Goal: Ask a question: Seek information or help from site administrators or community

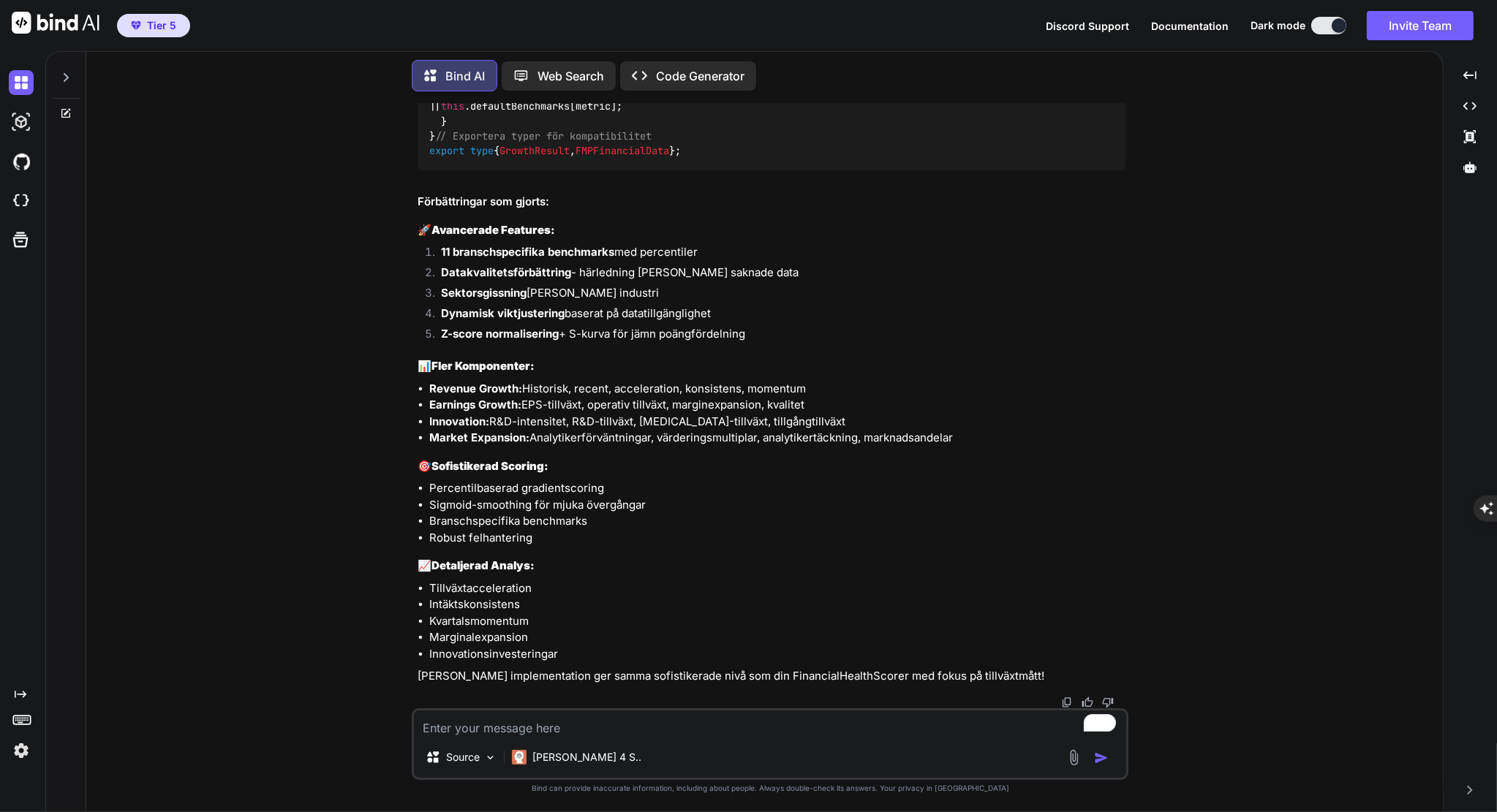
scroll to position [26194, 0]
click at [61, 107] on icon at bounding box center [65, 113] width 12 height 12
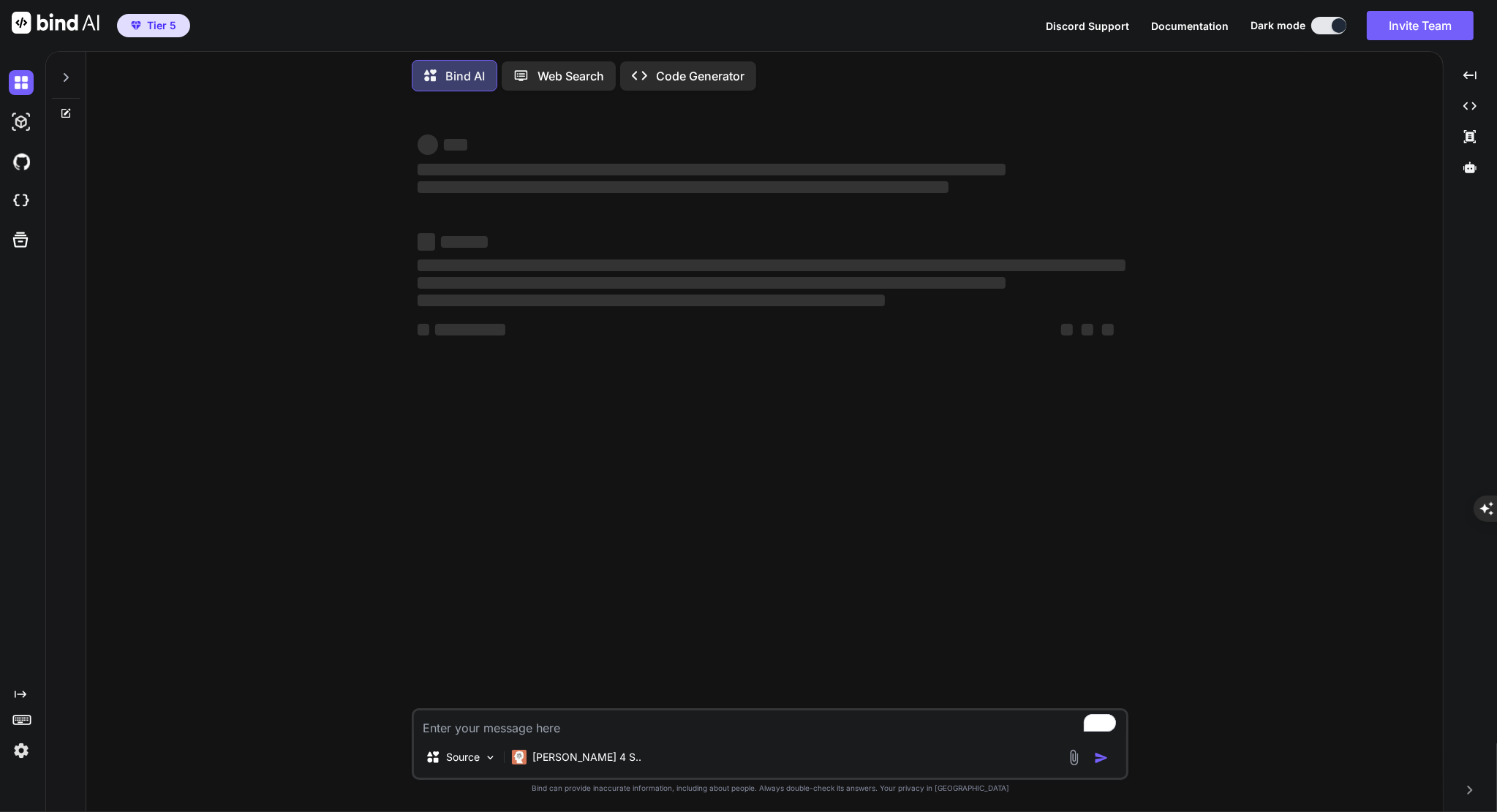
scroll to position [0, 0]
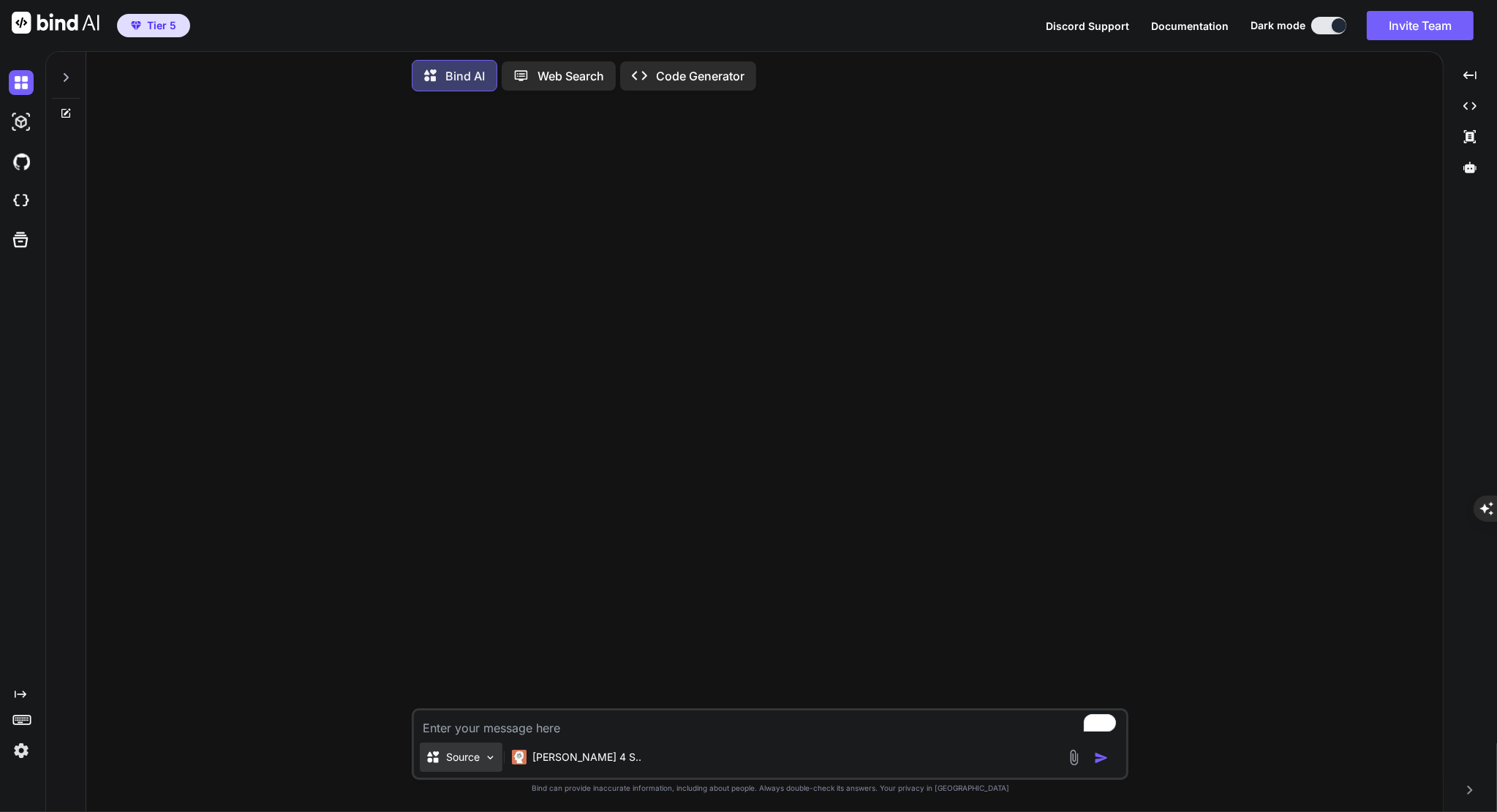
click at [470, 745] on div "Source" at bounding box center [460, 757] width 83 height 29
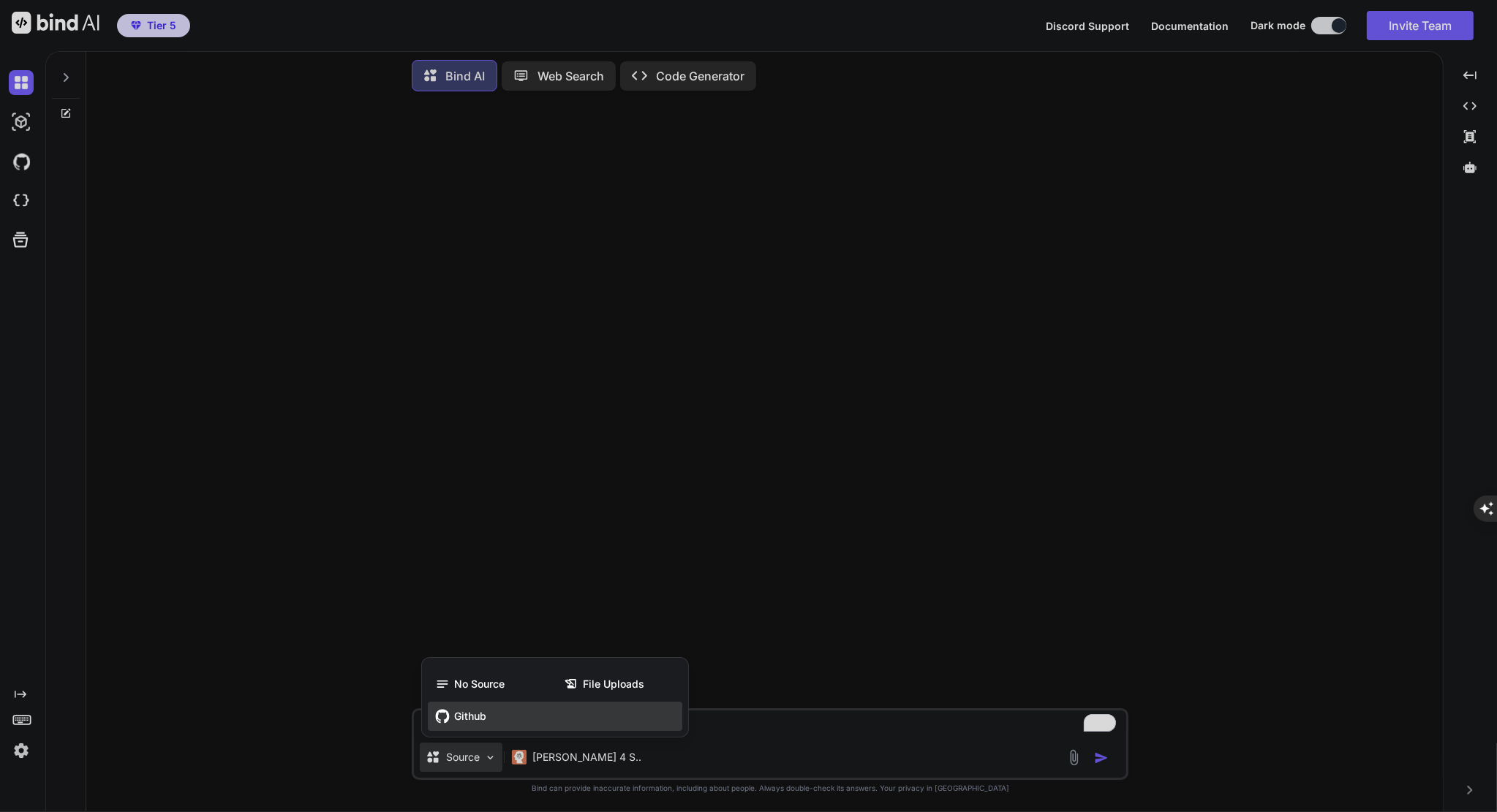
click at [468, 726] on div "Github" at bounding box center [555, 716] width 254 height 29
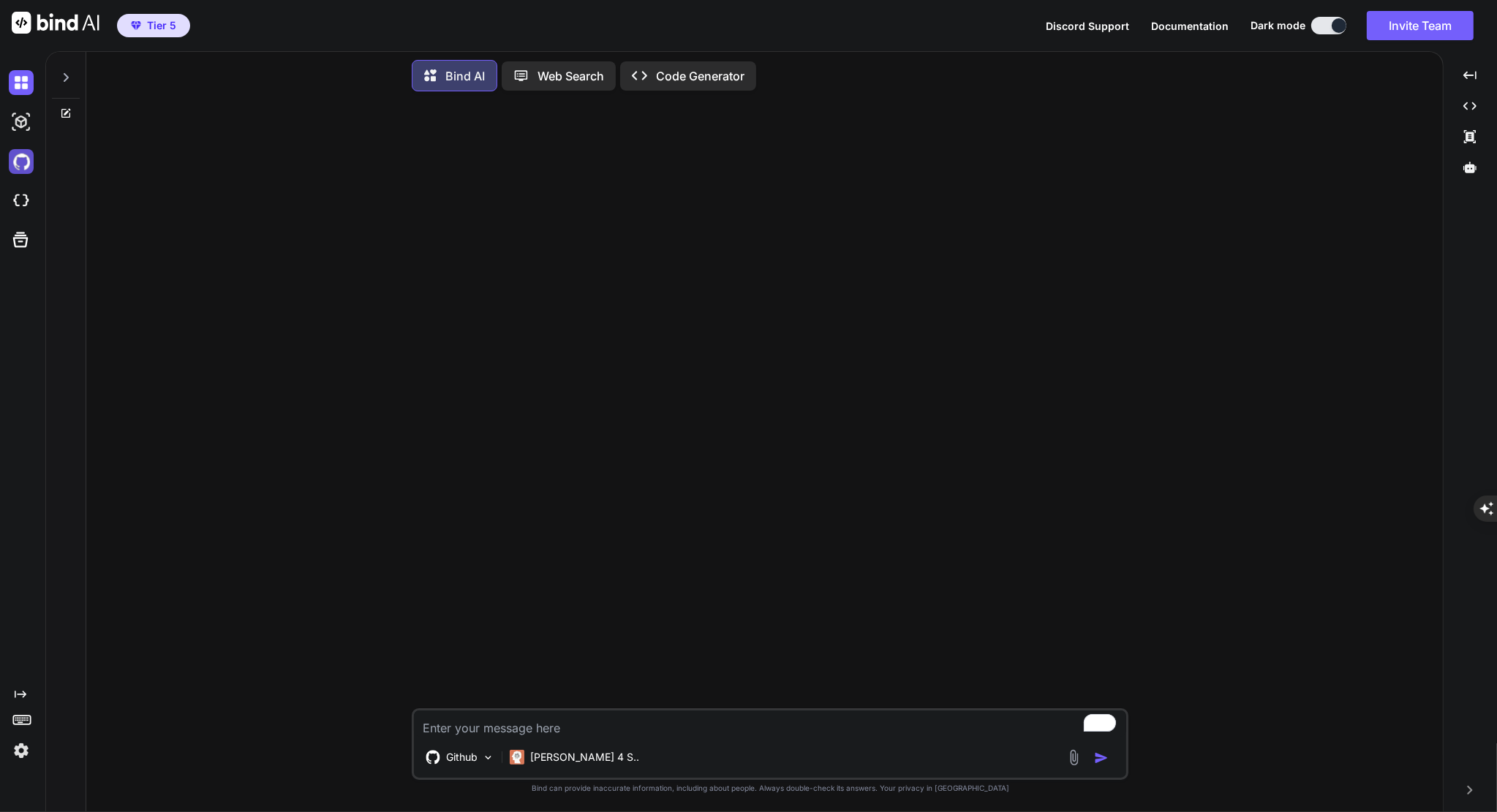
click at [20, 152] on img at bounding box center [20, 161] width 25 height 25
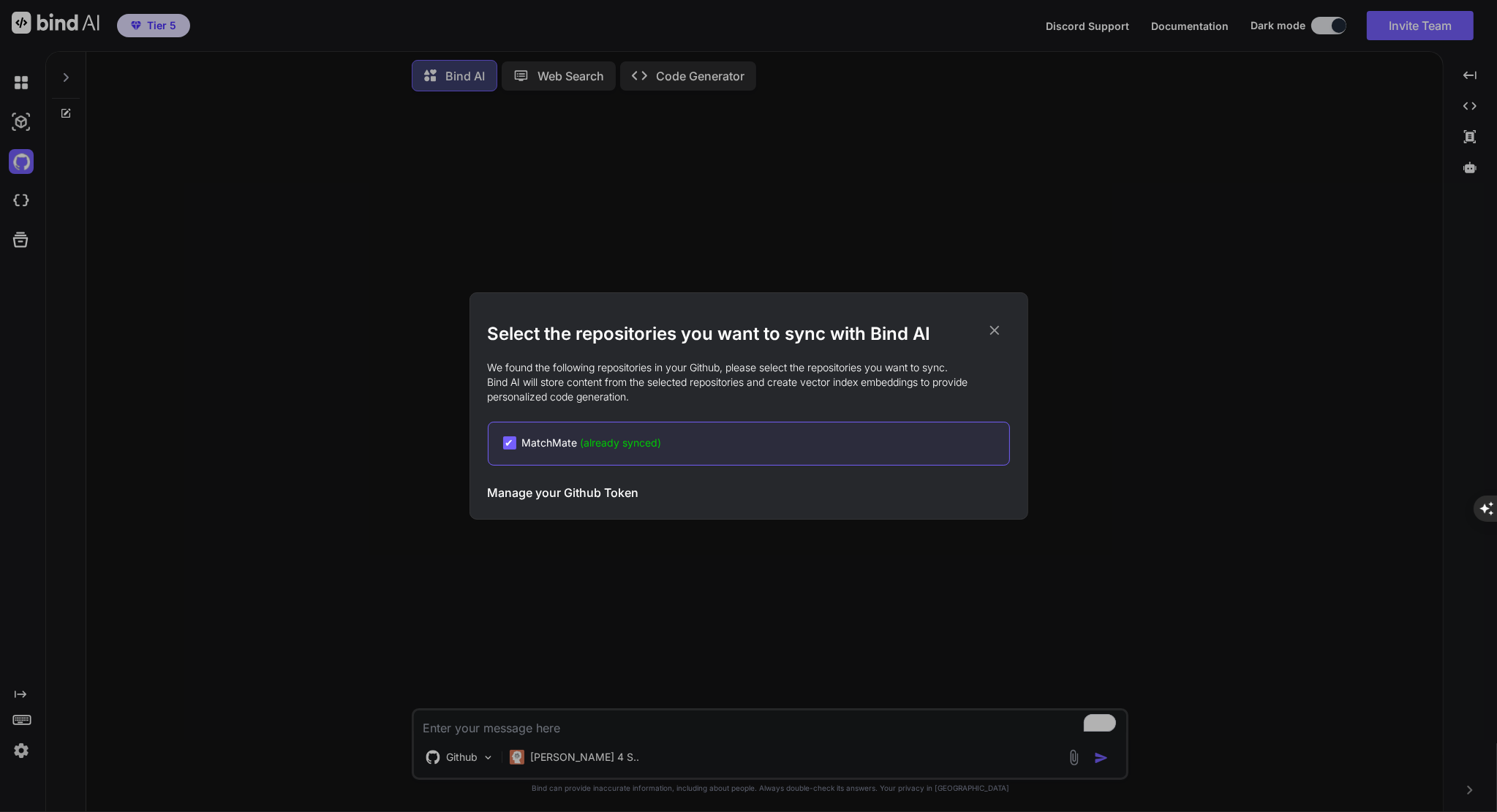
click at [615, 493] on h3 "Manage your Github Token" at bounding box center [563, 492] width 151 height 18
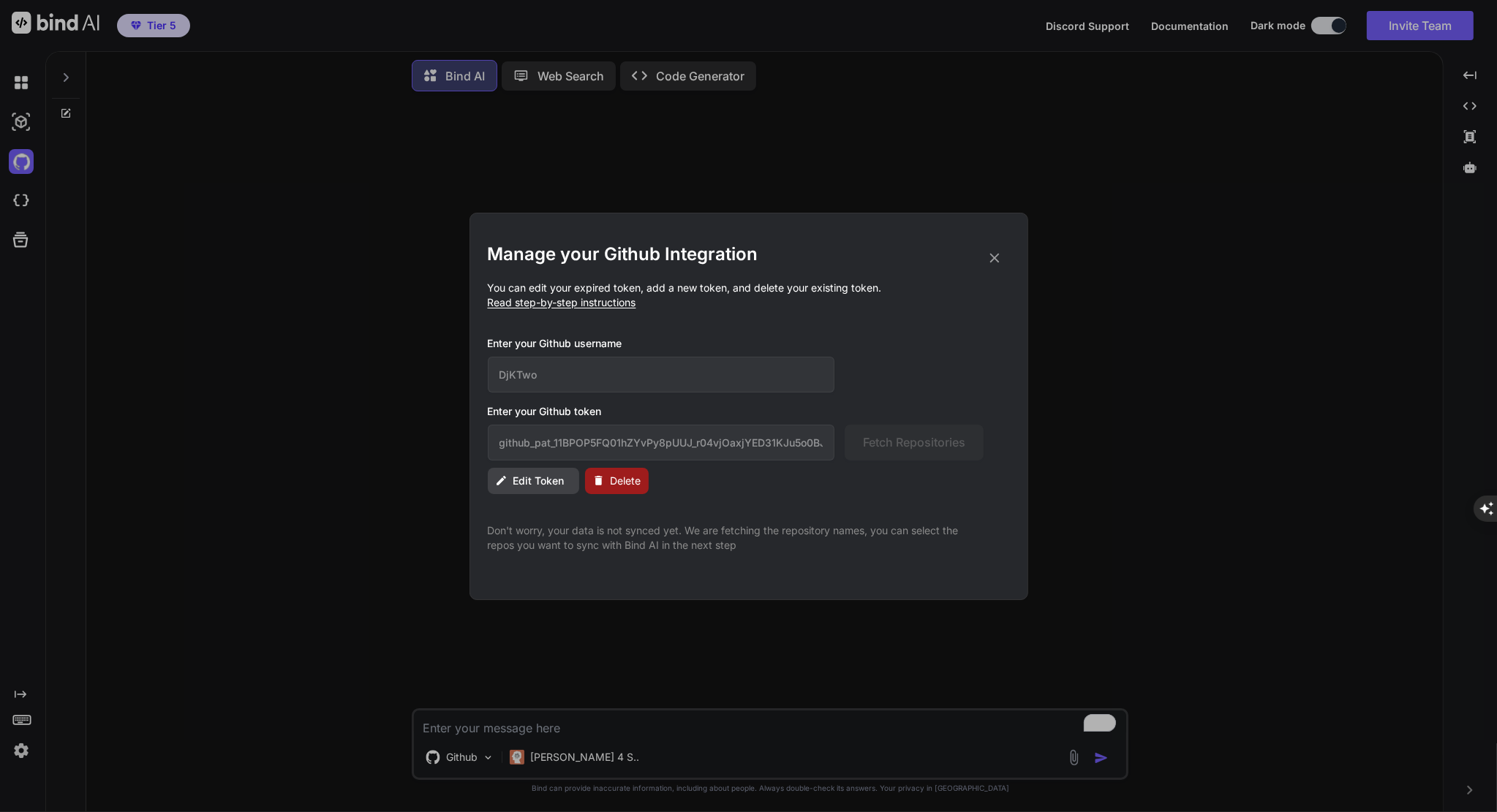
click at [993, 254] on icon at bounding box center [994, 258] width 16 height 16
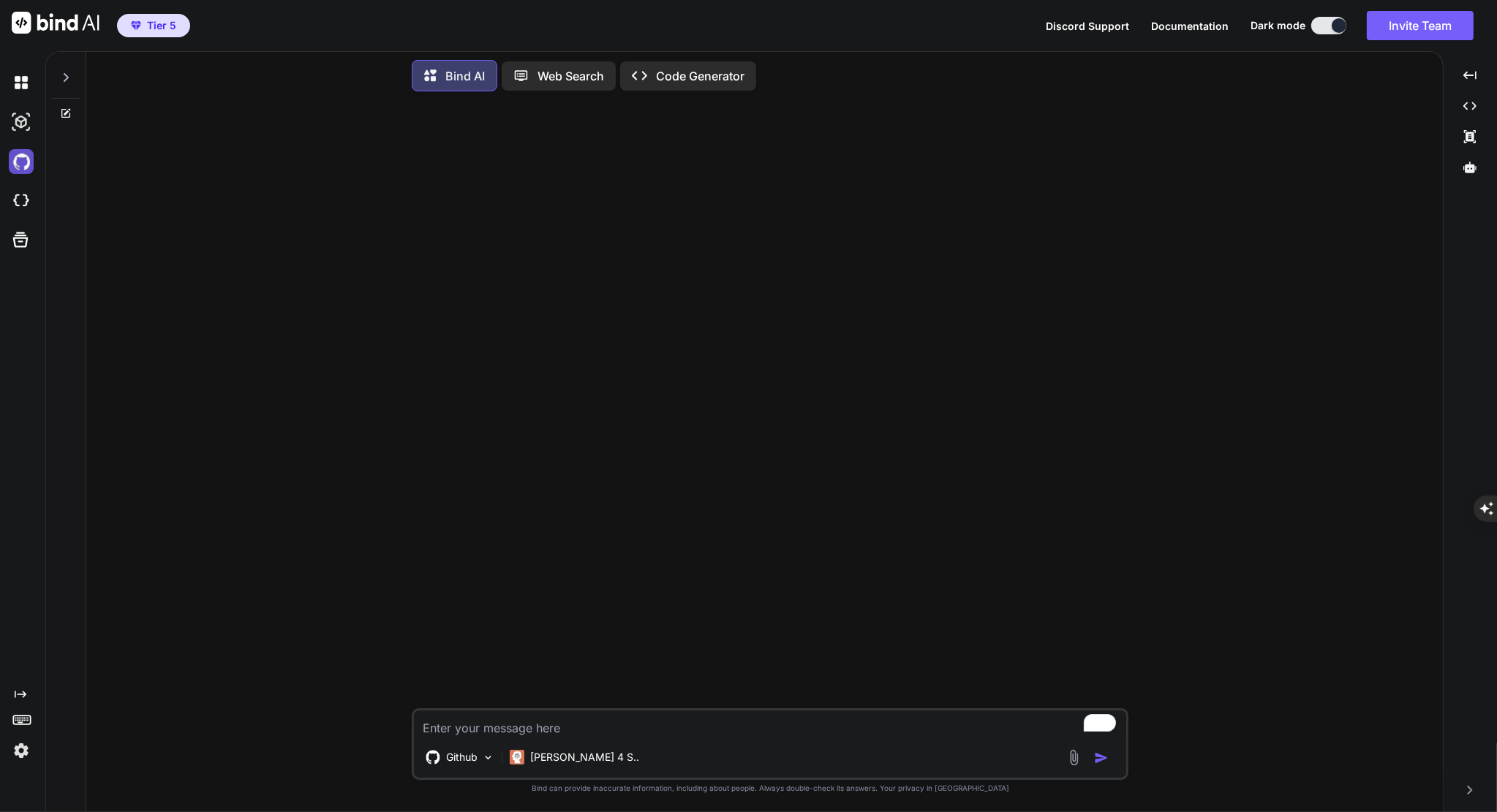
click at [28, 164] on img at bounding box center [20, 161] width 25 height 25
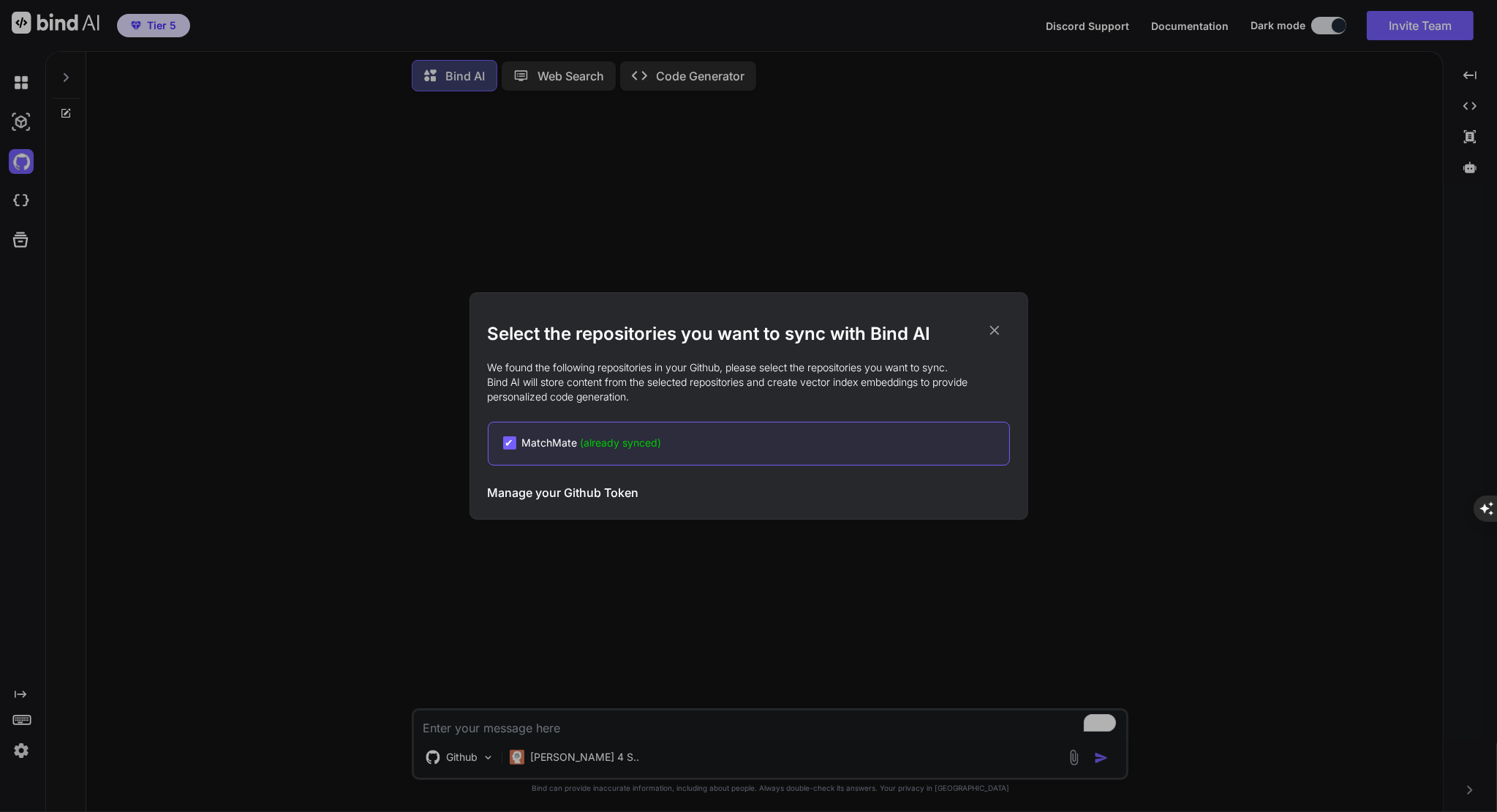
click at [507, 446] on span "✔" at bounding box center [509, 442] width 9 height 14
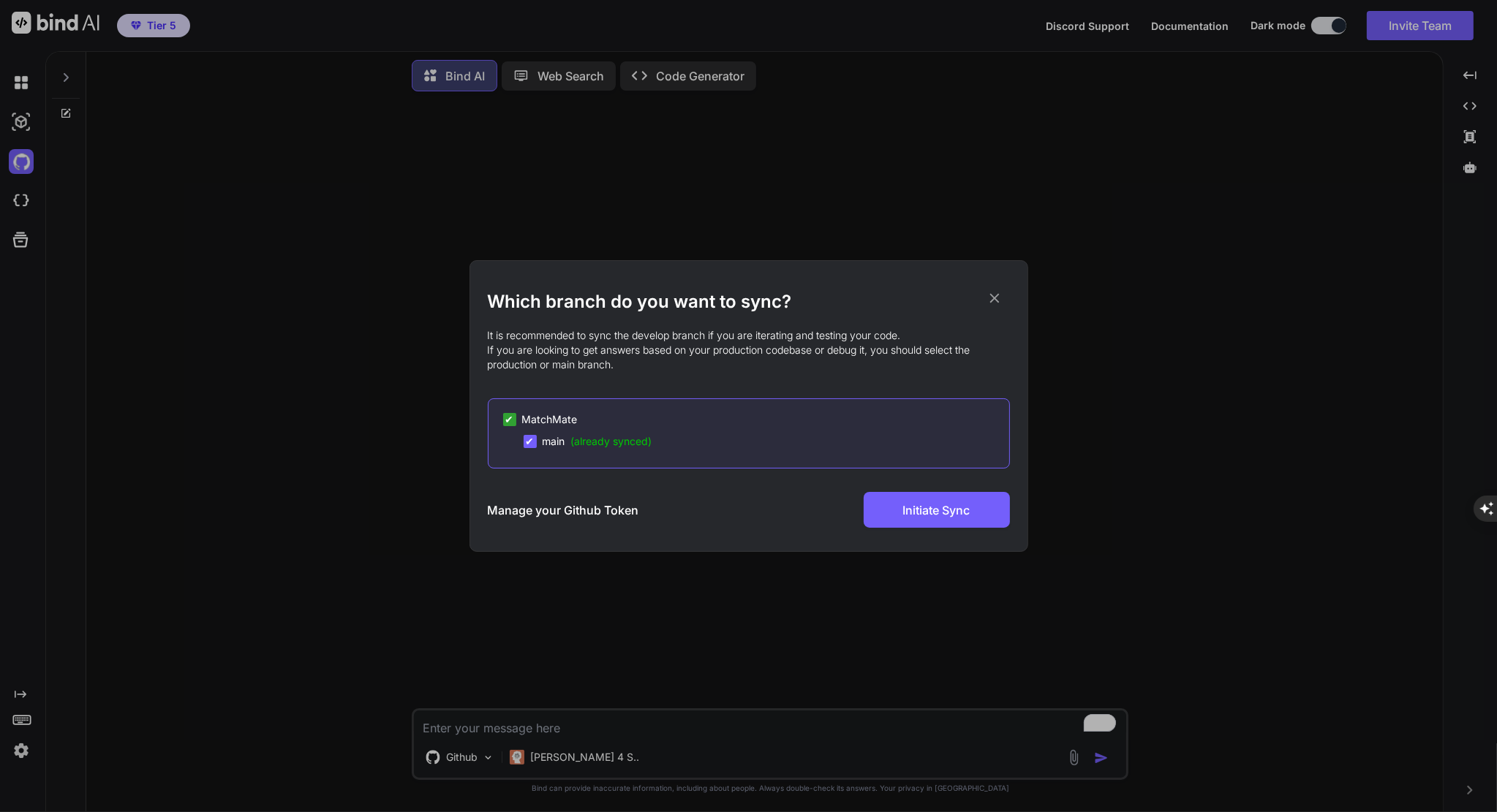
click at [511, 417] on span "✔" at bounding box center [509, 419] width 9 height 14
click at [14, 745] on div "Which branch do you want to sync? It is recommended to sync the develop branch …" at bounding box center [748, 406] width 1497 height 812
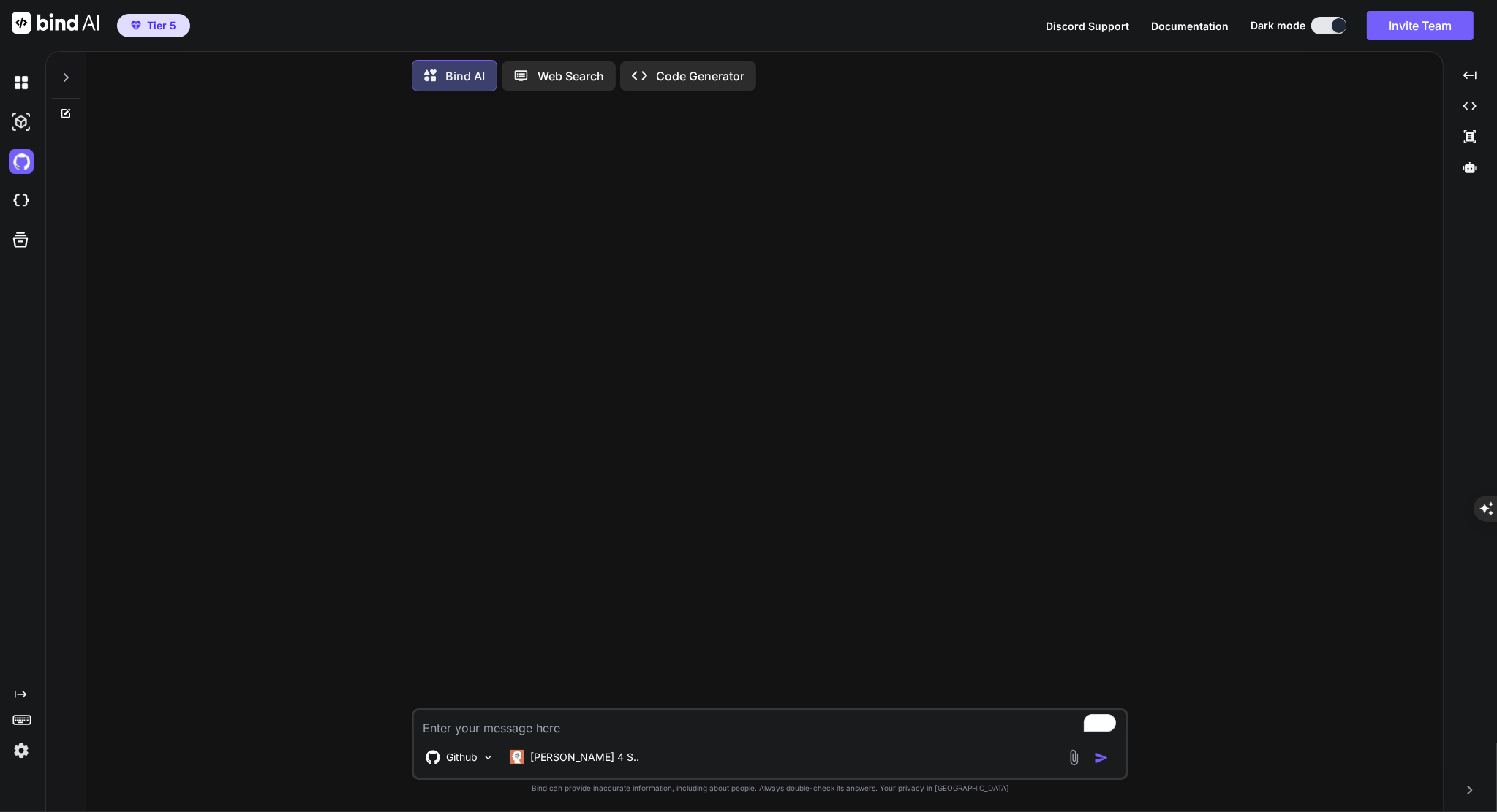
click at [24, 754] on img at bounding box center [20, 750] width 25 height 25
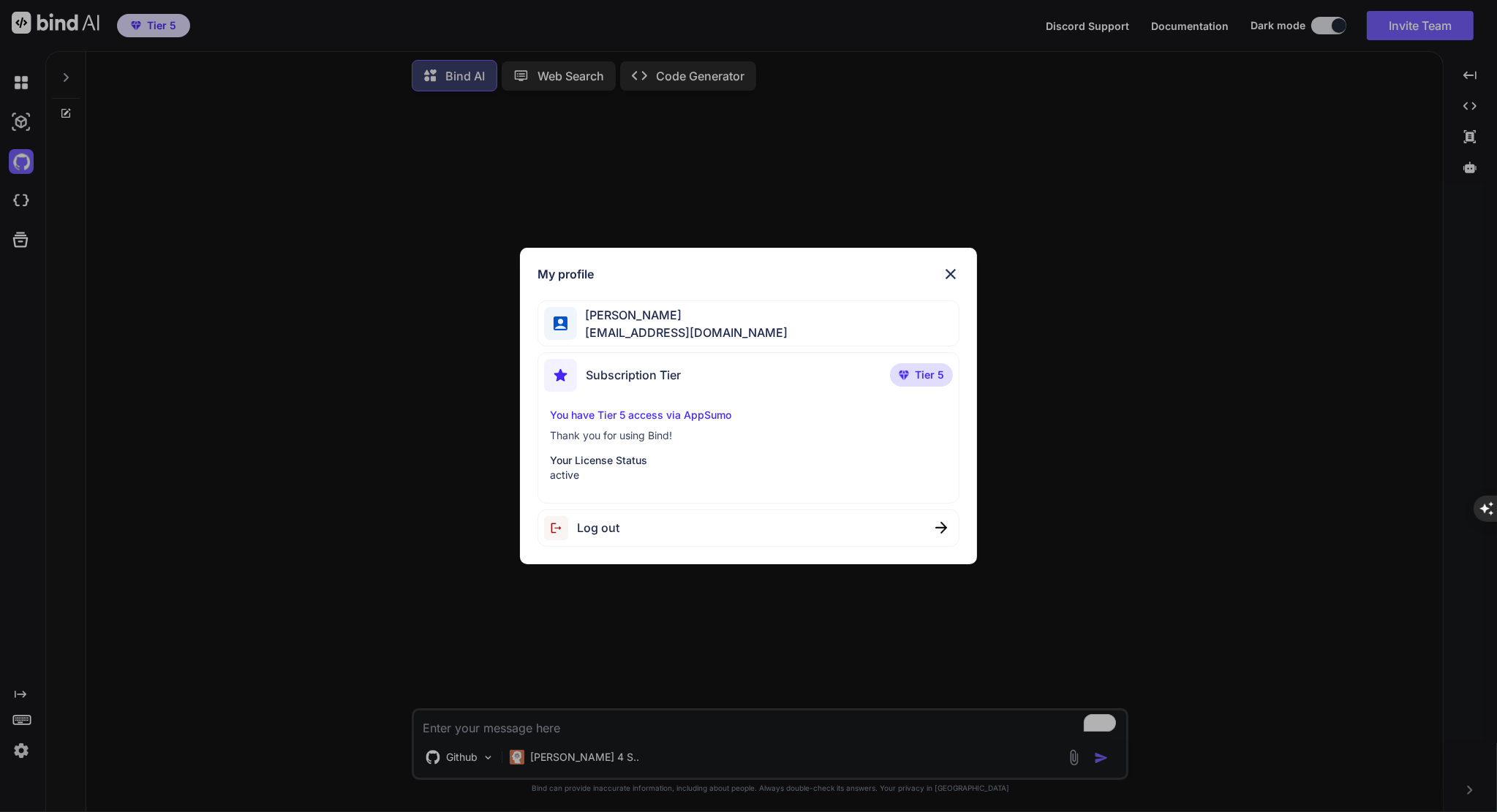
click at [951, 270] on img at bounding box center [950, 274] width 18 height 18
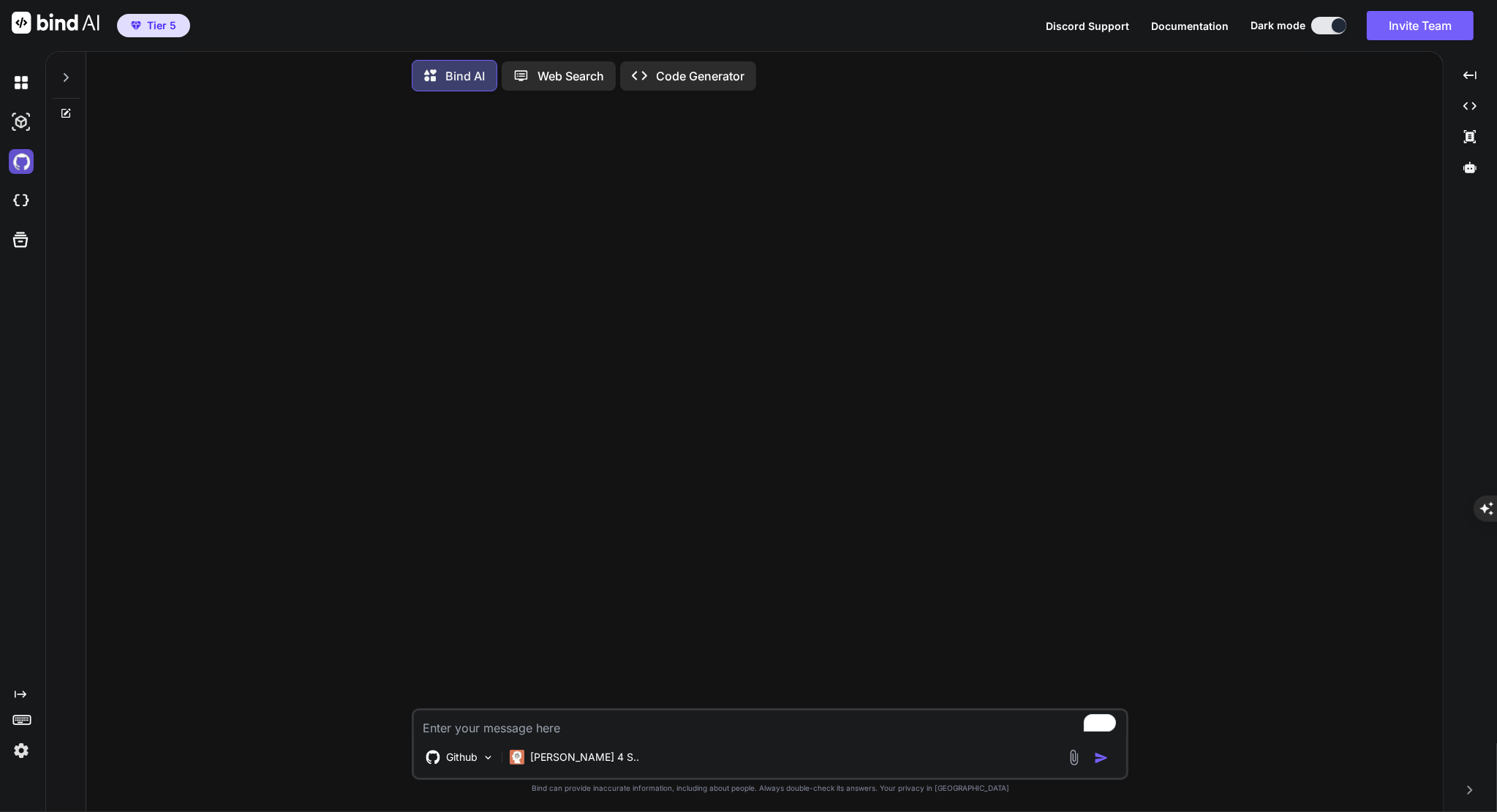
click at [18, 168] on img at bounding box center [20, 161] width 25 height 25
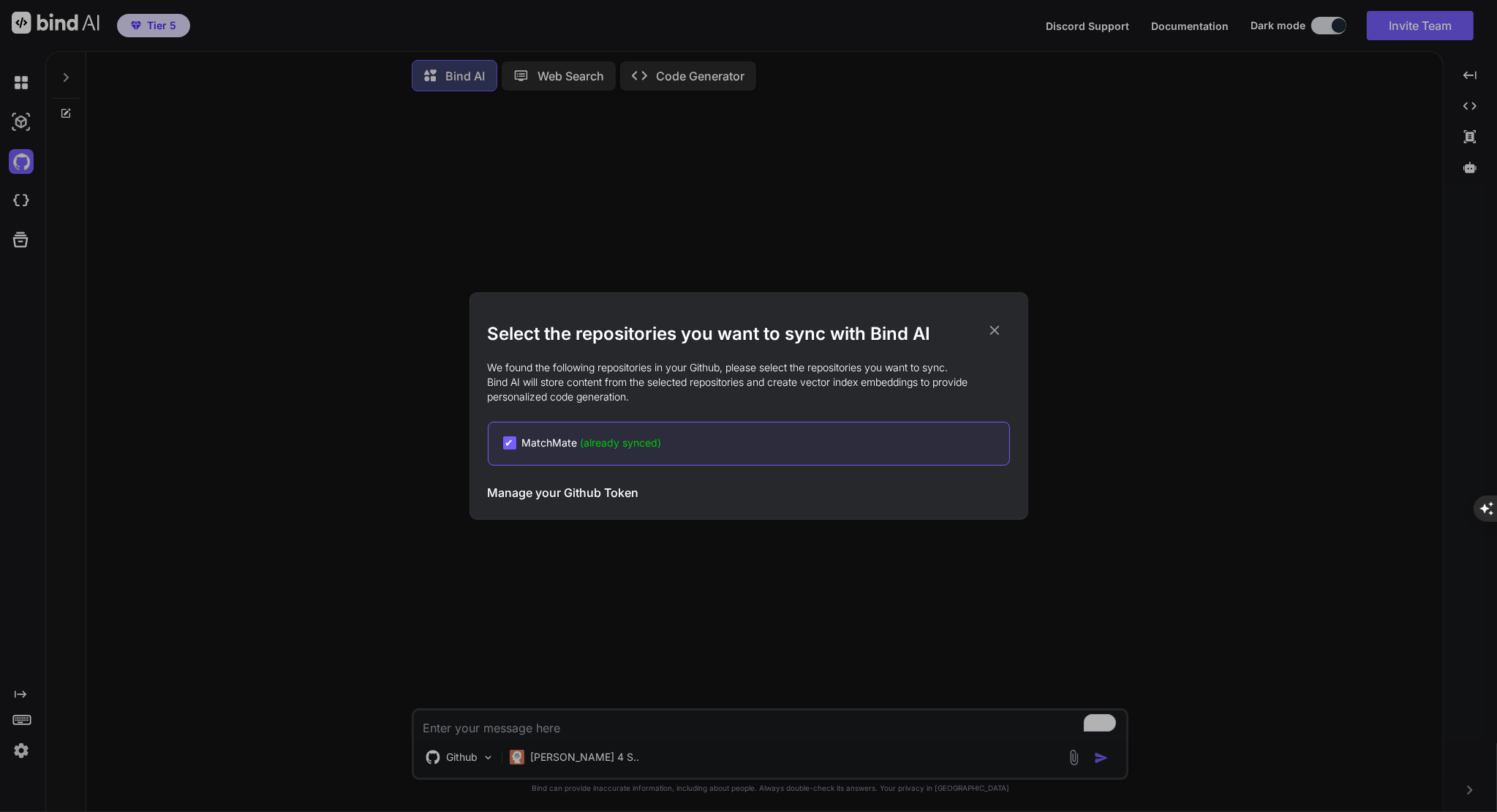
click at [982, 330] on h2 "Select the repositories you want to sync with Bind AI" at bounding box center [748, 334] width 522 height 24
click at [998, 326] on icon at bounding box center [994, 330] width 16 height 16
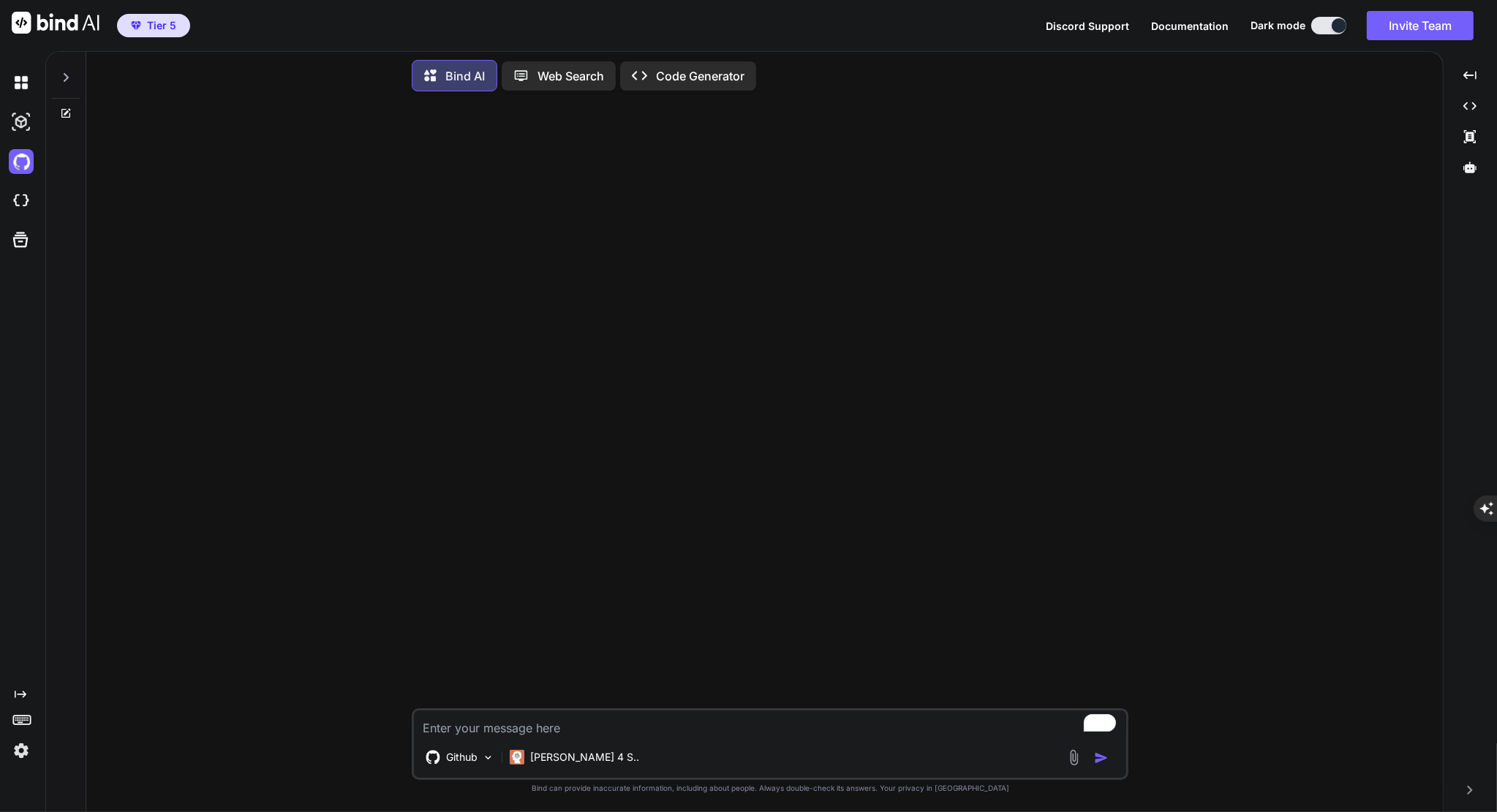
click at [73, 79] on div at bounding box center [65, 73] width 28 height 50
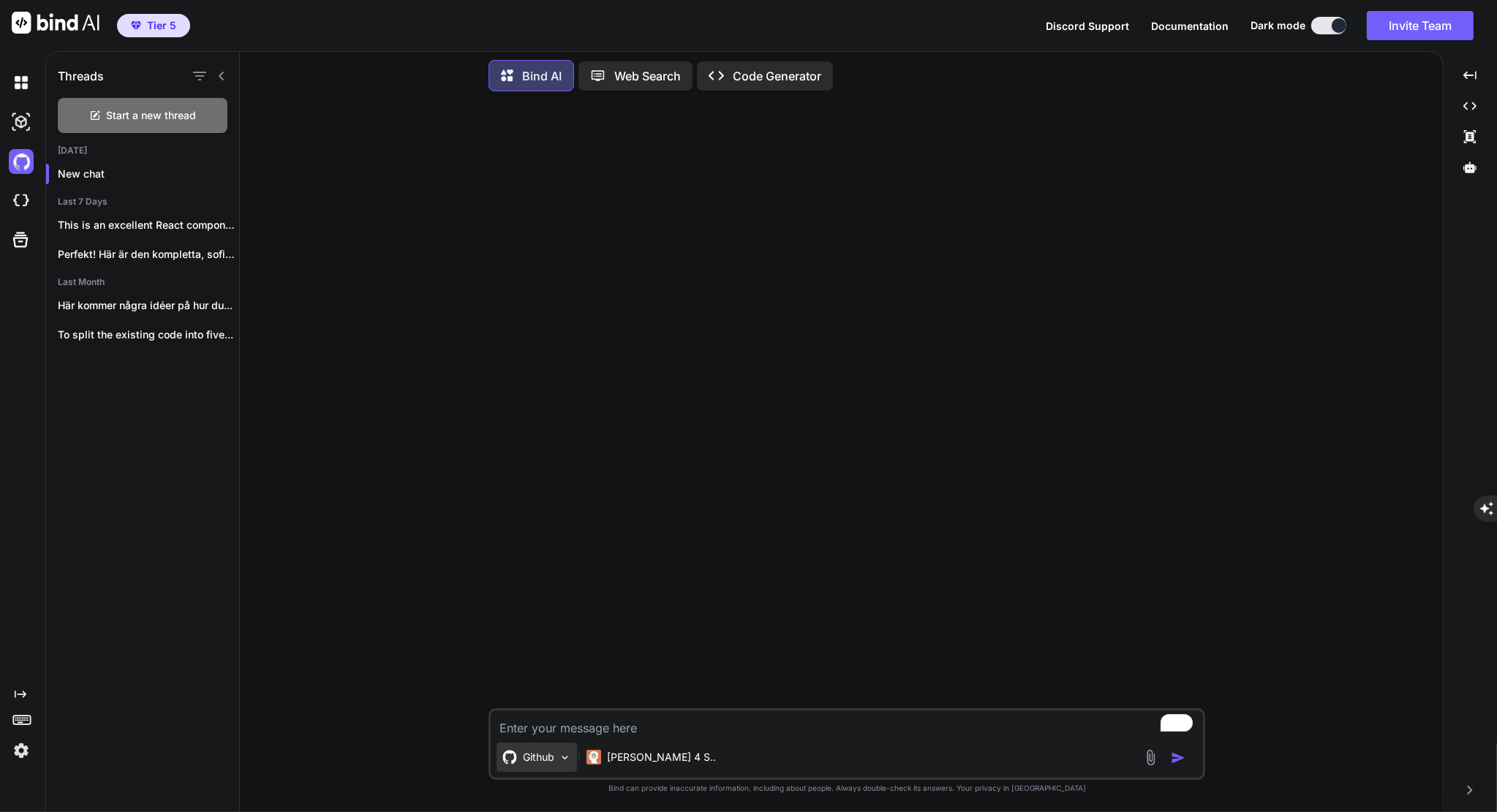
click at [559, 759] on img at bounding box center [565, 758] width 13 height 13
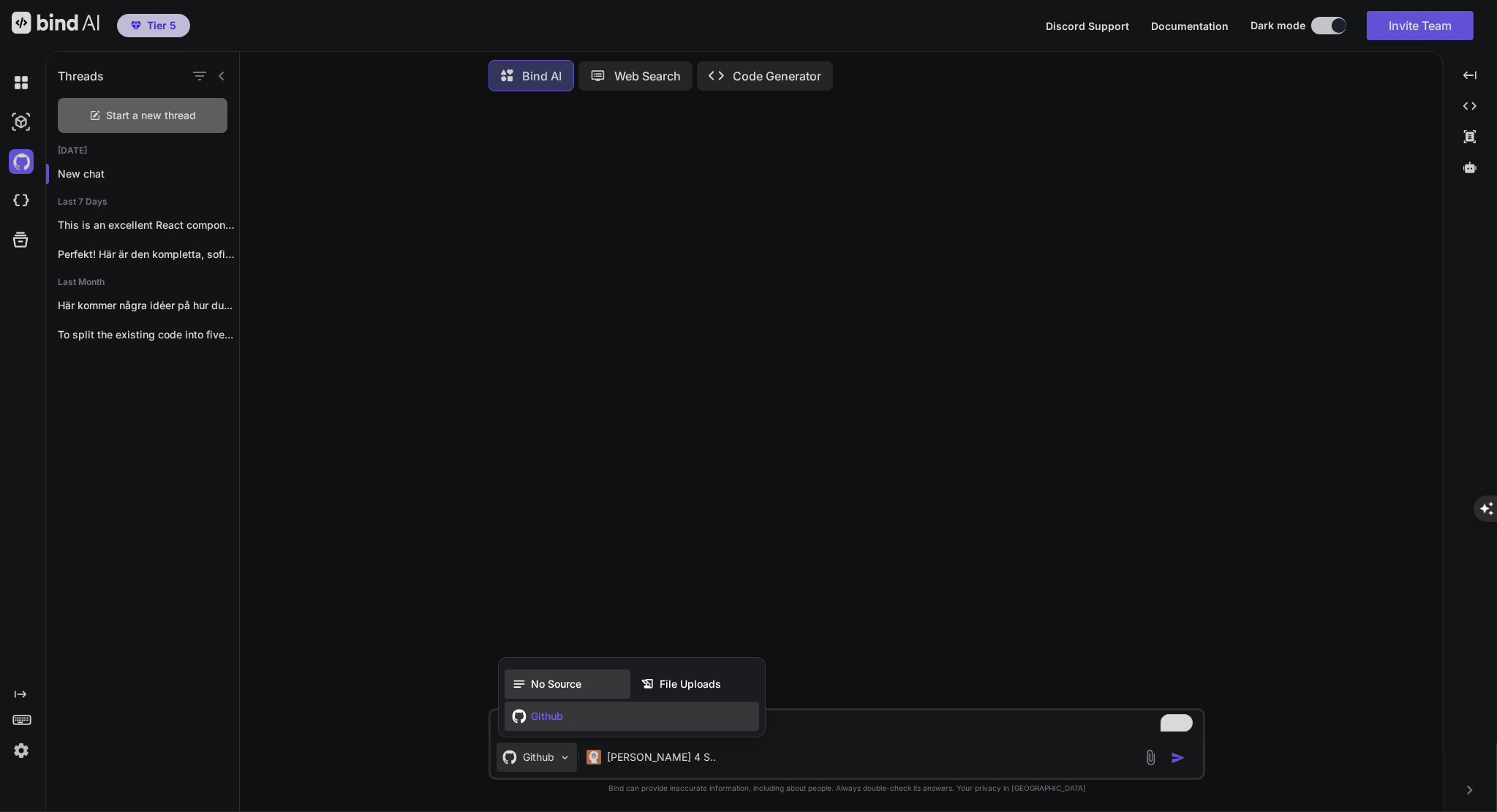
click at [556, 692] on div "No Source" at bounding box center [567, 684] width 126 height 29
type textarea "x"
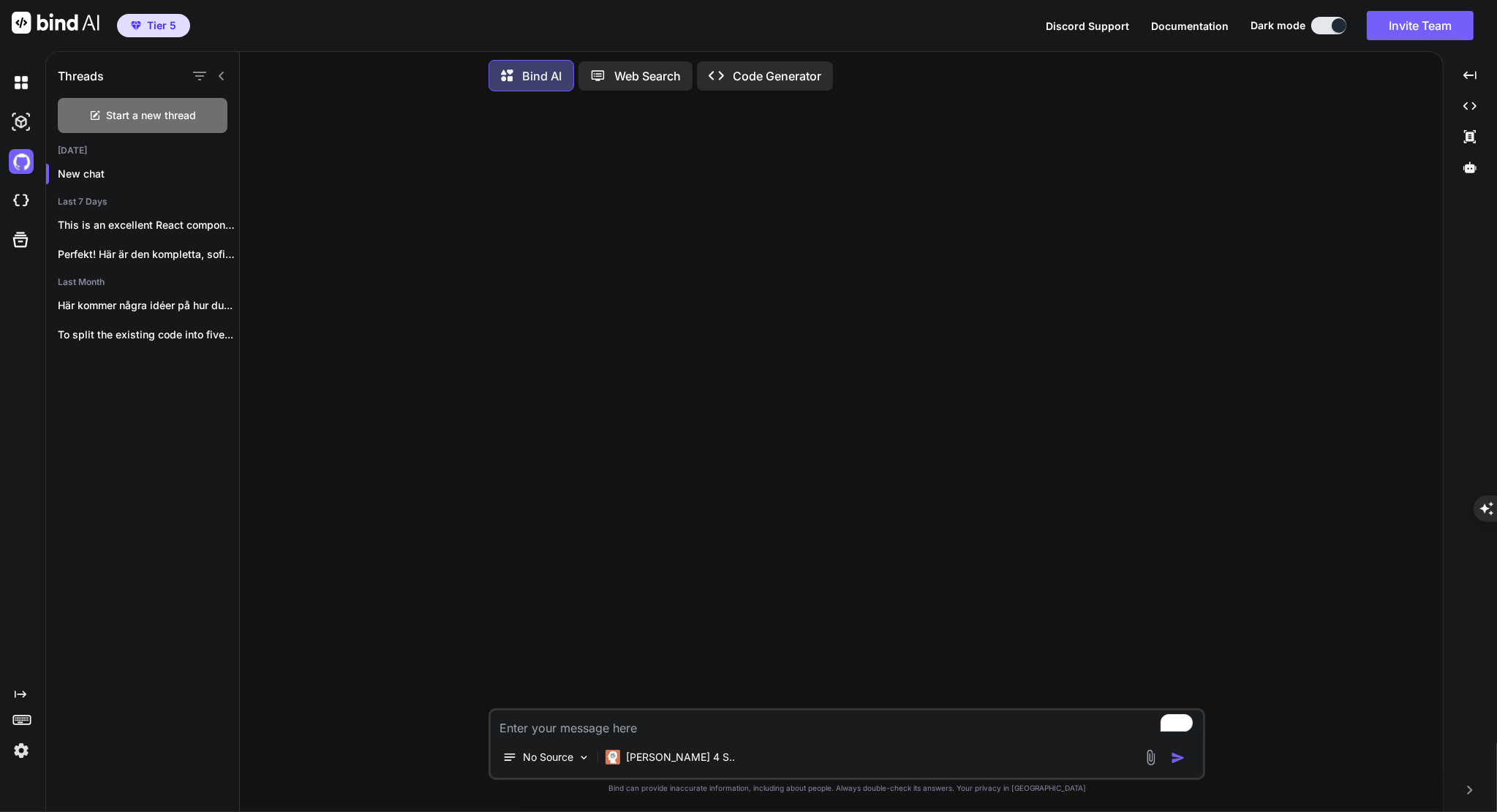
click at [20, 690] on icon "Created with Pixso." at bounding box center [20, 695] width 12 height 12
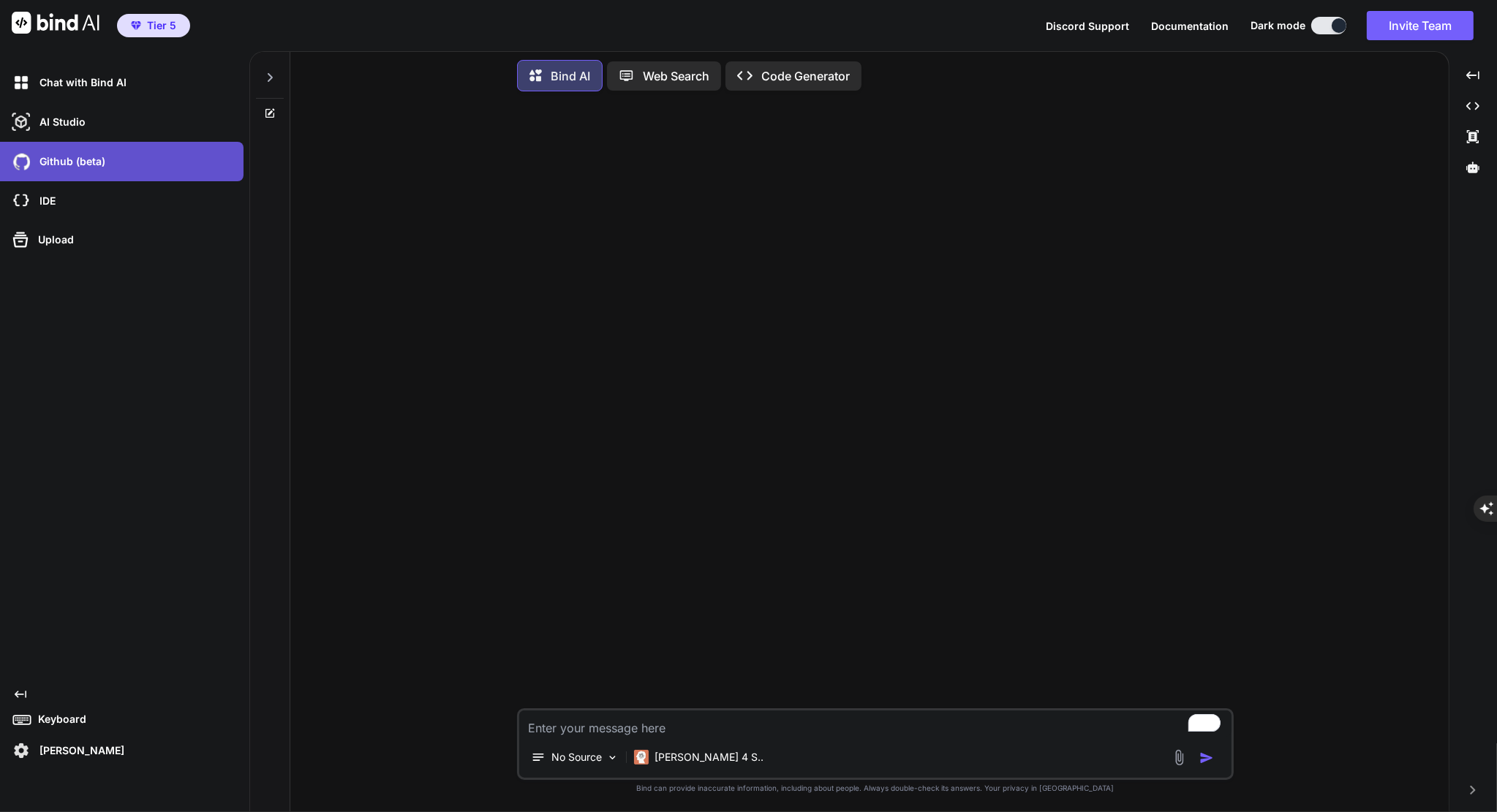
click at [58, 161] on p "Github (beta)" at bounding box center [70, 161] width 71 height 14
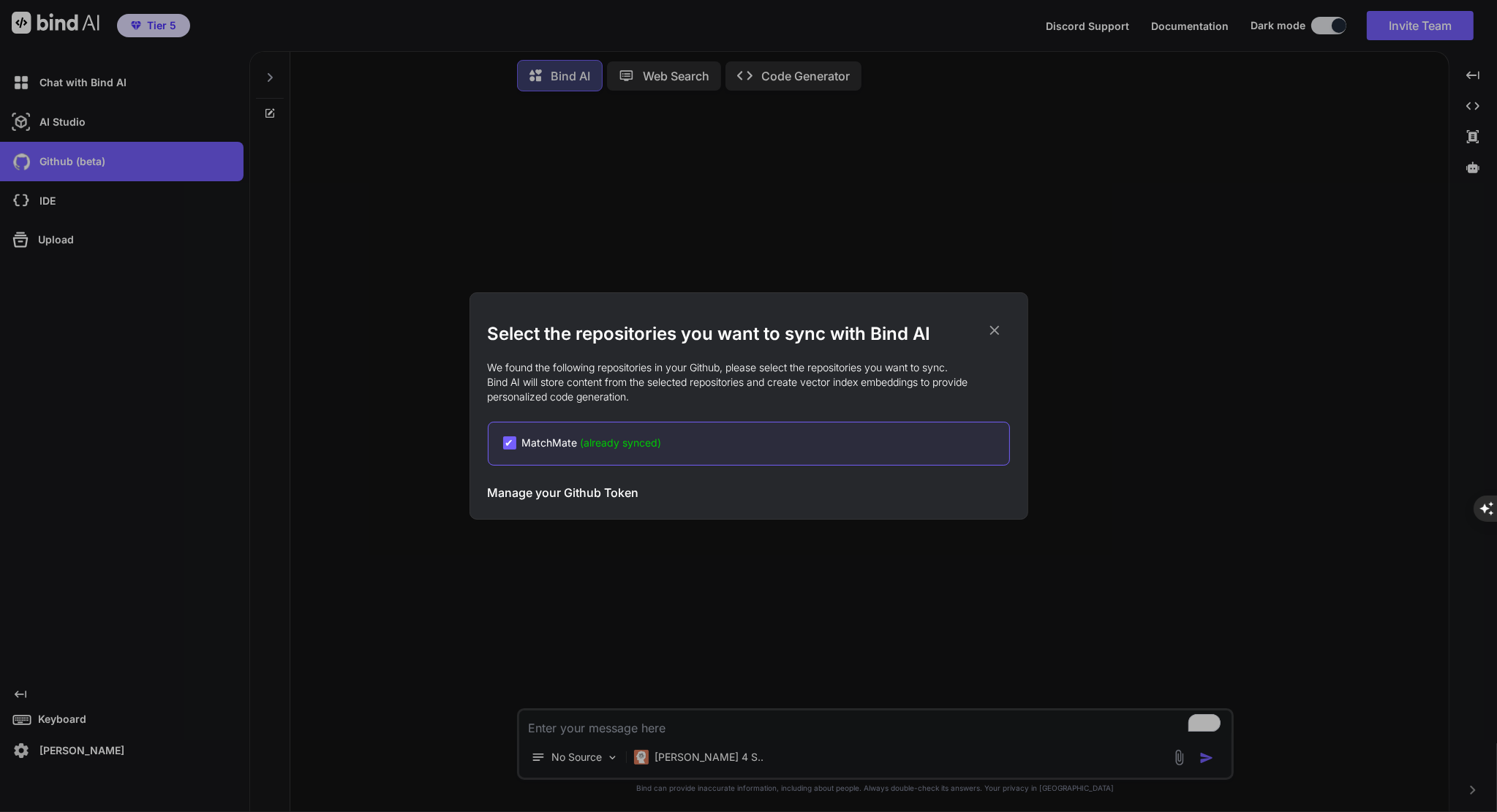
click at [628, 497] on h3 "Manage your Github Token" at bounding box center [563, 492] width 151 height 18
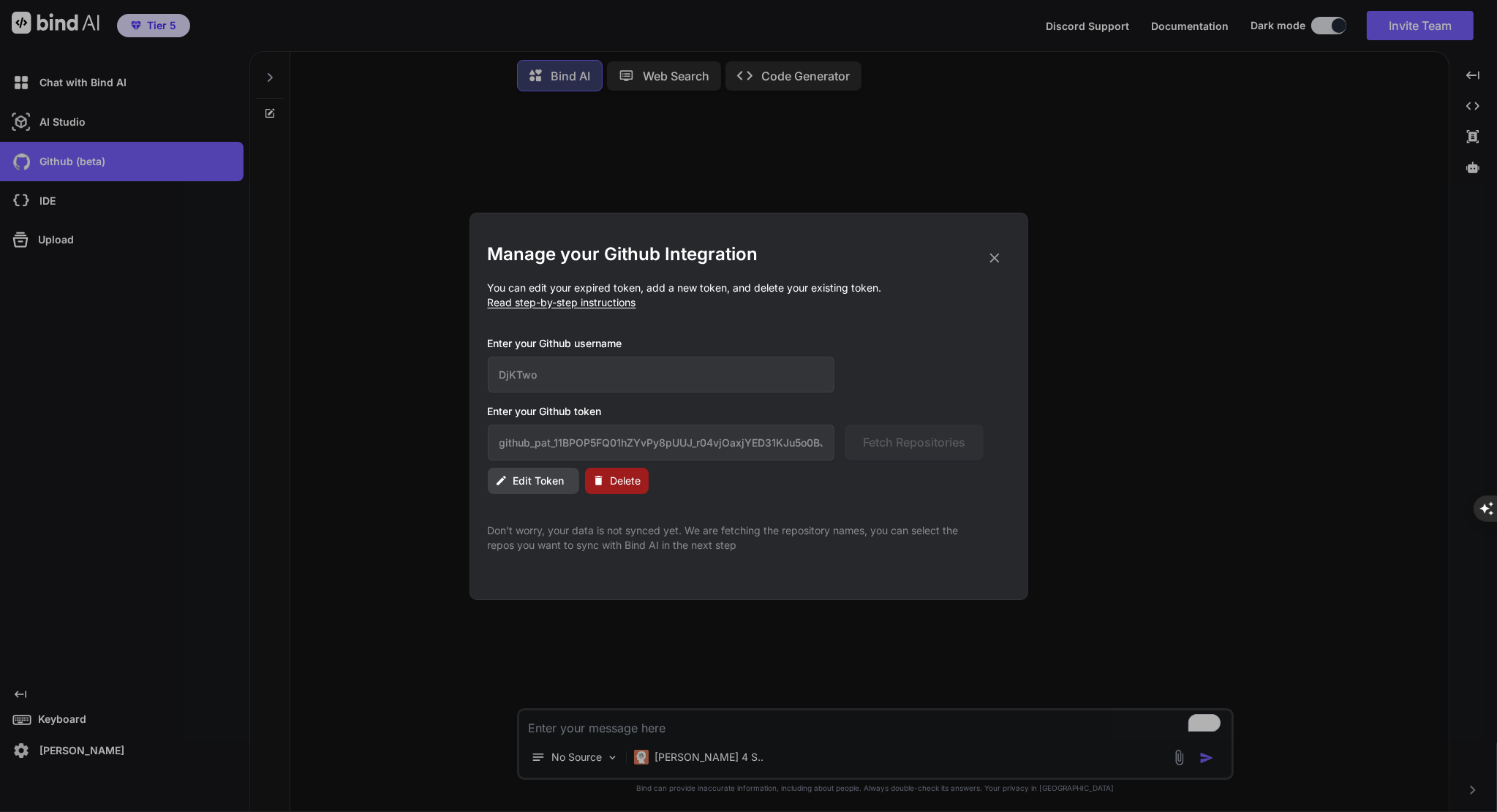
click at [538, 485] on span "Edit Token" at bounding box center [538, 480] width 51 height 14
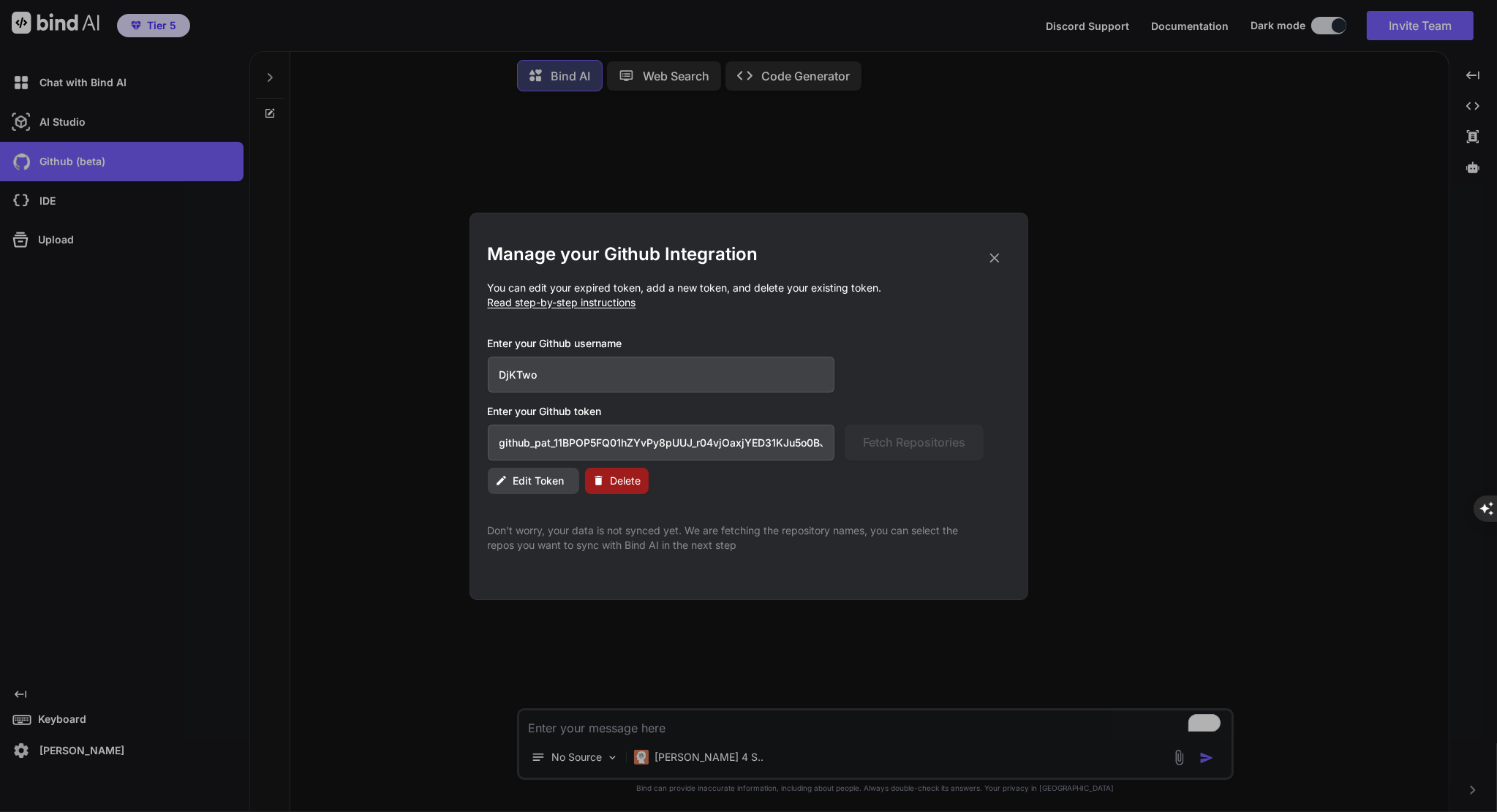
click at [596, 306] on span "Read step-by-step instructions" at bounding box center [561, 302] width 149 height 13
click at [548, 302] on span "Read step-by-step instructions" at bounding box center [561, 302] width 149 height 13
click at [516, 298] on span "Read step-by-step instructions" at bounding box center [561, 302] width 149 height 13
click at [538, 478] on span "Edit Token" at bounding box center [538, 480] width 51 height 14
click at [993, 258] on icon at bounding box center [994, 258] width 16 height 16
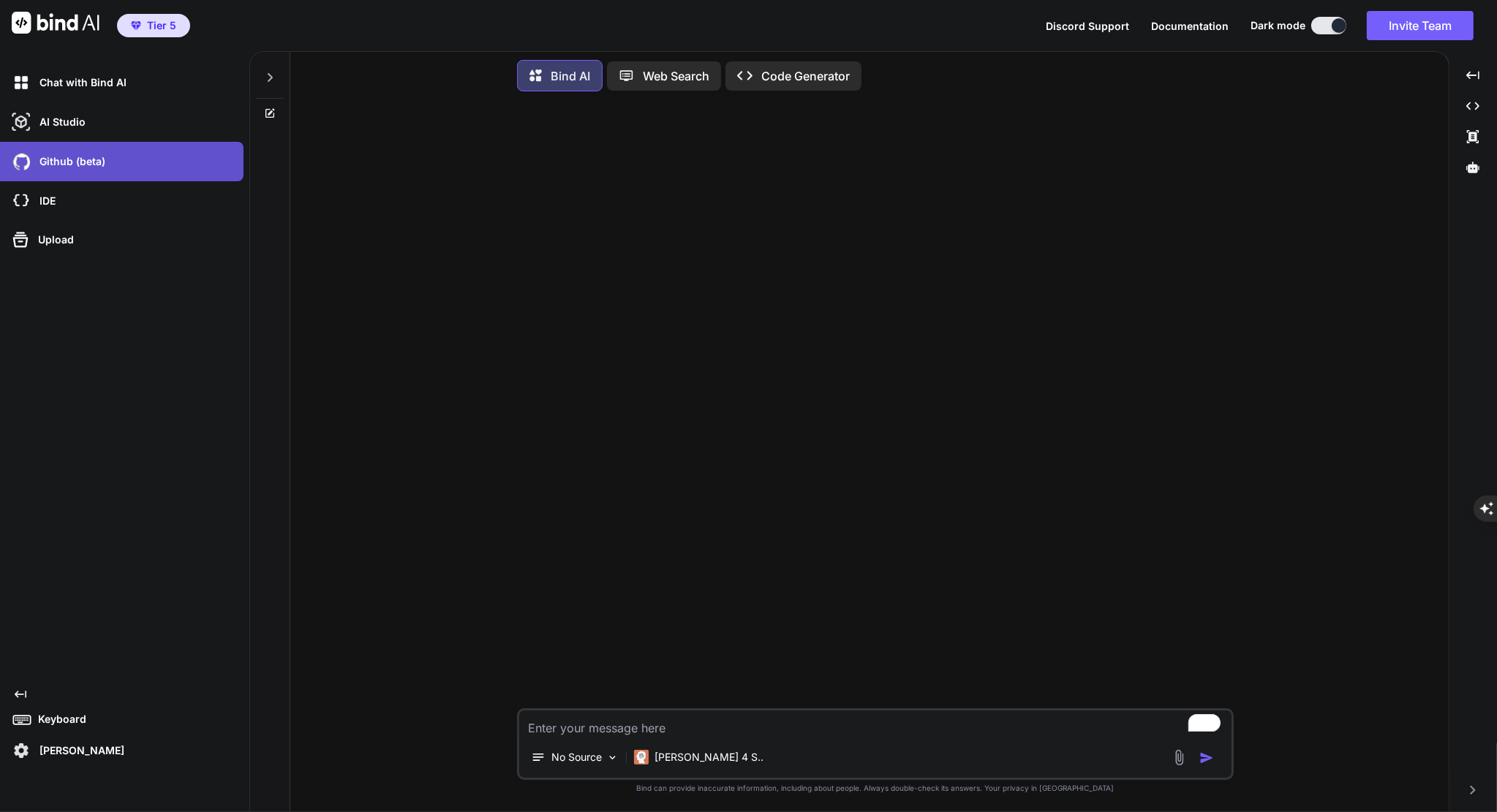
click at [47, 169] on div "Github (beta)" at bounding box center [126, 161] width 235 height 25
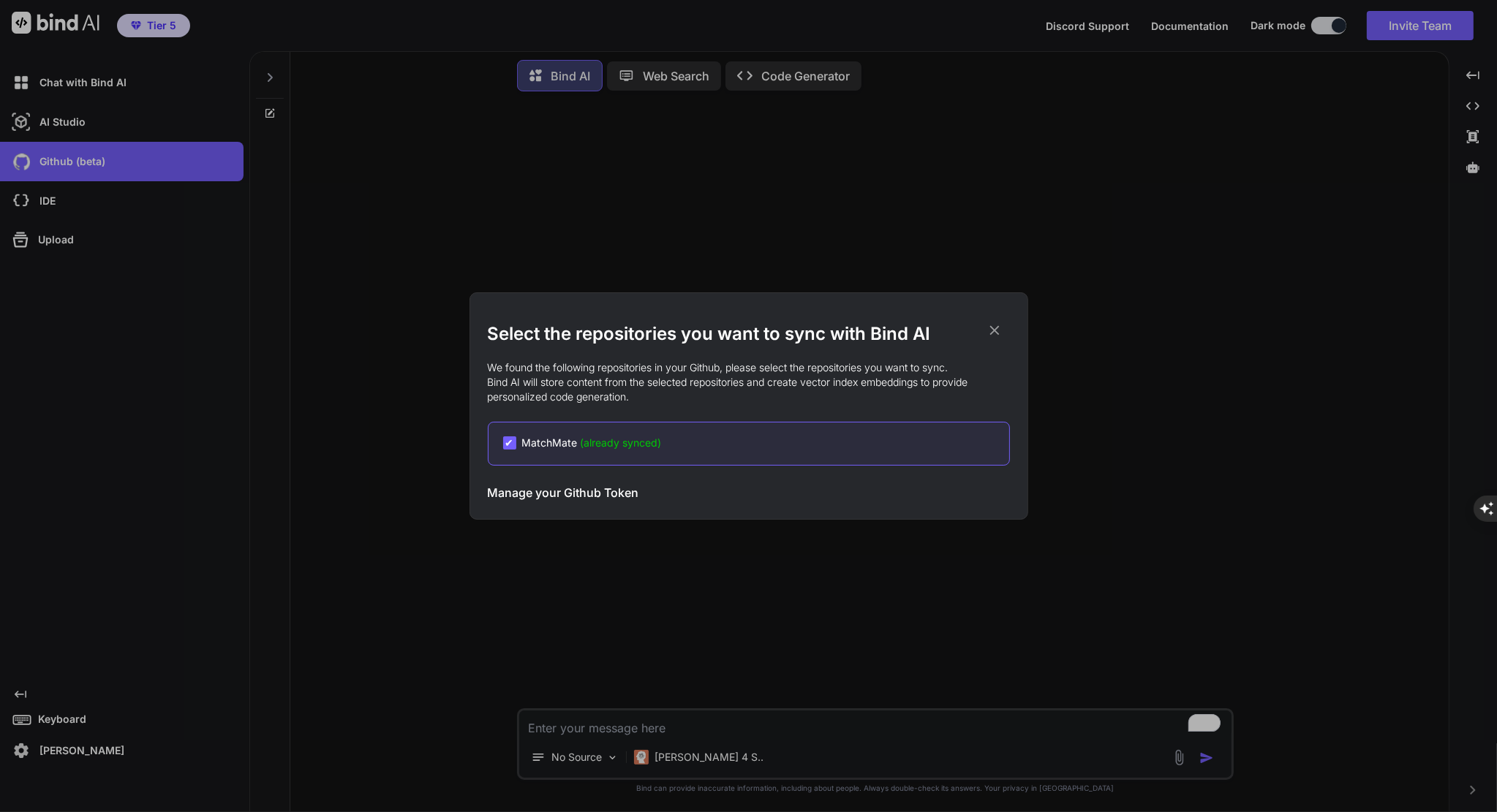
click at [541, 489] on h3 "Manage your Github Token" at bounding box center [563, 492] width 151 height 18
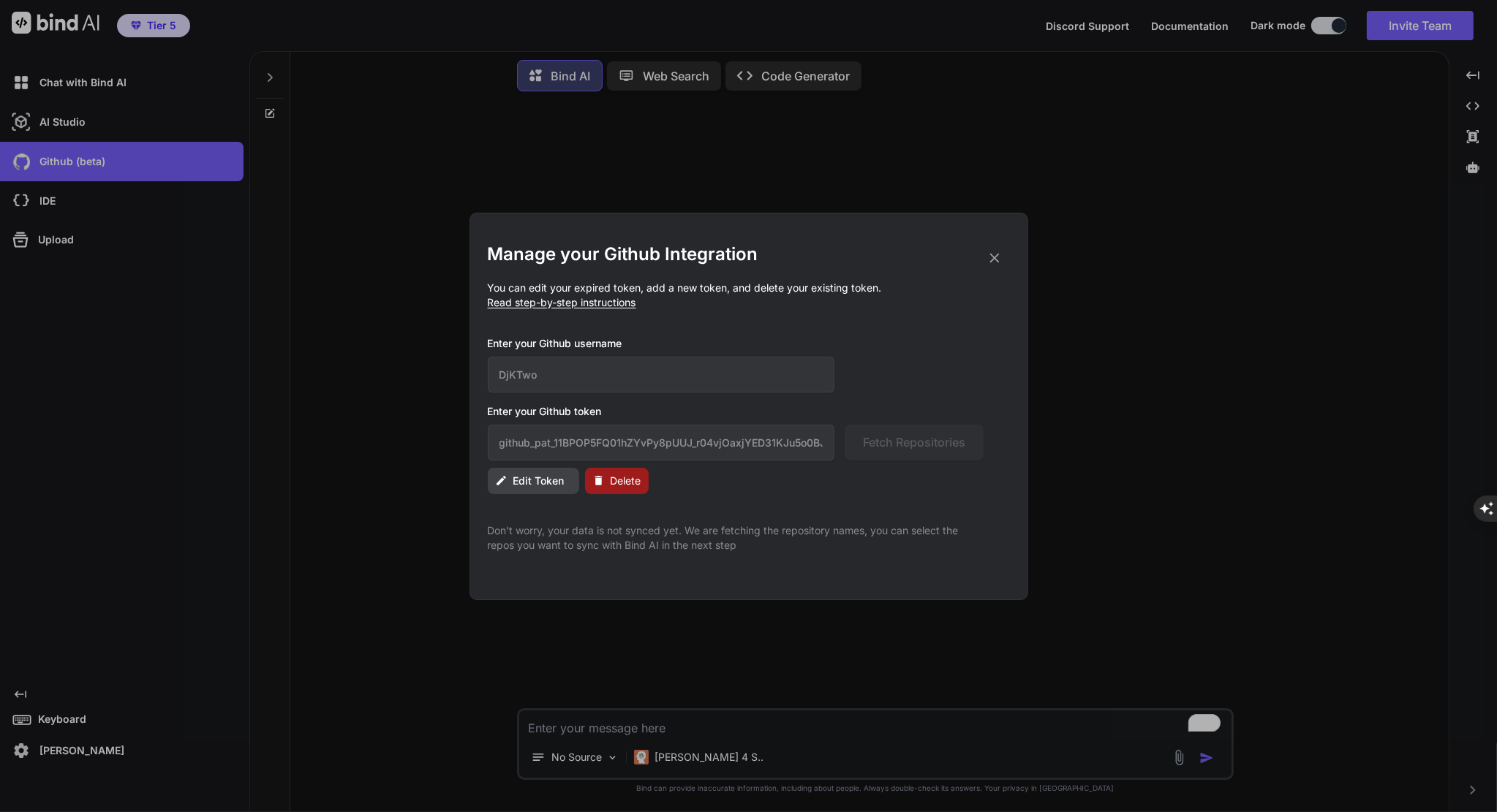
click at [527, 303] on span "Read step-by-step instructions" at bounding box center [561, 302] width 149 height 13
click at [546, 481] on span "Edit Token" at bounding box center [538, 480] width 51 height 14
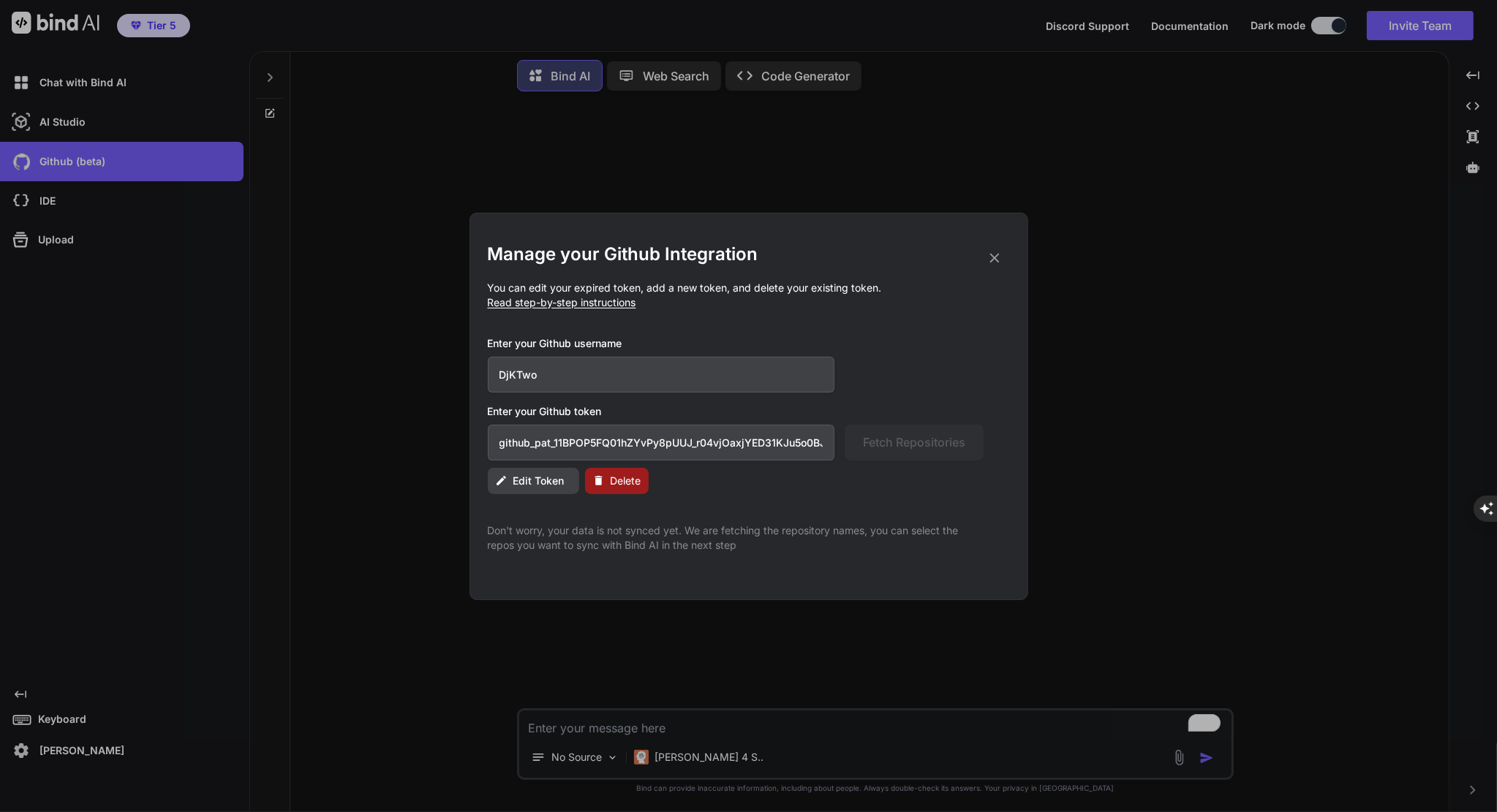
click at [728, 437] on input "github_pat_11BPOP5FQ01hZYvPy8pUUJ_r04vjOaxjYED31KJu5o0BJ734GMmgJ6ti0JnzdfgGMB6M…" at bounding box center [661, 442] width 347 height 36
paste input "lPf1KsJQ6Beq_lLVaLKjqgjiu0zSP6zvCe0gArc89FykYT0QbPeMQeHHZSKPRTAXGIQ2FblX"
type input "github_pat_11BPOP5FQ0lPf1KsJQ6Beq_lLVaLKjqgjiu0zSP6zvCe0gArc89FykYT0QbPeMQeHHZS…"
click at [886, 441] on span "Fetch Repositories" at bounding box center [914, 442] width 102 height 18
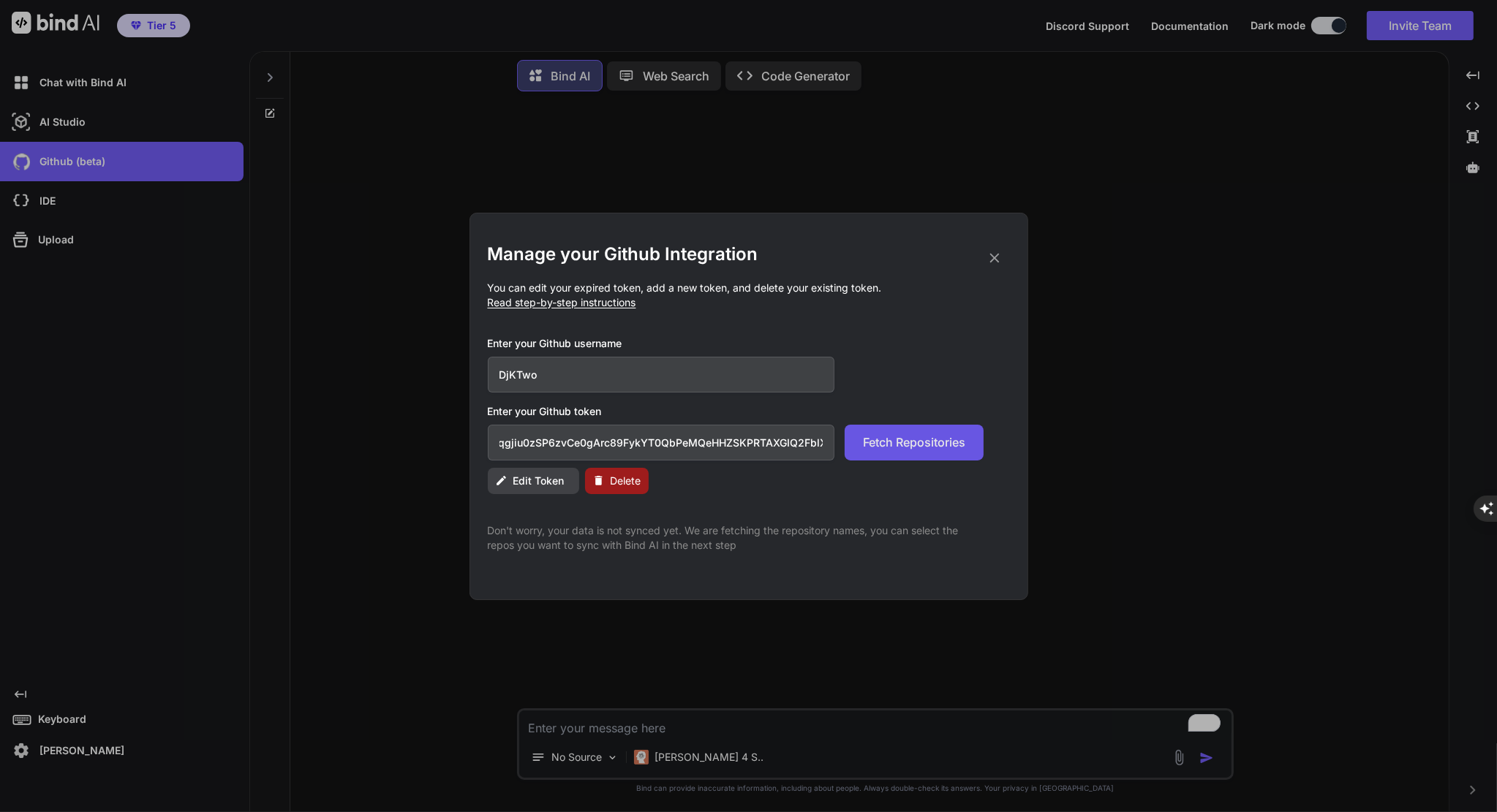
scroll to position [0, 0]
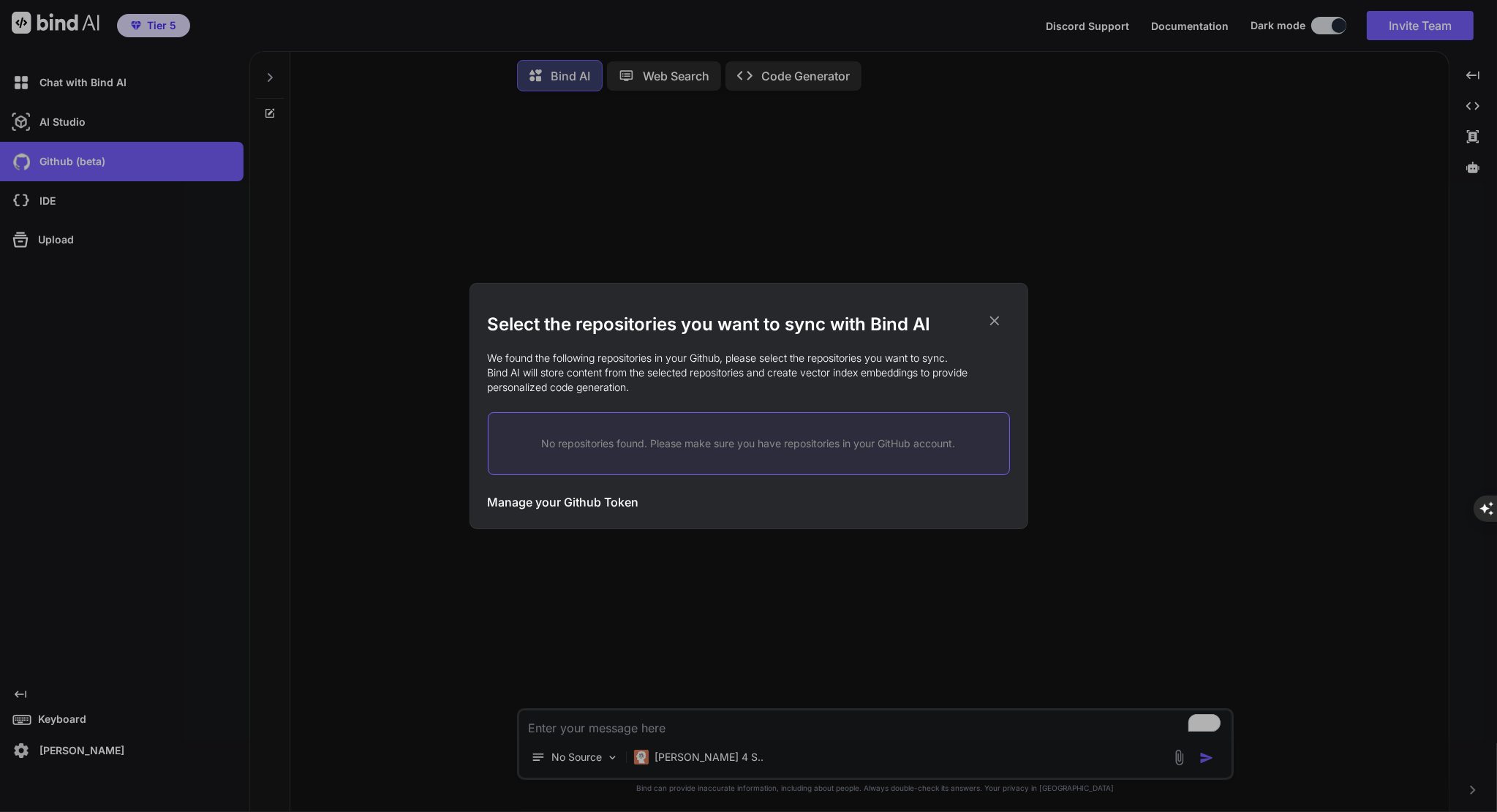
click at [609, 501] on h3 "Manage your Github Token" at bounding box center [563, 502] width 151 height 18
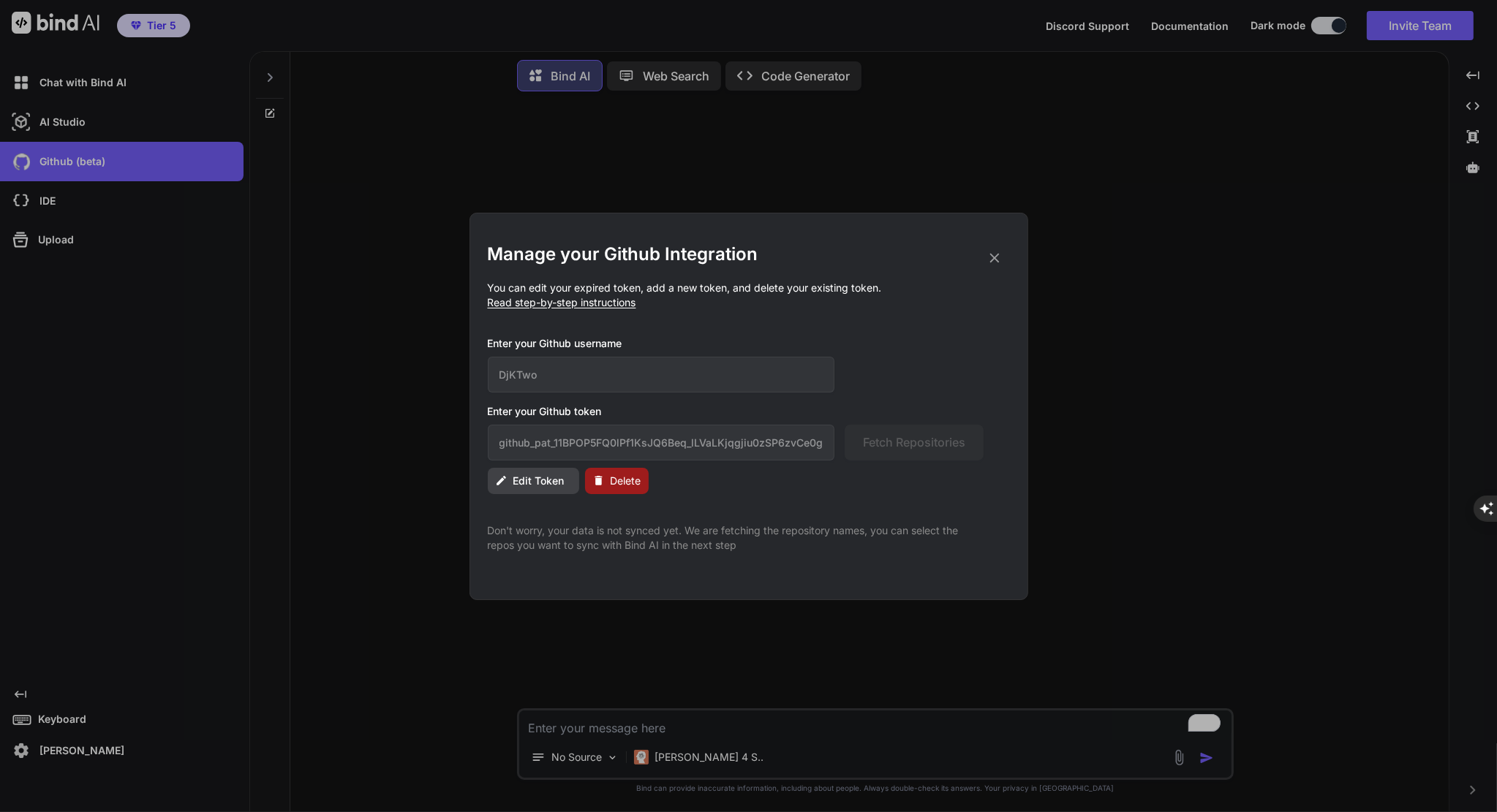
click at [516, 474] on span "Edit Token" at bounding box center [538, 480] width 51 height 14
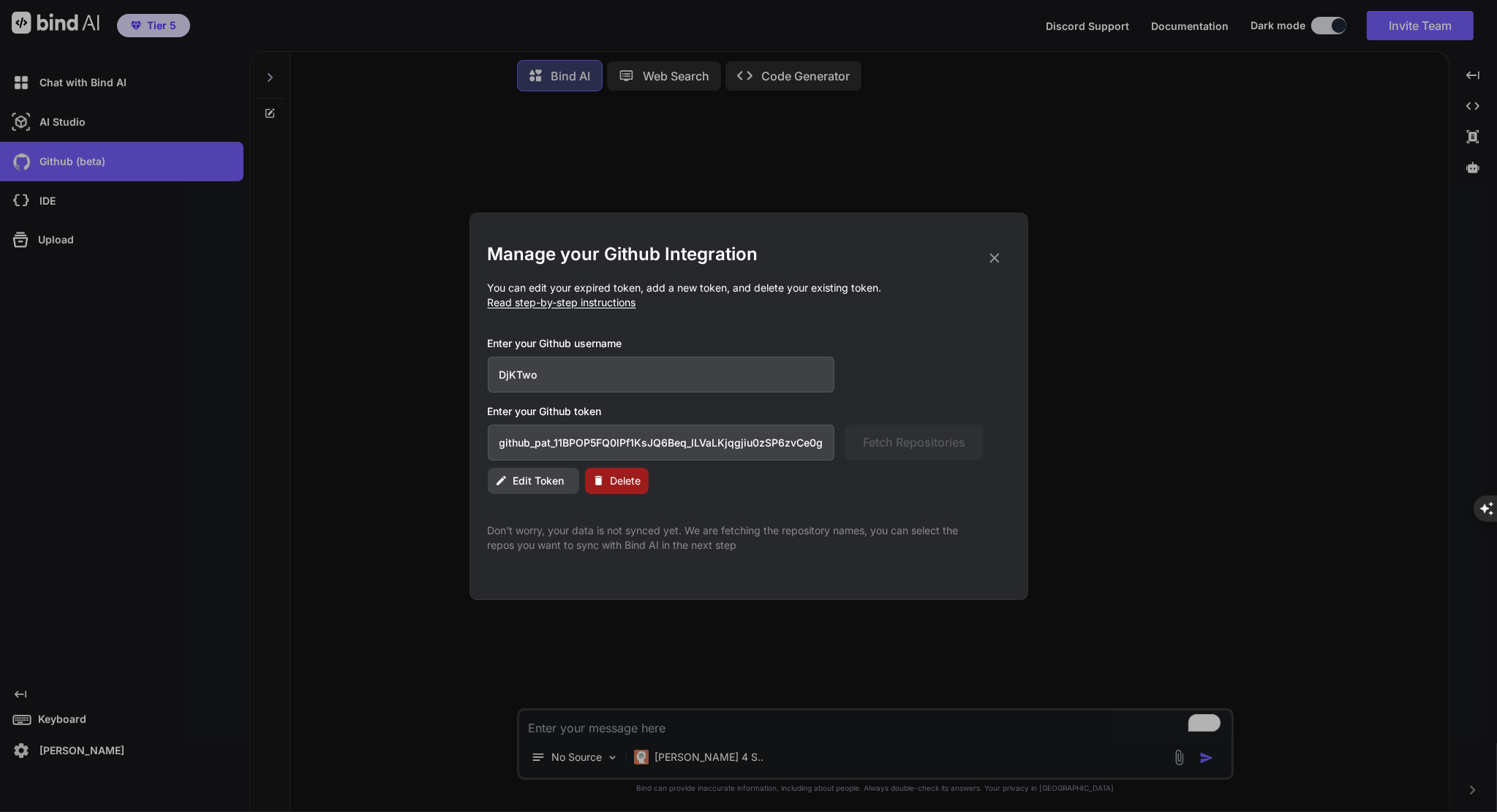
click at [576, 445] on input "github_pat_11BPOP5FQ0lPf1KsJQ6Beq_lLVaLKjqgjiu0zSP6zvCe0gArc89FykYT0QbPeMQeHHZS…" at bounding box center [661, 442] width 347 height 36
paste input "wA7qXPB2eTmK_rvs0JMOALetCv4Z6iIw2y15oL568nGgETsRdHSoEJYx2BI5FHQMYiGeuaoz"
type input "github_pat_11BPOP5FQ0wA7qXPB2eTmK_rvs0JMOALetCv4Z6iIw2y15oL568nGgETsRdHSoEJYx2B…"
click at [896, 440] on span "Fetch Repositories" at bounding box center [914, 442] width 102 height 18
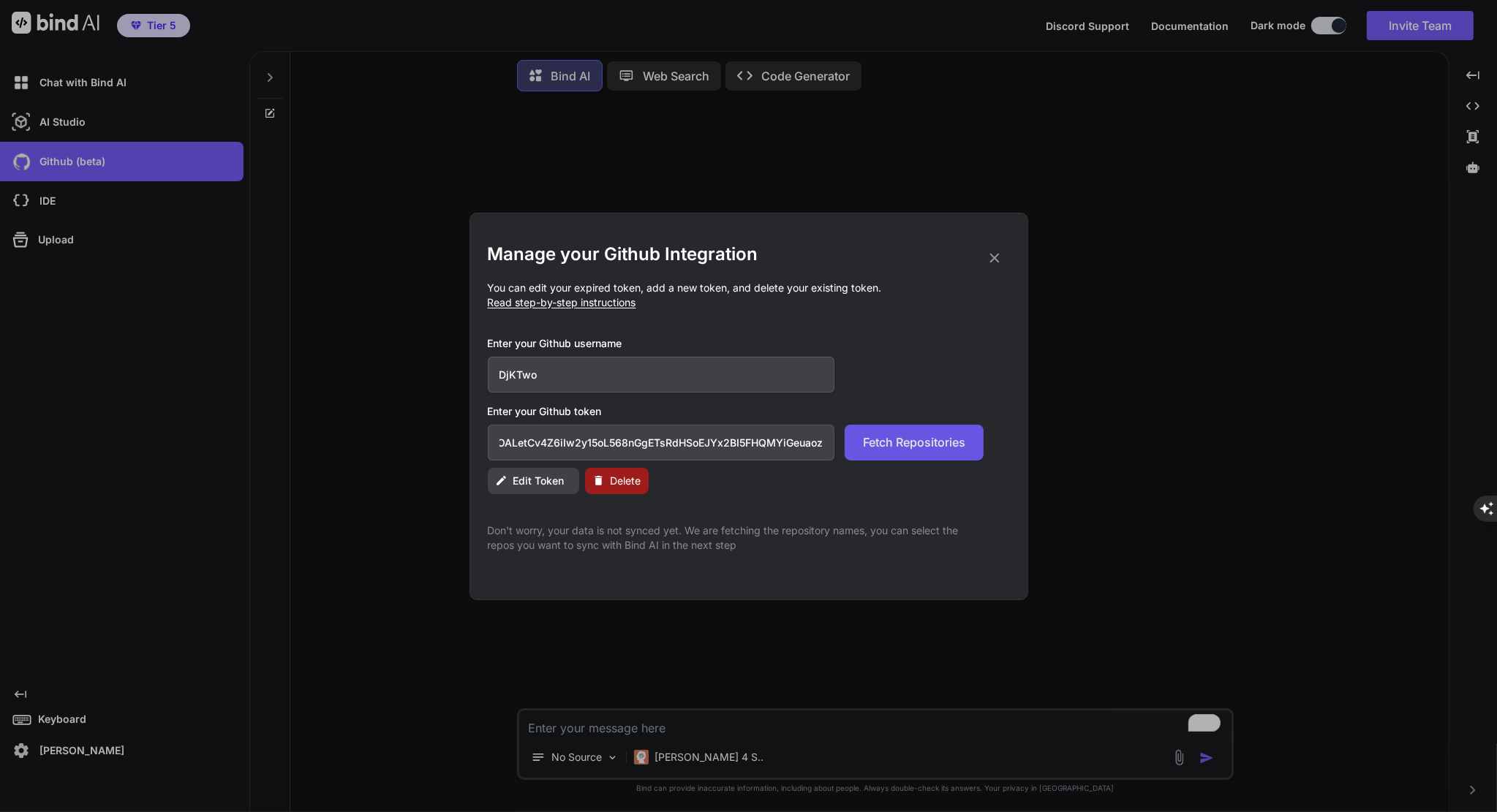
scroll to position [0, 0]
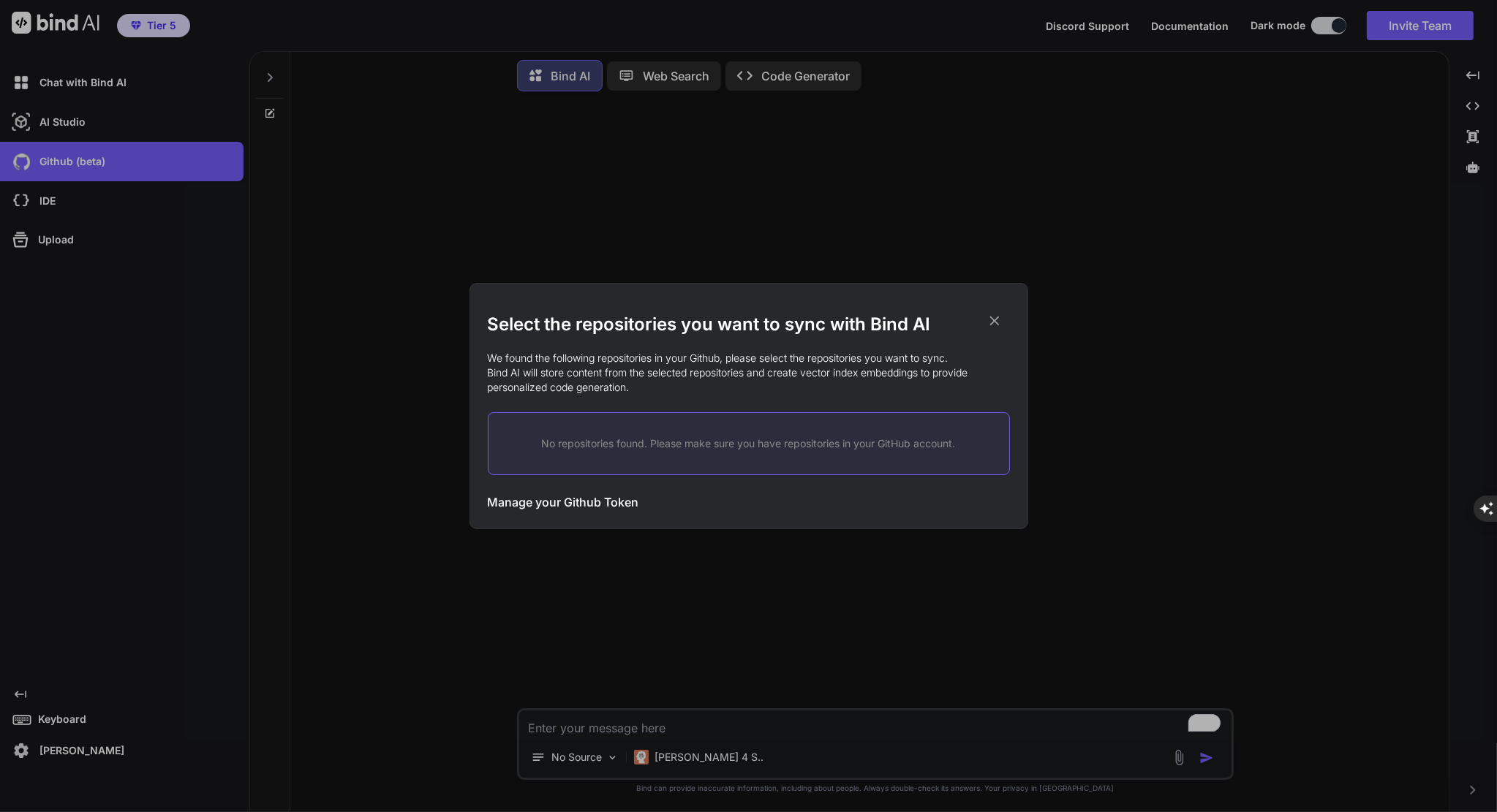
click at [559, 497] on h3 "Manage your Github Token" at bounding box center [563, 502] width 151 height 18
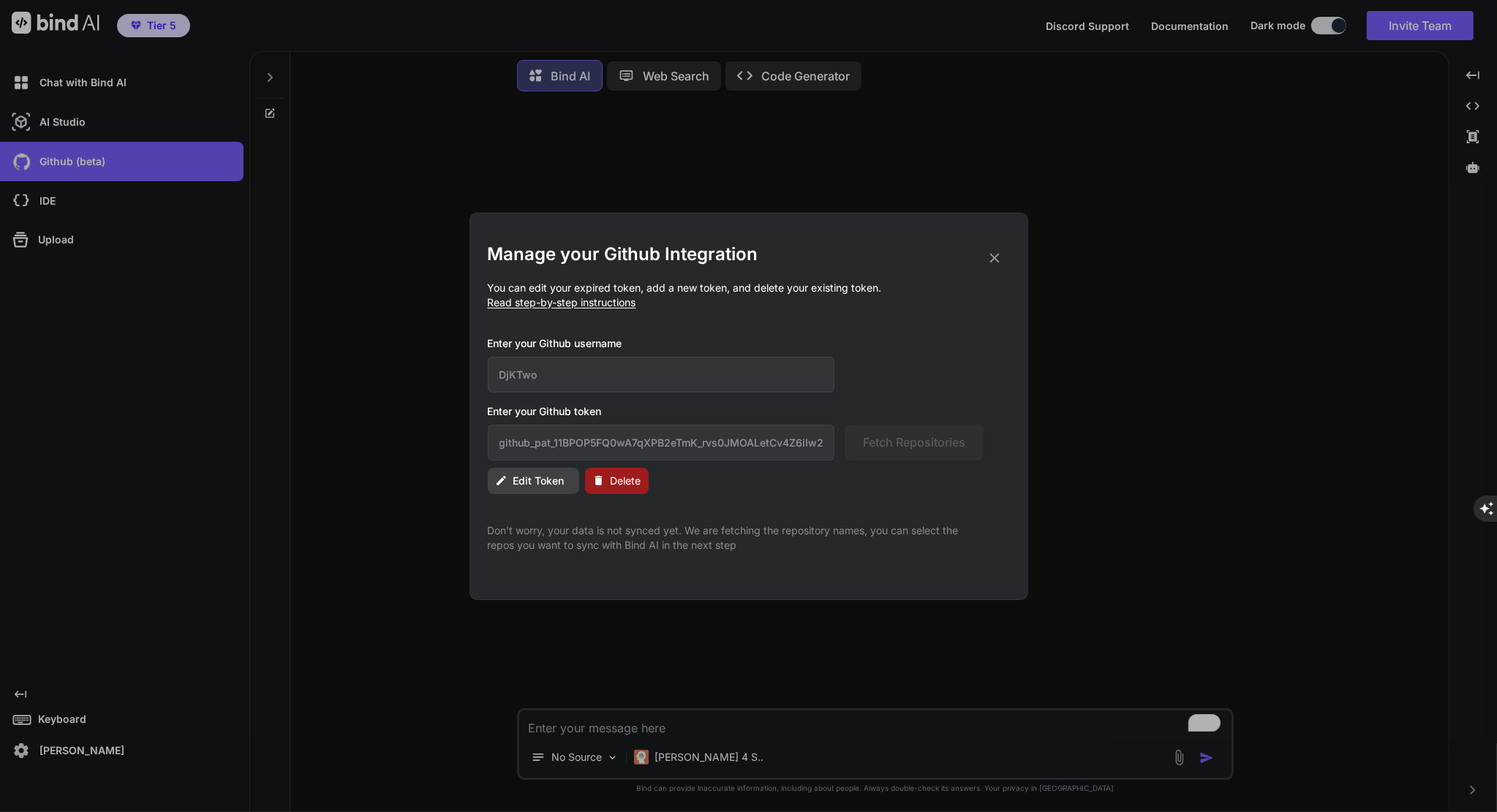
click at [544, 306] on span "Read step-by-step instructions" at bounding box center [561, 302] width 149 height 13
click at [547, 483] on span "Edit Token" at bounding box center [538, 480] width 51 height 14
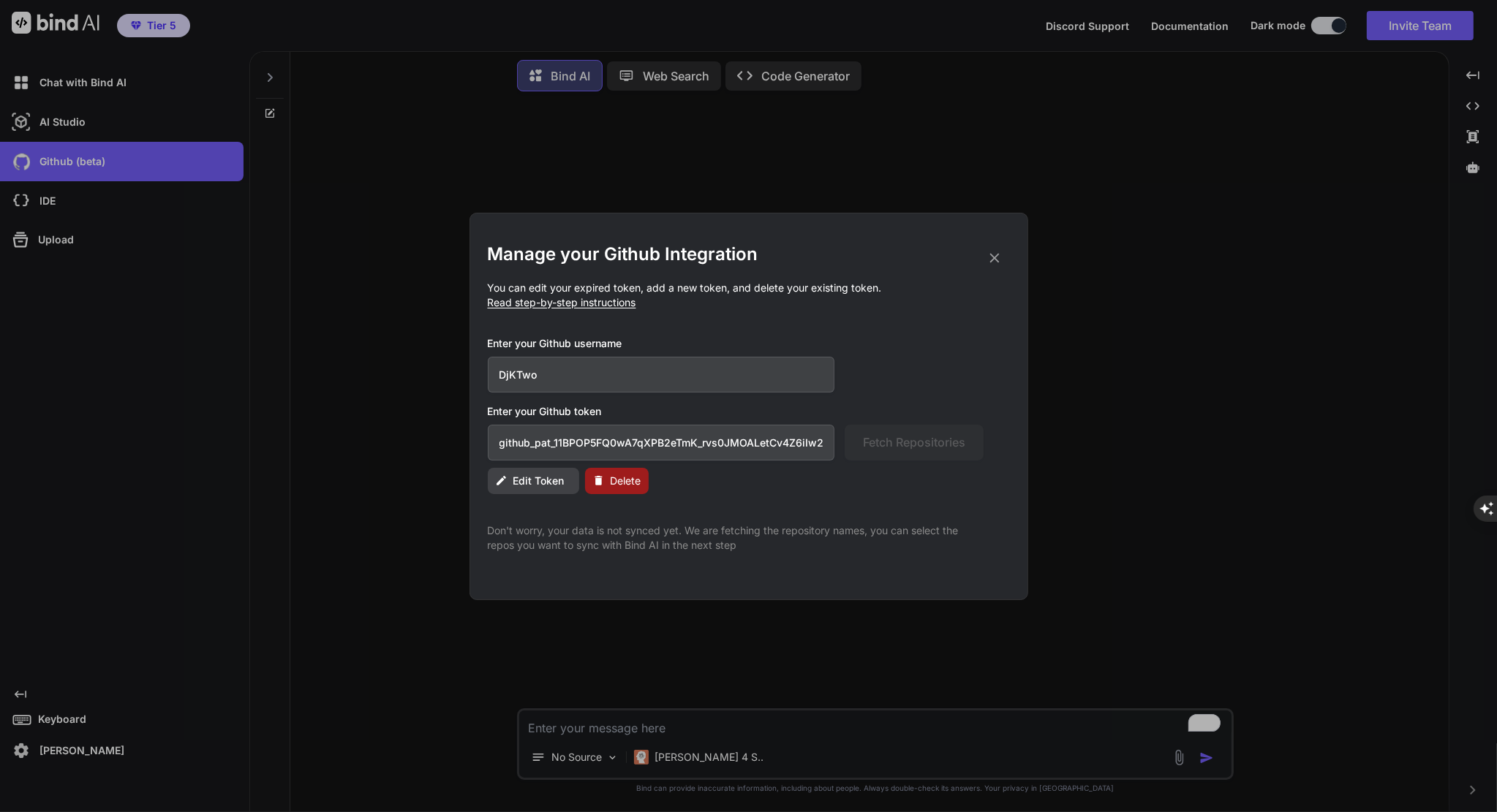
click at [596, 451] on input "github_pat_11BPOP5FQ0wA7qXPB2eTmK_rvs0JMOALetCv4Z6iIw2y15oL568nGgETsRdHSoEJYx2B…" at bounding box center [661, 442] width 347 height 36
paste input "8cO2bMw2wUub_fyfvXiOwFA8OQNuzbIMAfX2sYuewhsST8A4oSrgDpwuF75WRHUNSWhuFlaZ"
type input "github_pat_11BPOP5FQ08cO2bMw2wUub_fyfvXiOwFA8OQNuzbIMAfX2sYuewhsST8A4oSrgDpwuF7…"
click at [914, 447] on span "Fetch Repositories" at bounding box center [914, 442] width 102 height 18
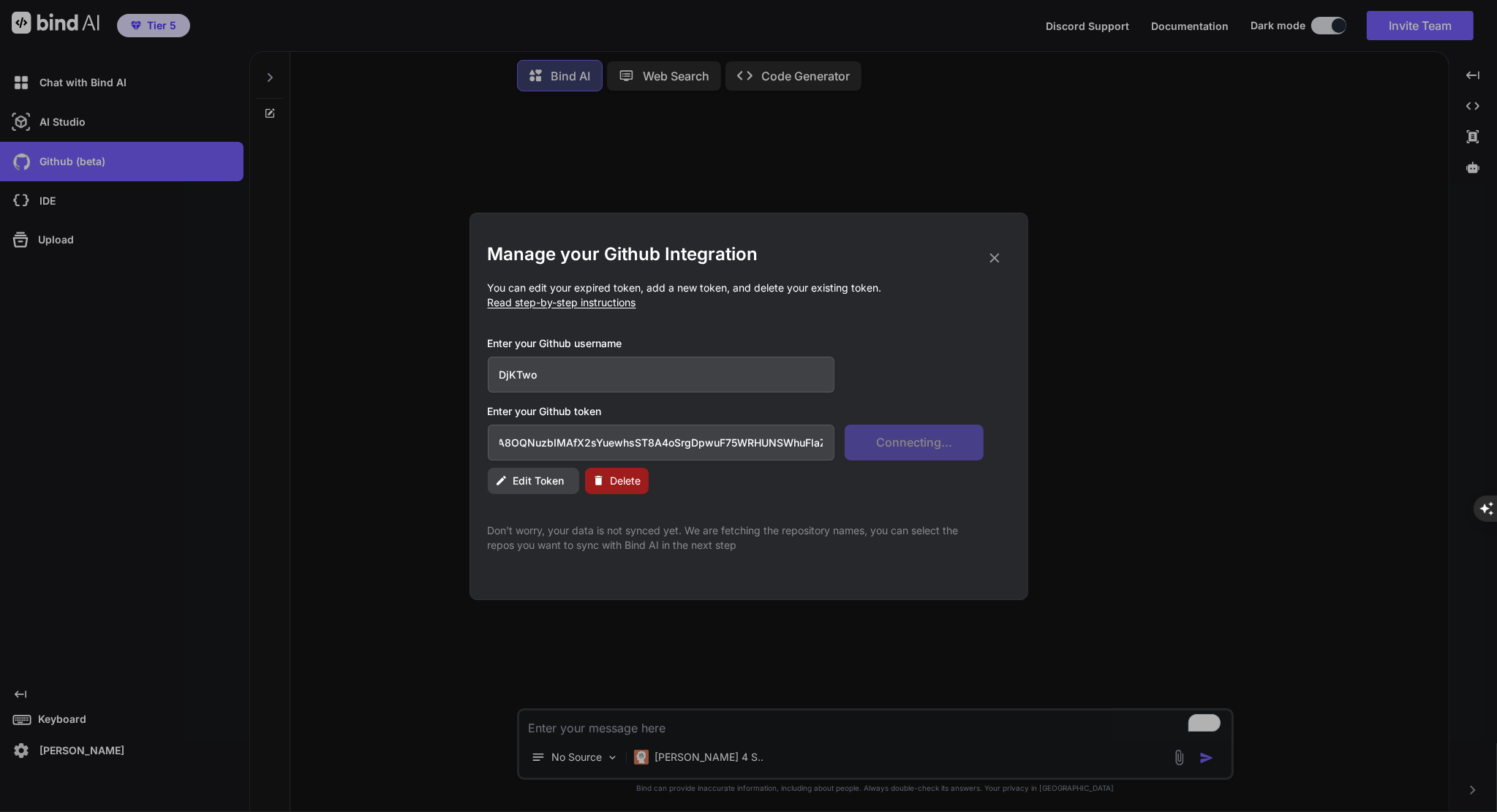
scroll to position [0, 0]
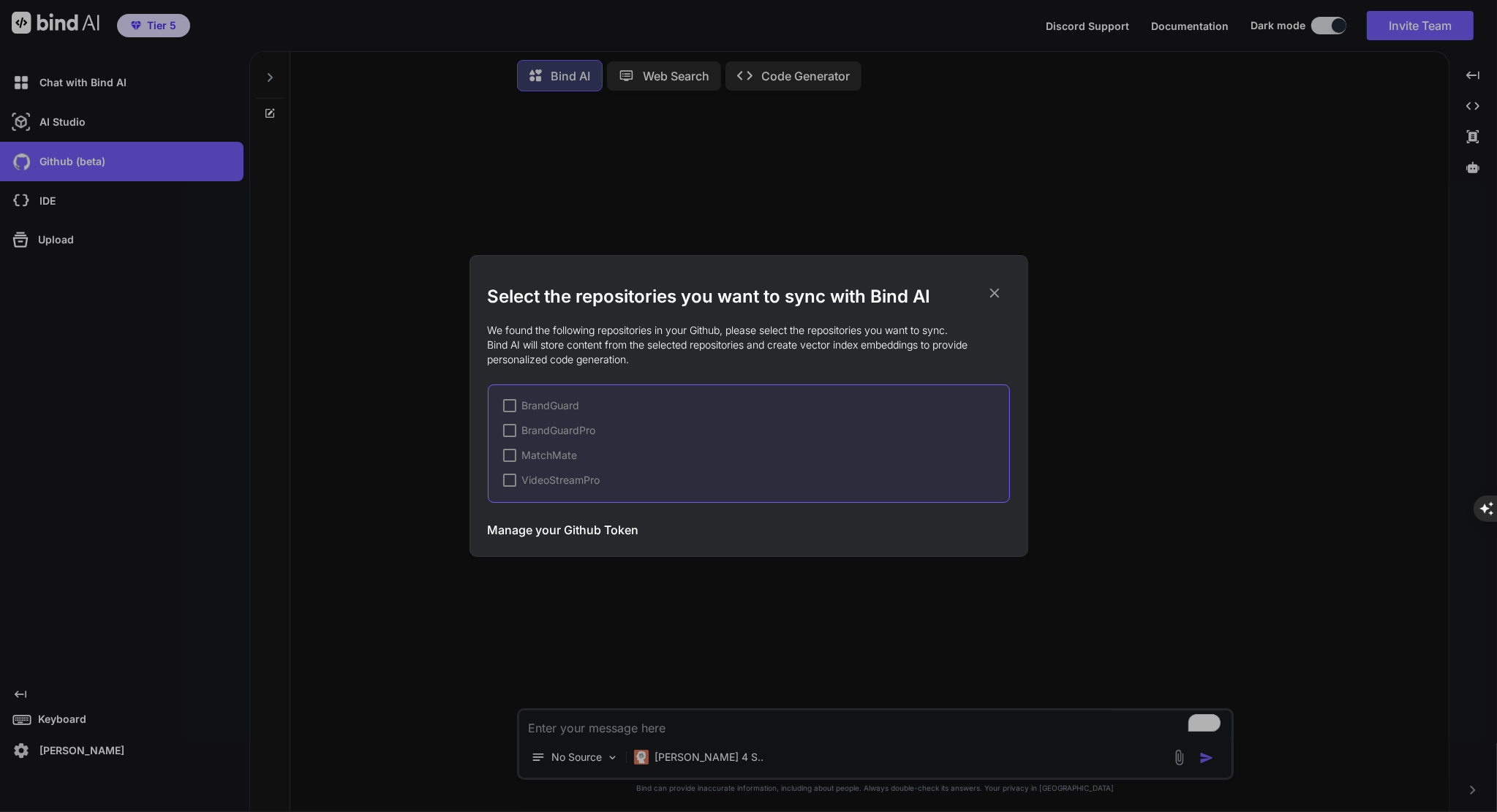
click at [507, 406] on div at bounding box center [509, 405] width 13 height 13
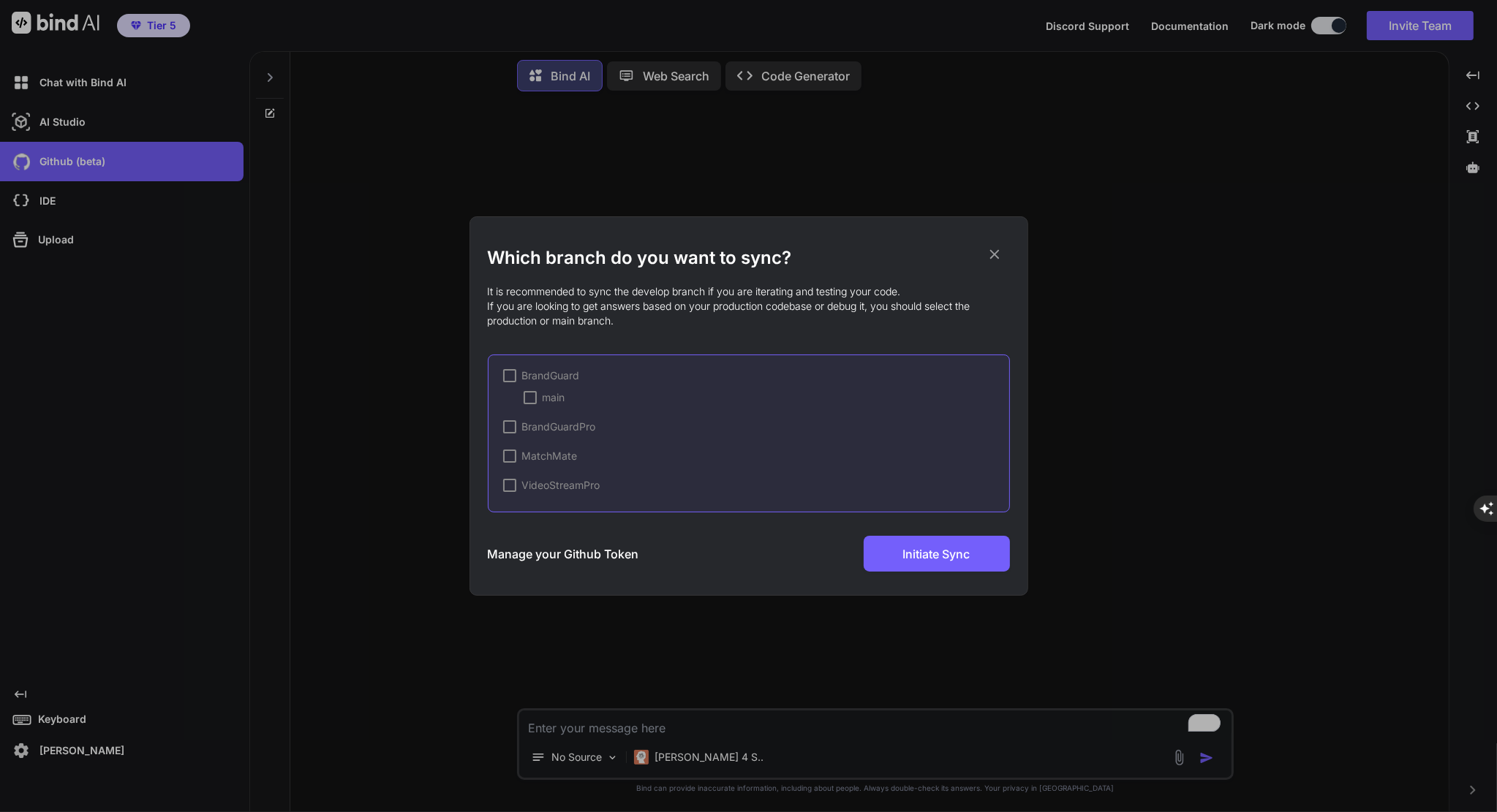
click at [510, 379] on div at bounding box center [509, 375] width 13 height 13
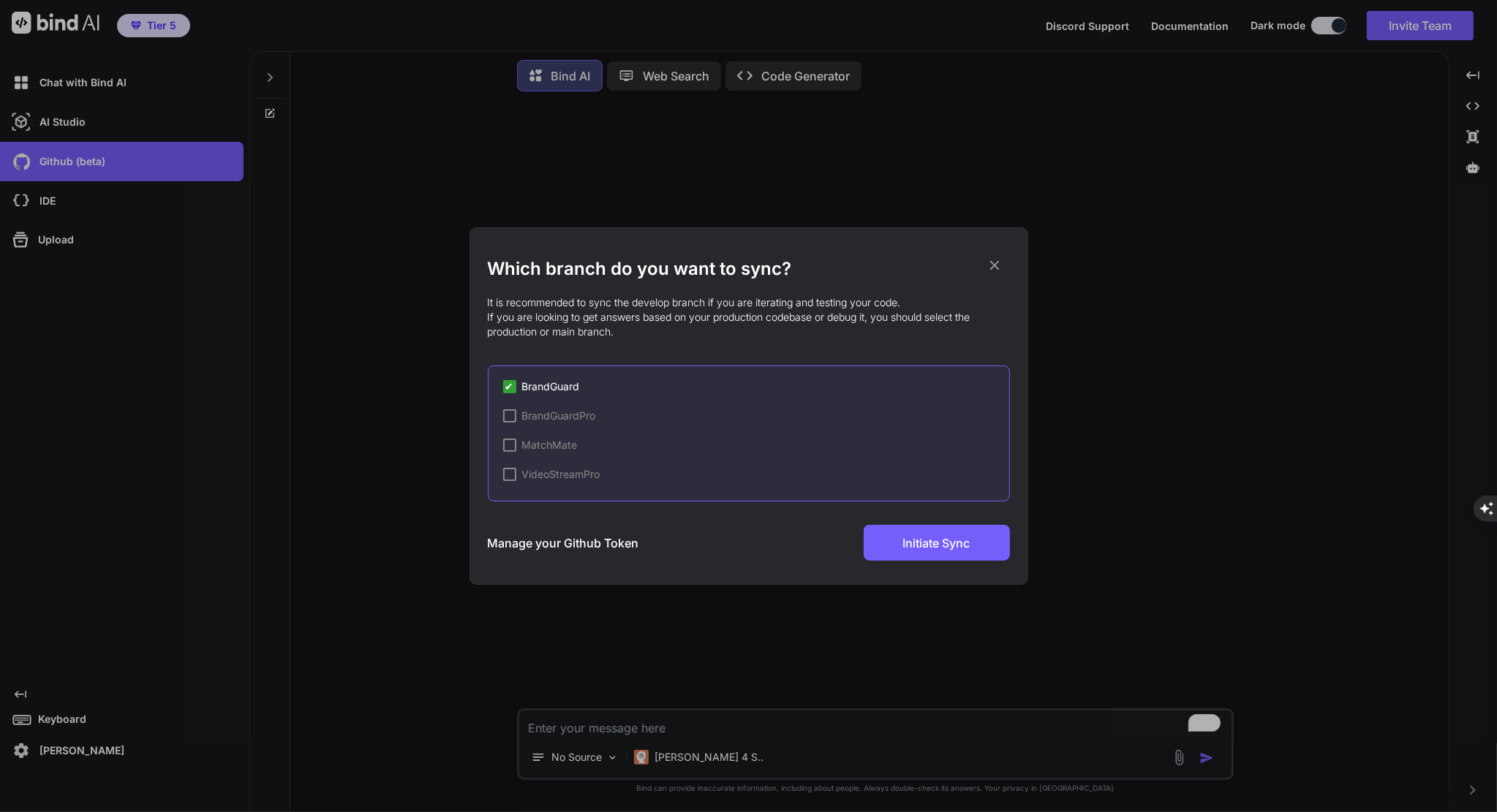
click at [510, 379] on span "✔" at bounding box center [509, 386] width 9 height 14
click at [510, 380] on div at bounding box center [509, 386] width 13 height 13
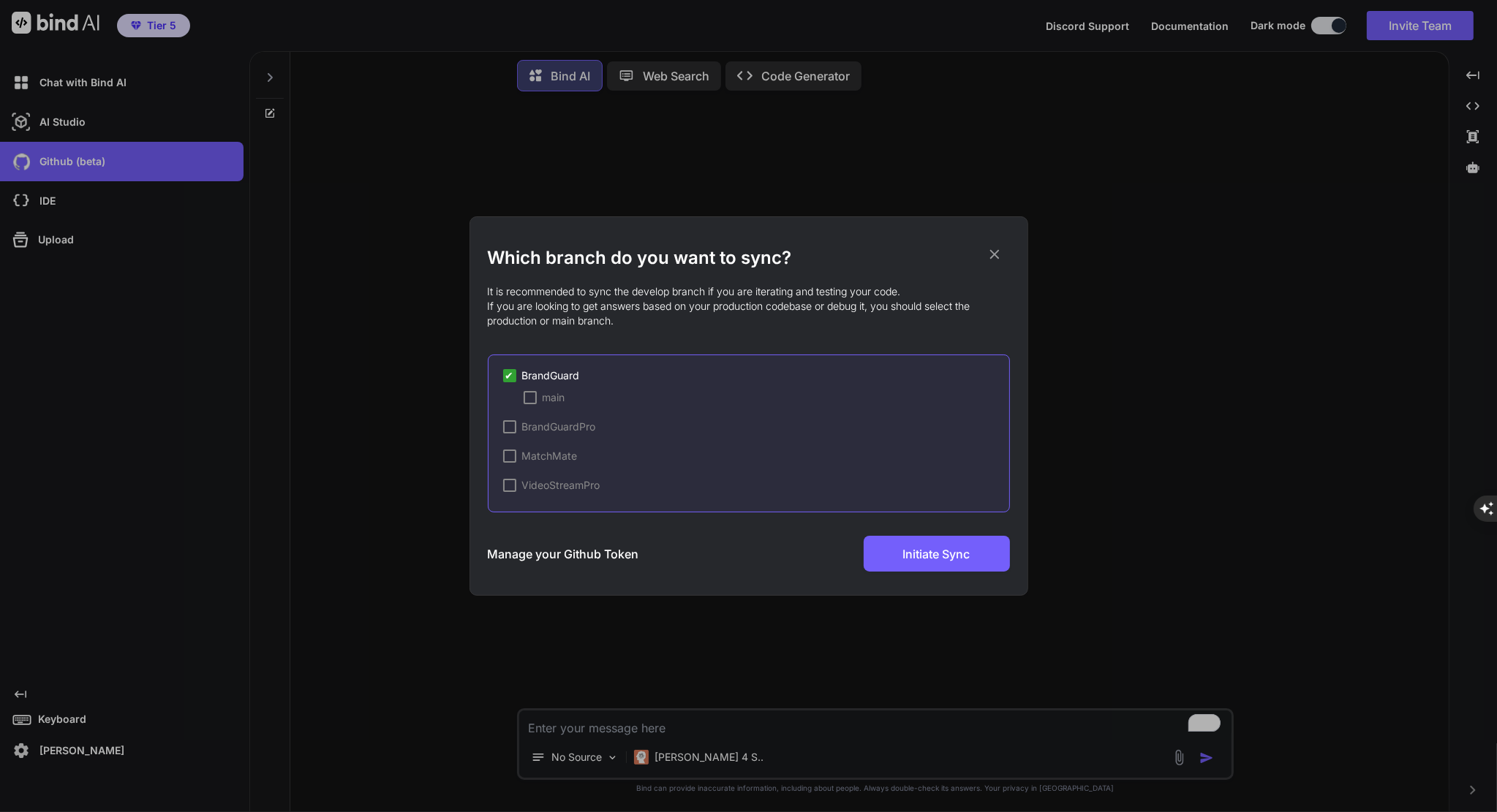
click at [529, 394] on div at bounding box center [529, 397] width 13 height 13
click at [940, 548] on span "Initiate Sync" at bounding box center [936, 554] width 67 height 18
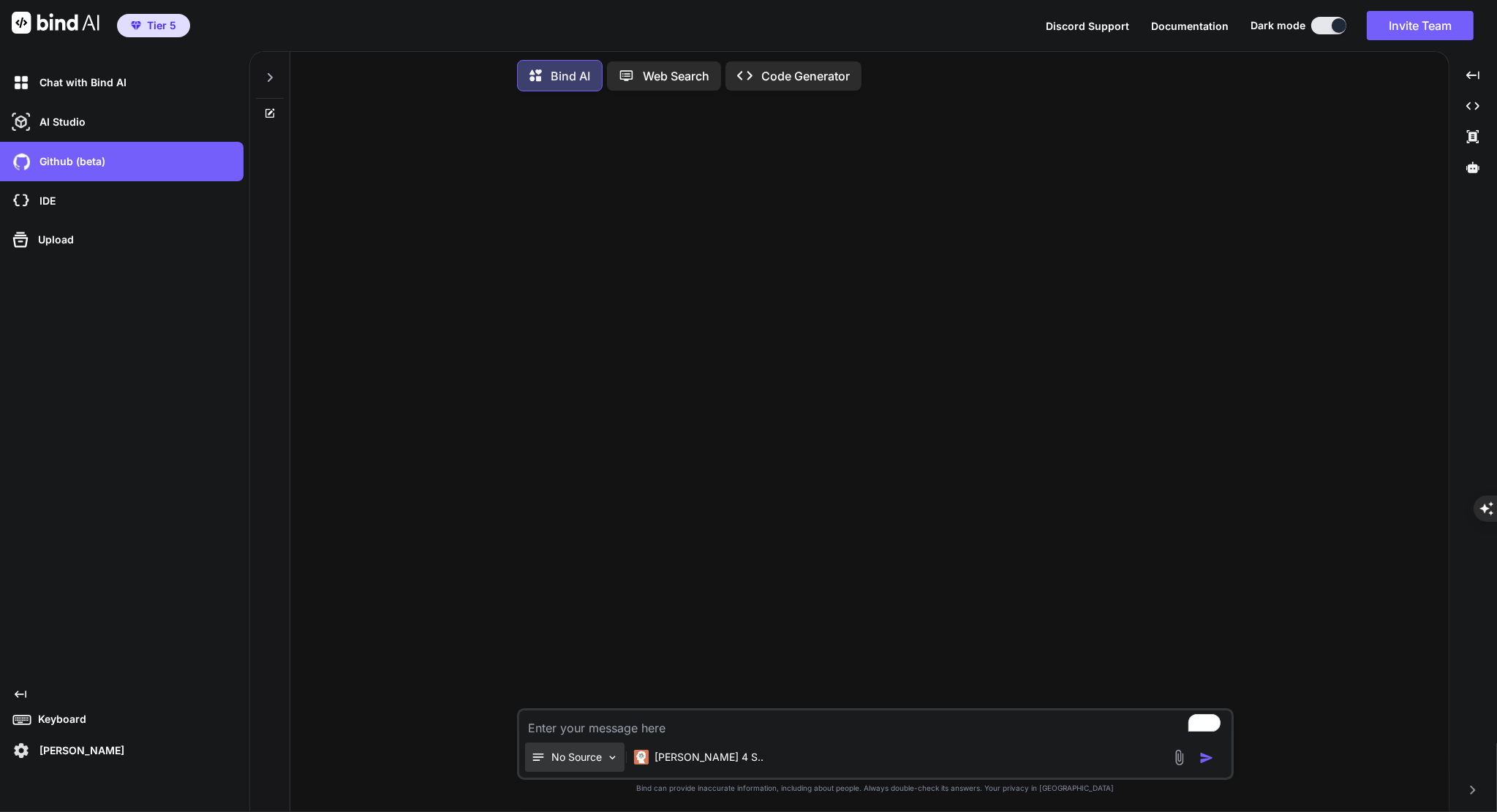
click at [597, 761] on p "No Source" at bounding box center [576, 757] width 50 height 14
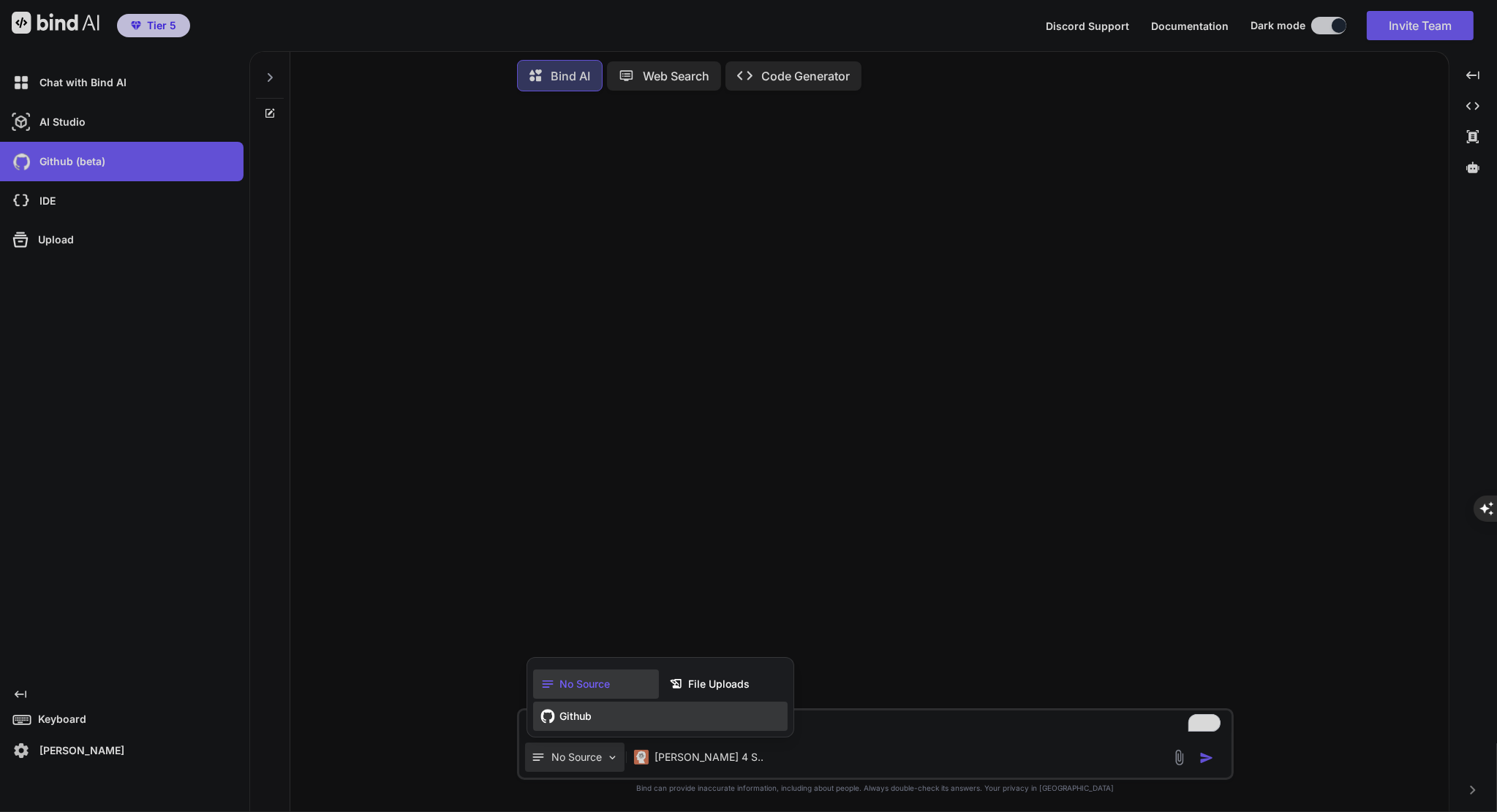
click at [589, 724] on span "Github" at bounding box center [576, 716] width 32 height 14
type textarea "x"
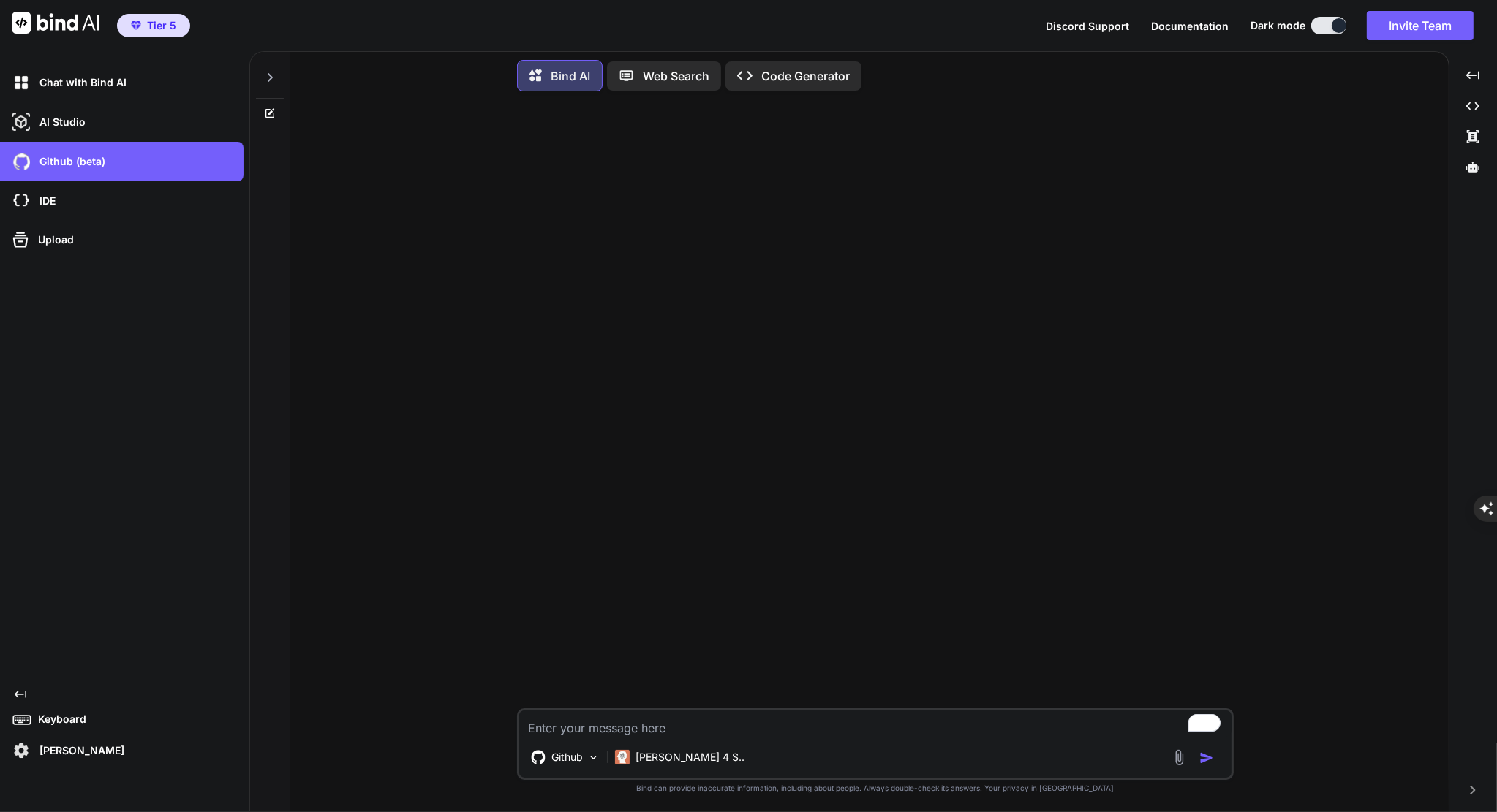
click at [589, 724] on textarea "To enrich screen reader interactions, please activate Accessibility in Grammarl…" at bounding box center [874, 724] width 712 height 26
type textarea "H"
type textarea "x"
type textarea "Ho"
type textarea "x"
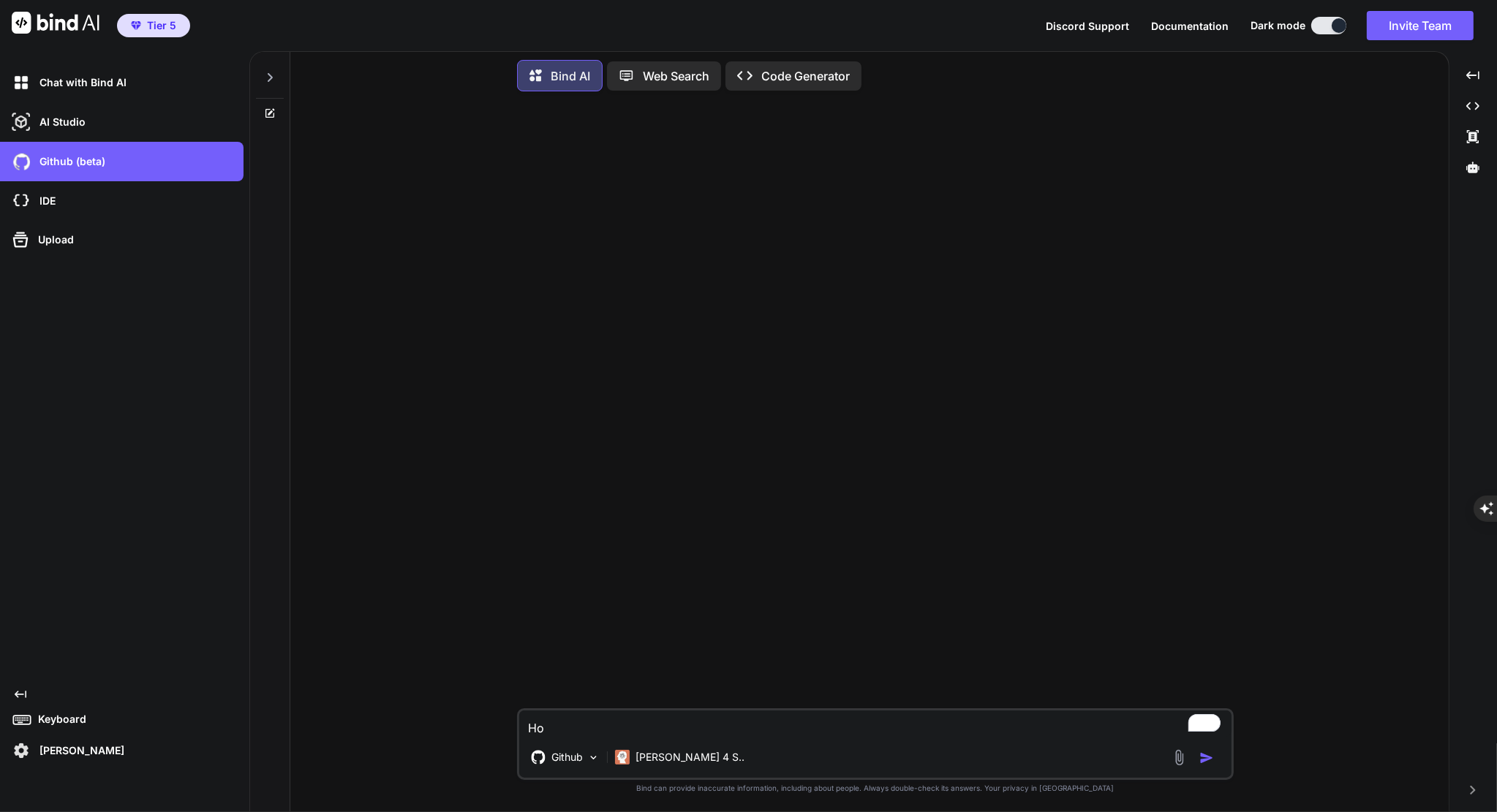
type textarea "How"
type textarea "x"
type textarea "How"
type textarea "x"
type textarea "How c"
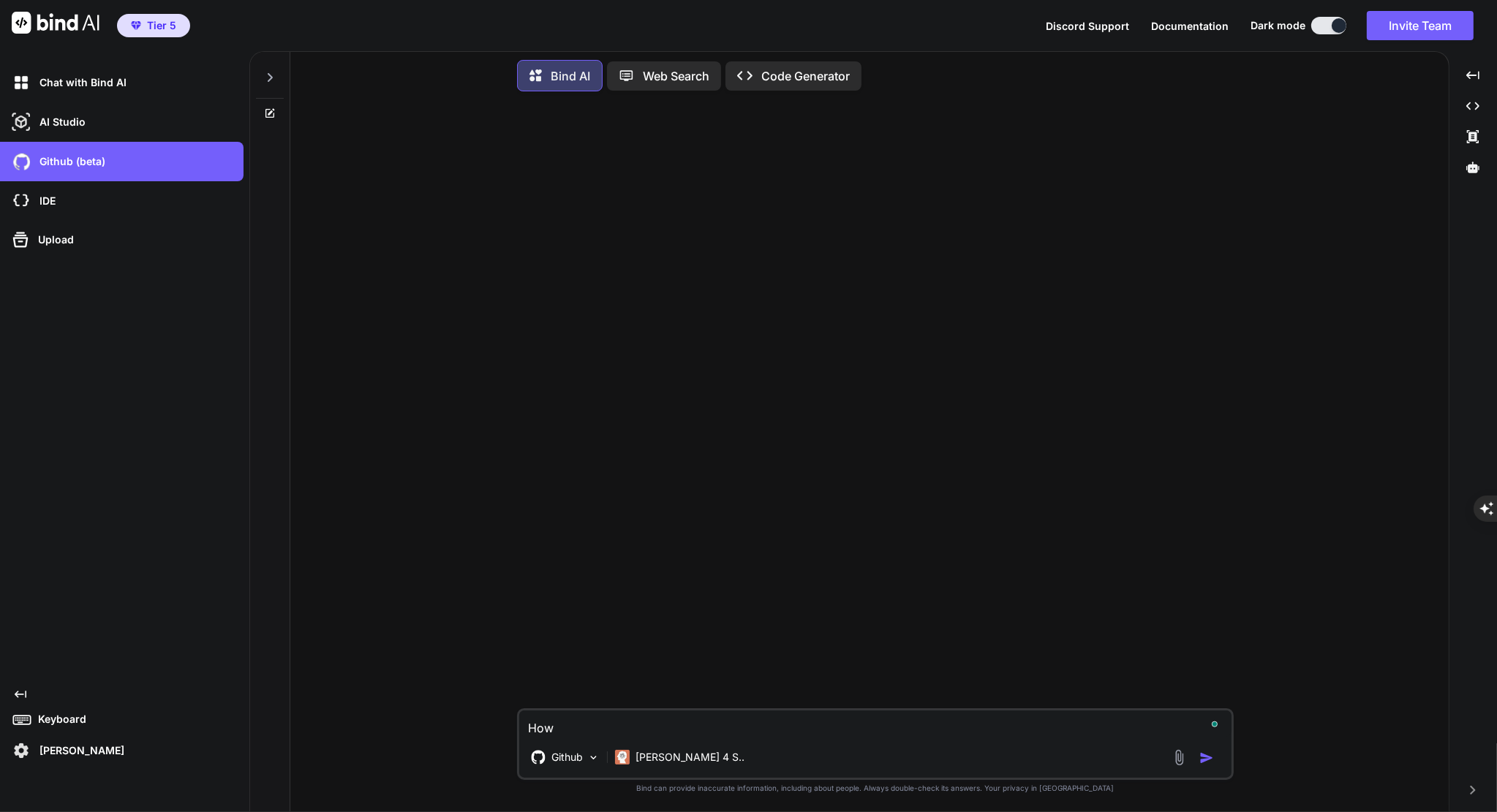
type textarea "x"
type textarea "How ca"
type textarea "x"
type textarea "How can"
type textarea "x"
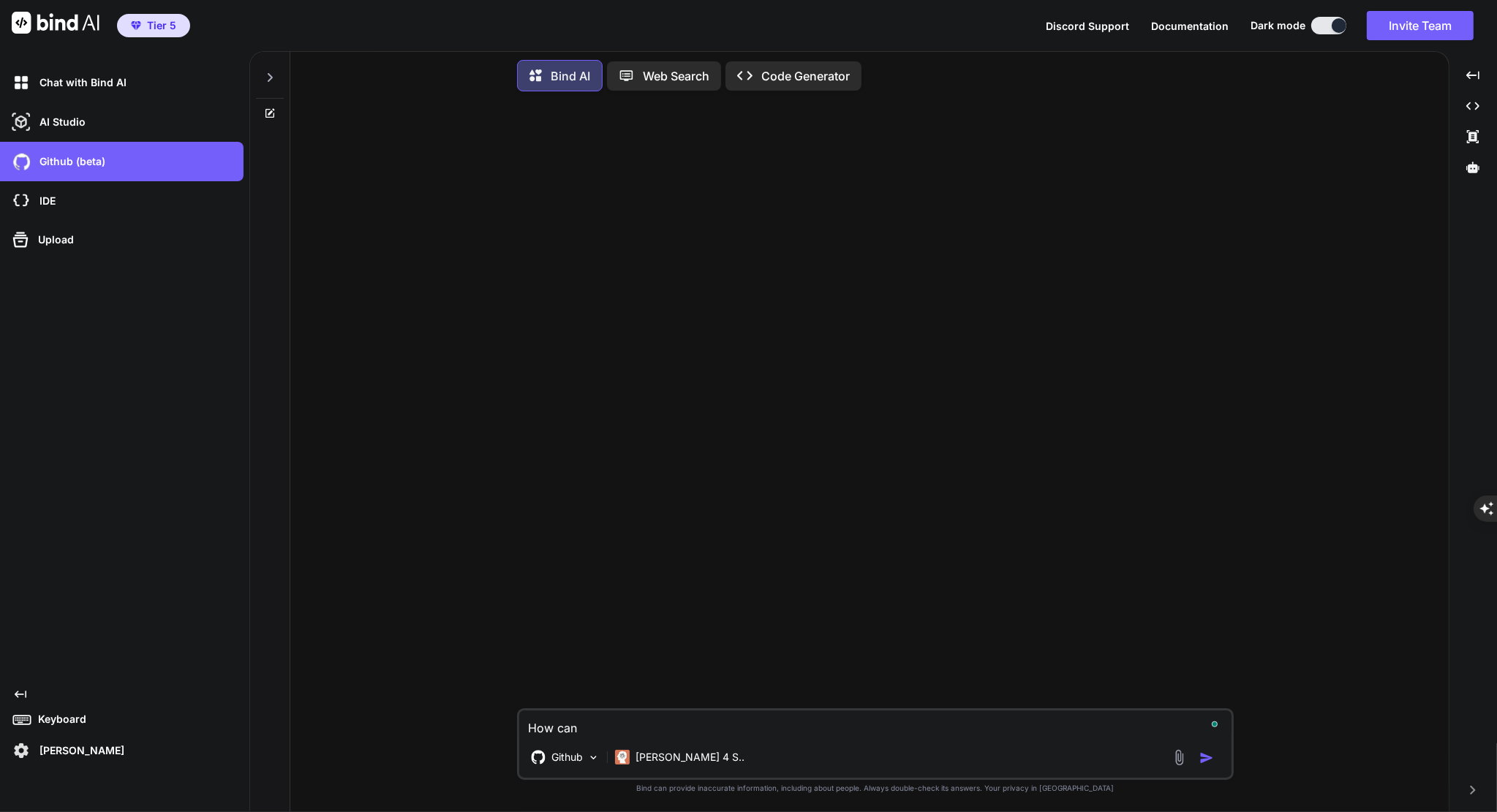
type textarea "How can"
type textarea "x"
type textarea "How can i"
type textarea "x"
type textarea "How can i"
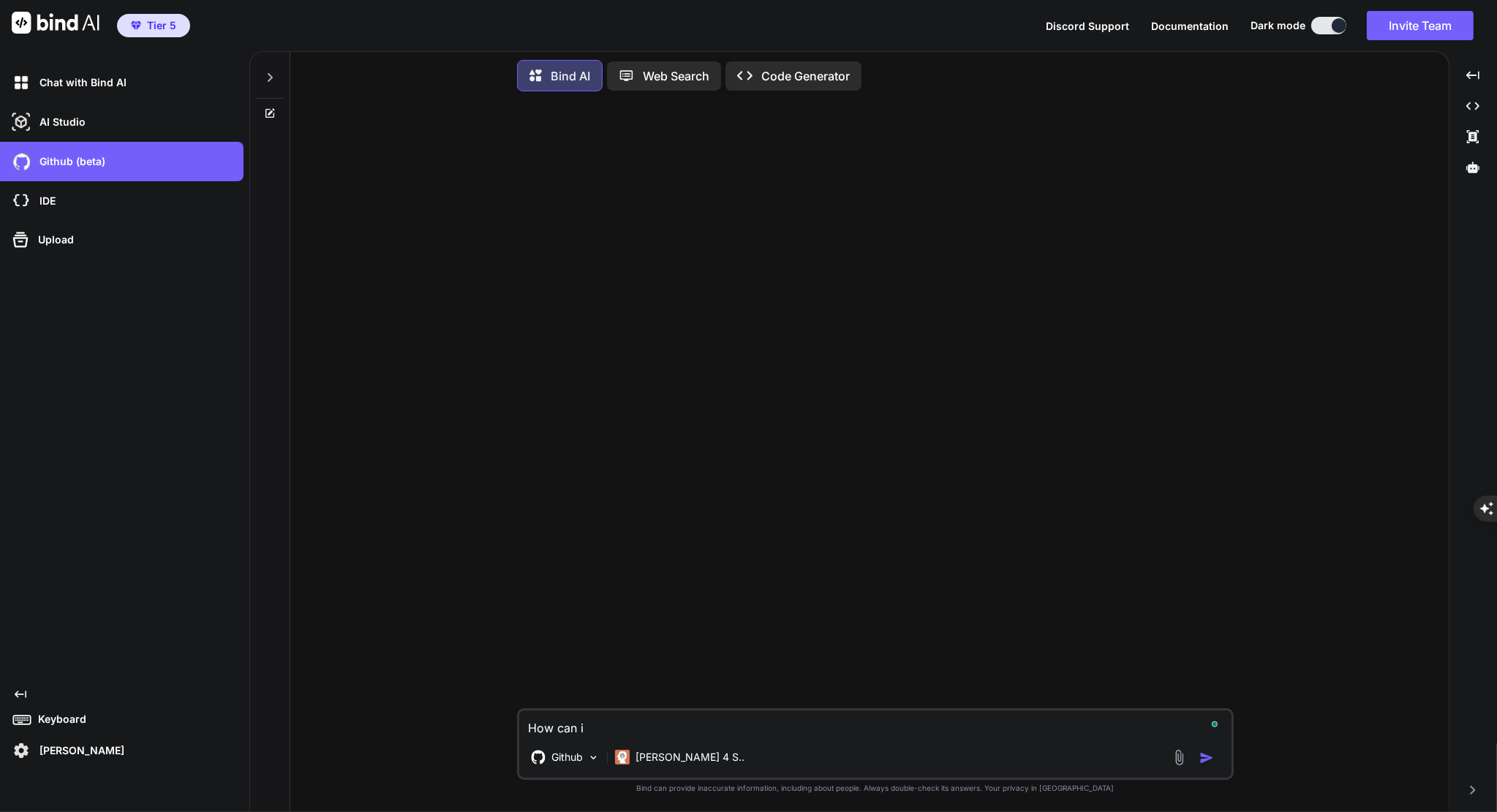
type textarea "x"
type textarea "How can i k"
type textarea "x"
type textarea "How can i"
type textarea "x"
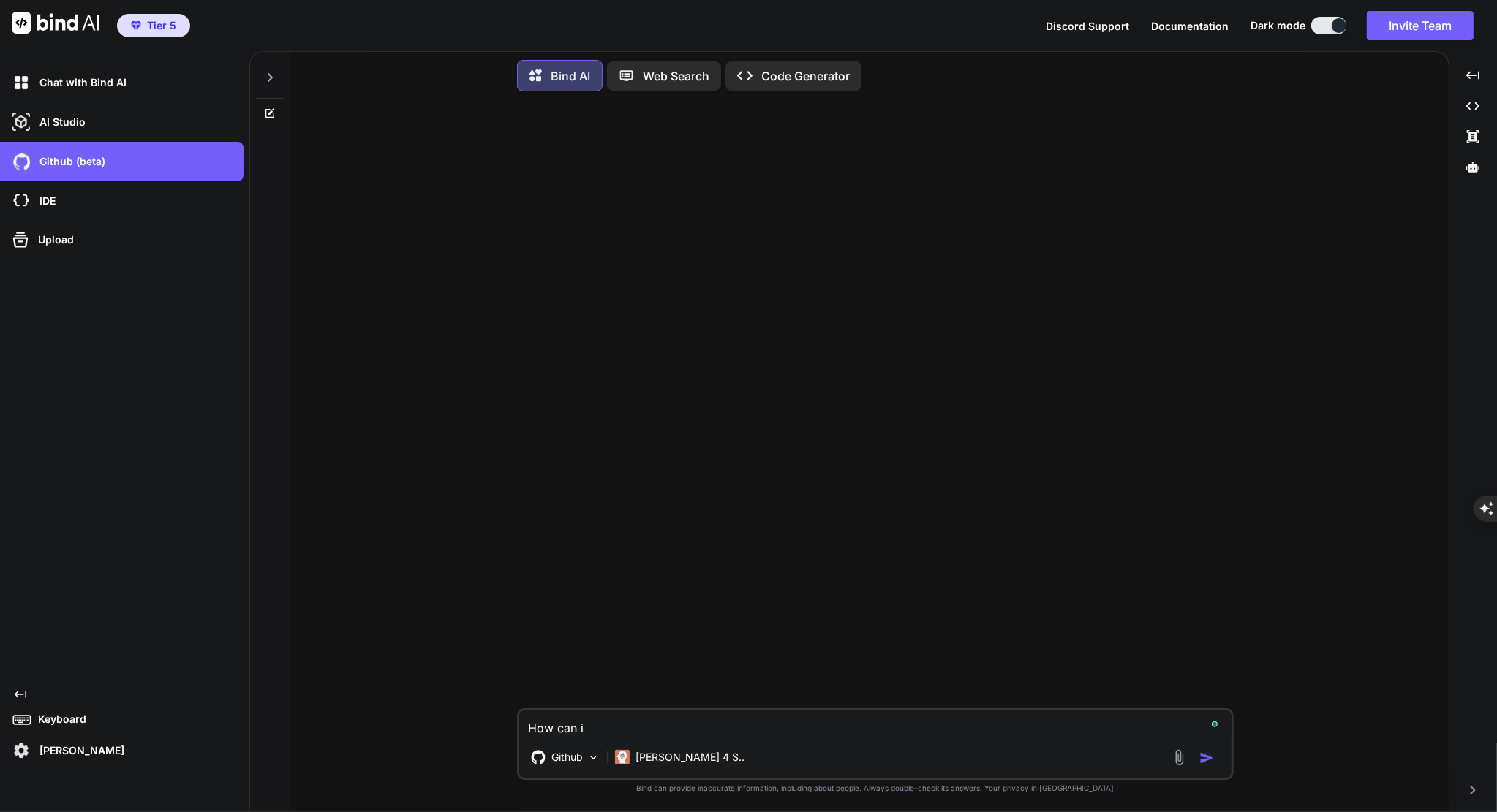
type textarea "How can i m"
type textarea "x"
type textarea "How can i ma"
type textarea "x"
type textarea "How can i mak"
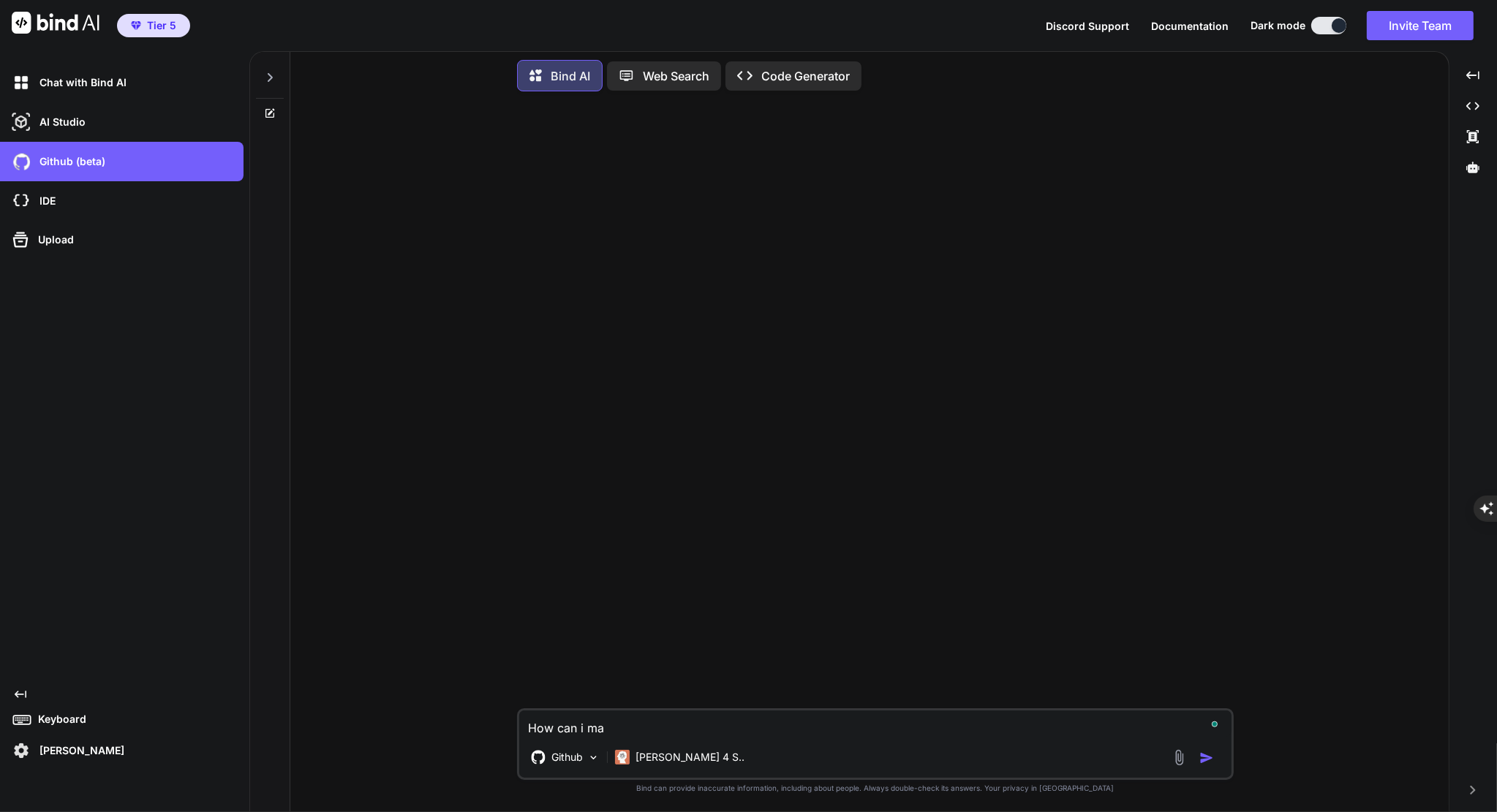
type textarea "x"
type textarea "How can i make"
type textarea "x"
type textarea "How can i make"
type textarea "x"
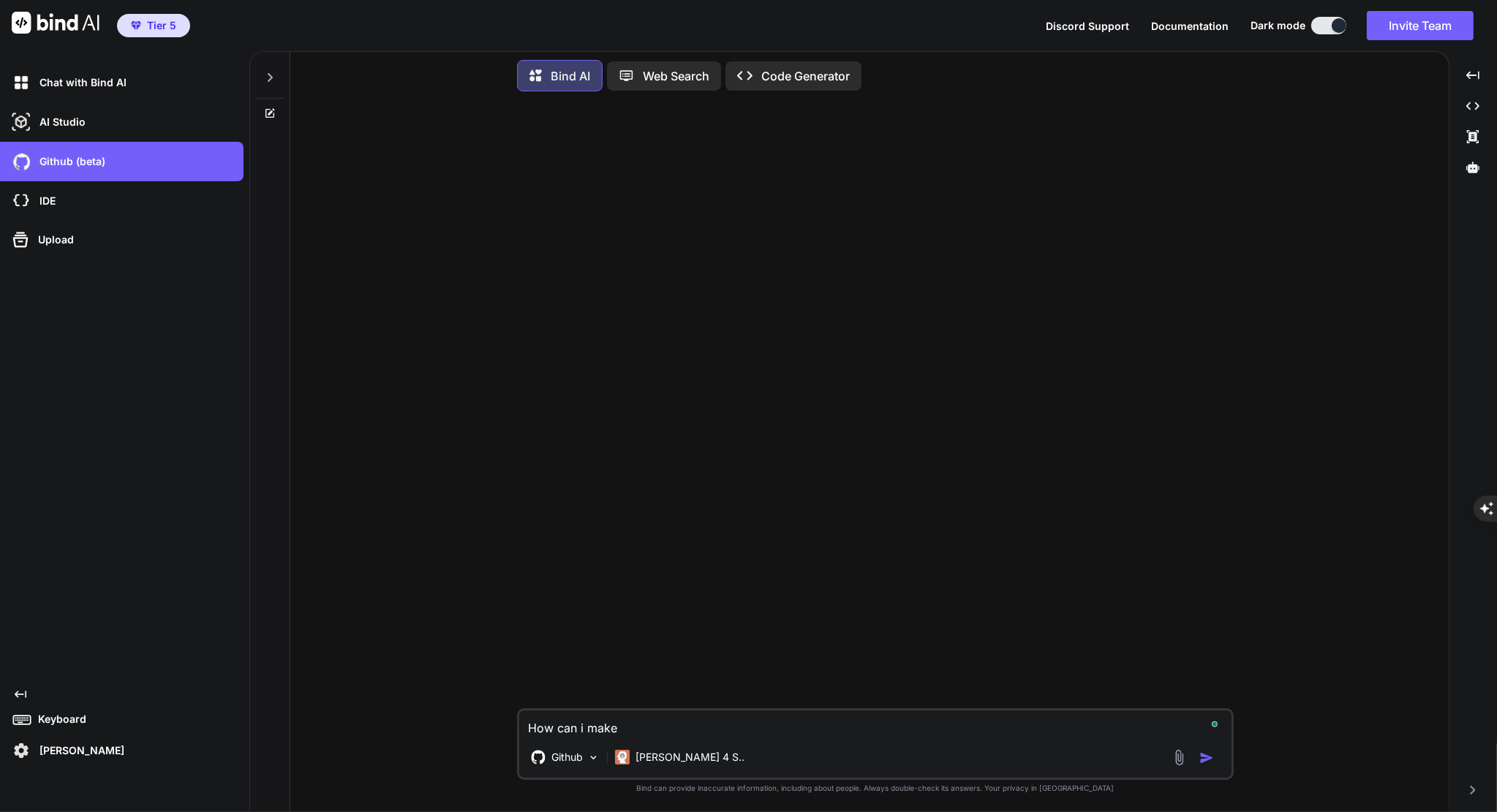
type textarea "How can i make s"
type textarea "x"
type textarea "How can i make su"
type textarea "x"
type textarea "How can i make sur"
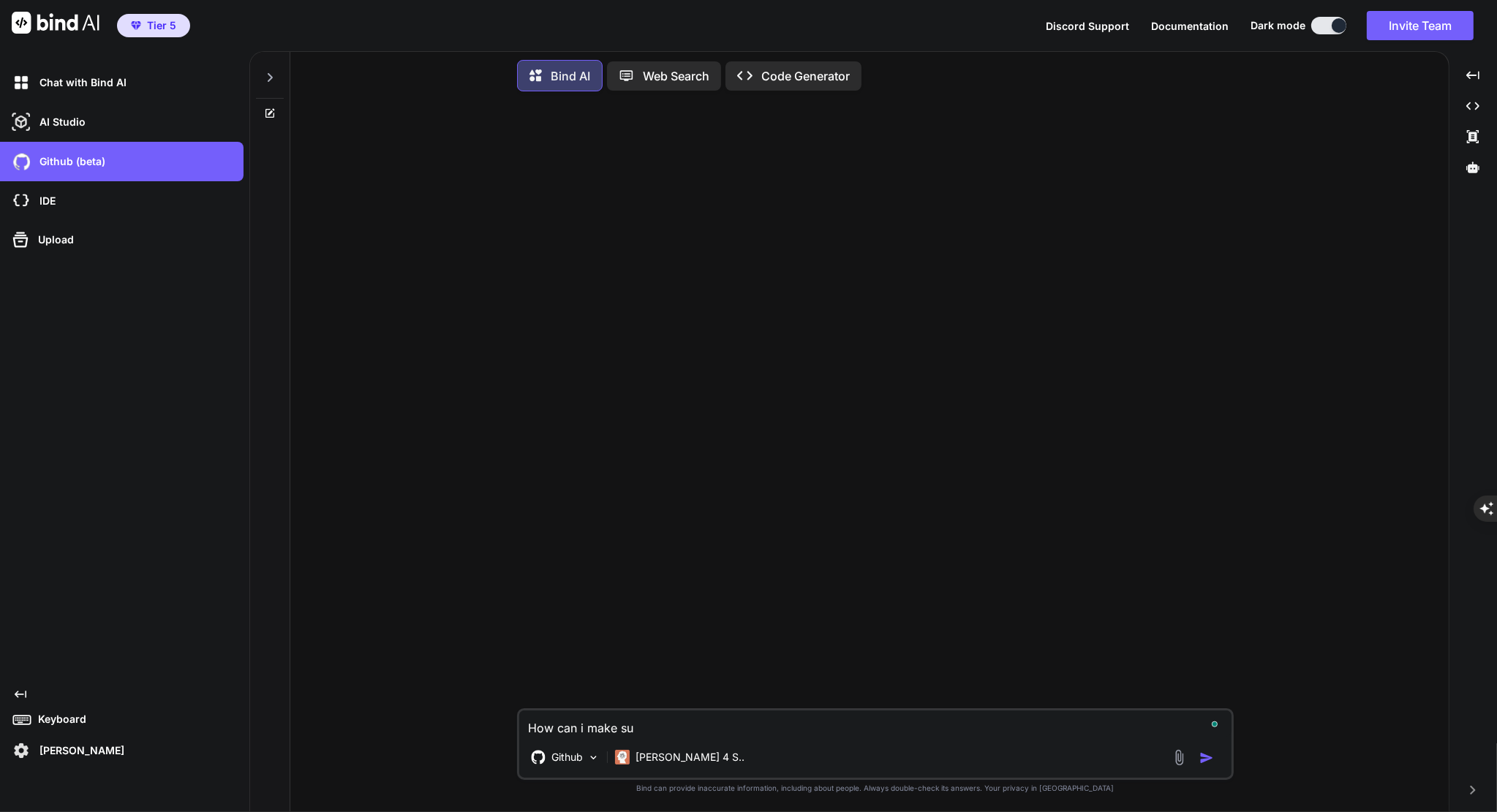
type textarea "x"
type textarea "How can i make sure"
type textarea "x"
type textarea "How can i make sure"
type textarea "x"
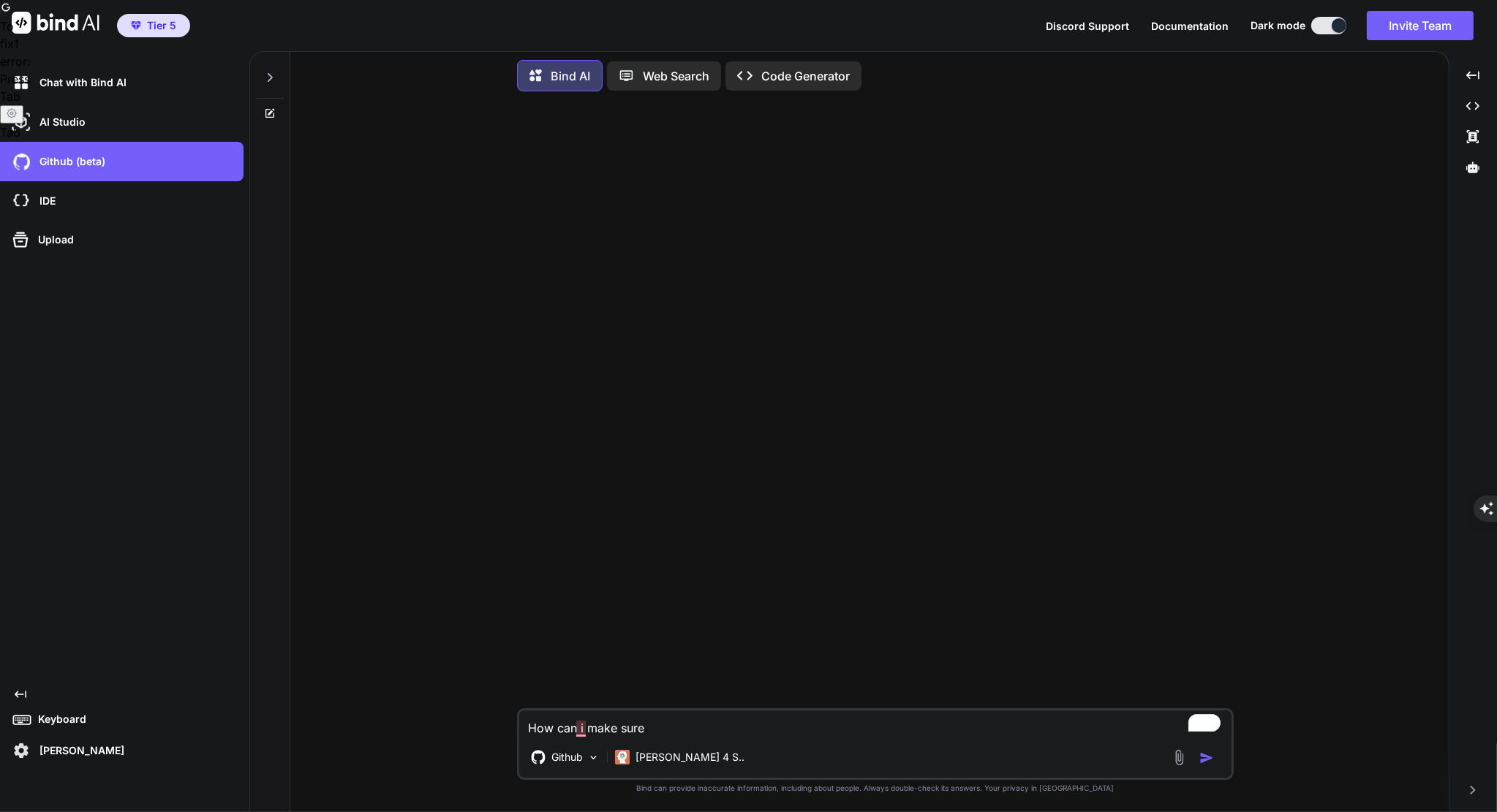
type textarea "How can i make sure"
type textarea "x"
type textarea "How can i make sur"
type textarea "x"
type textarea "How can i make su"
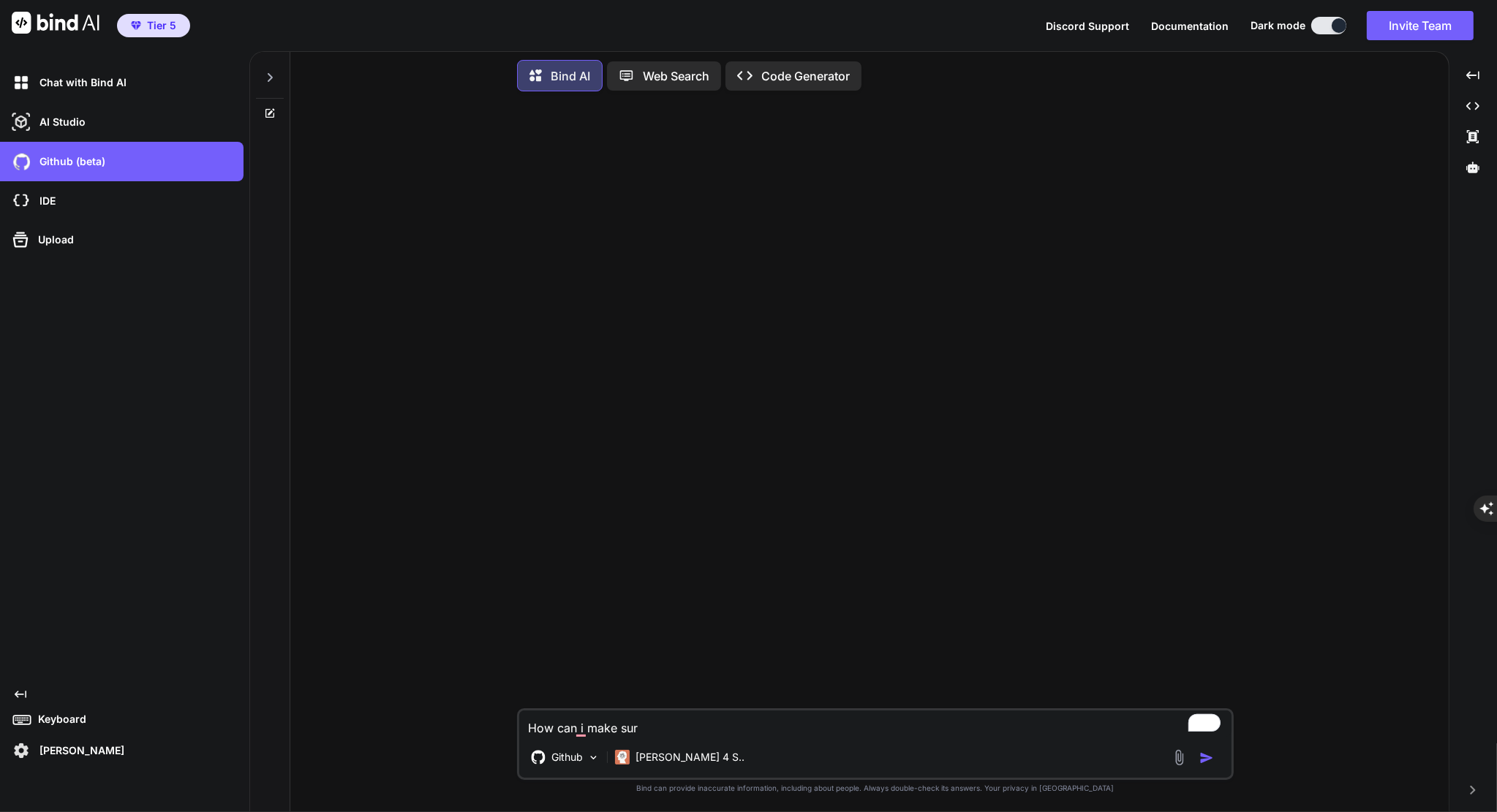
type textarea "x"
type textarea "How can i make s"
type textarea "x"
type textarea "How can i make"
type textarea "x"
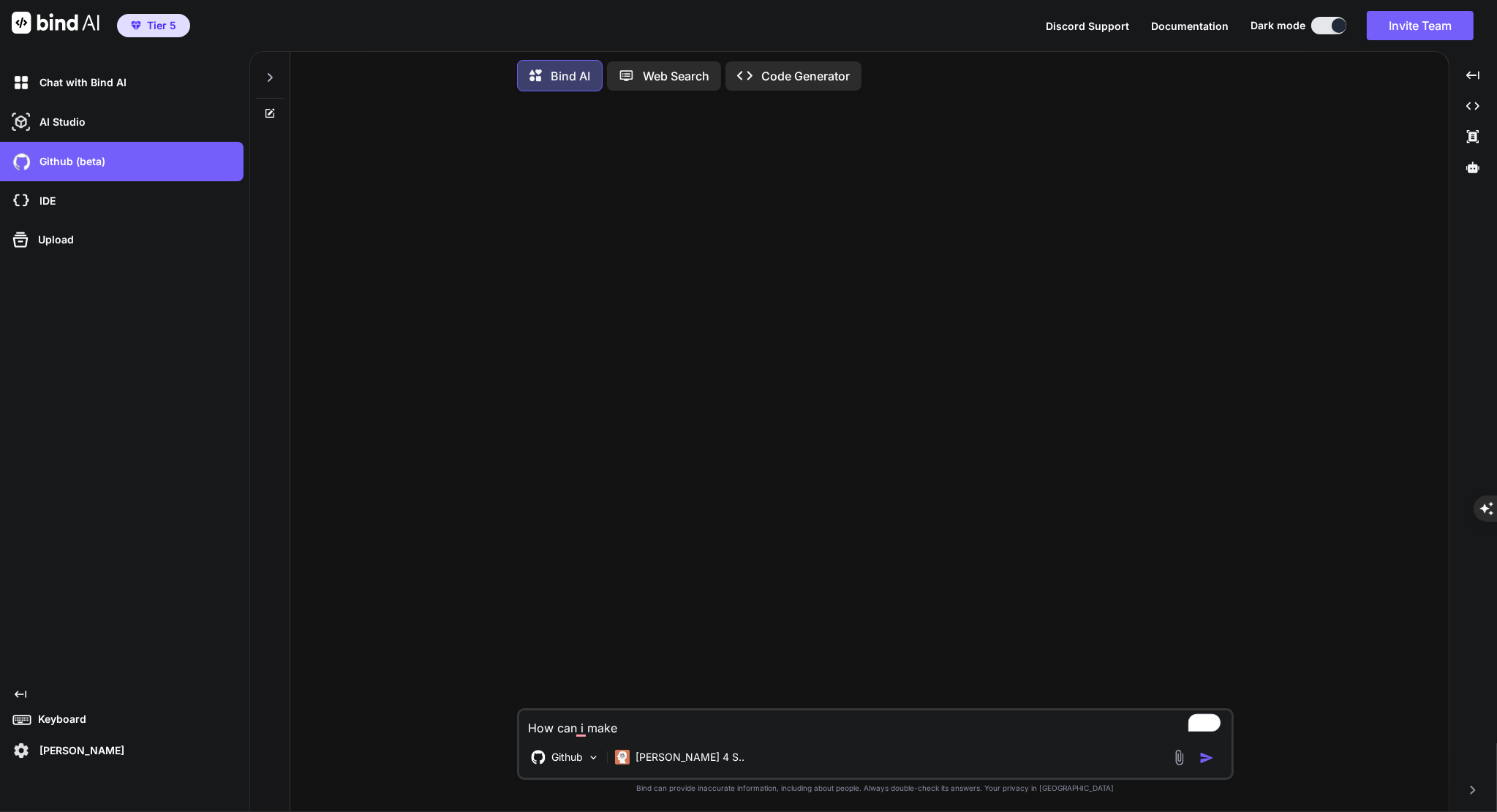
type textarea "How can i make"
type textarea "x"
type textarea "How can i mak"
type textarea "x"
type textarea "How can i ma"
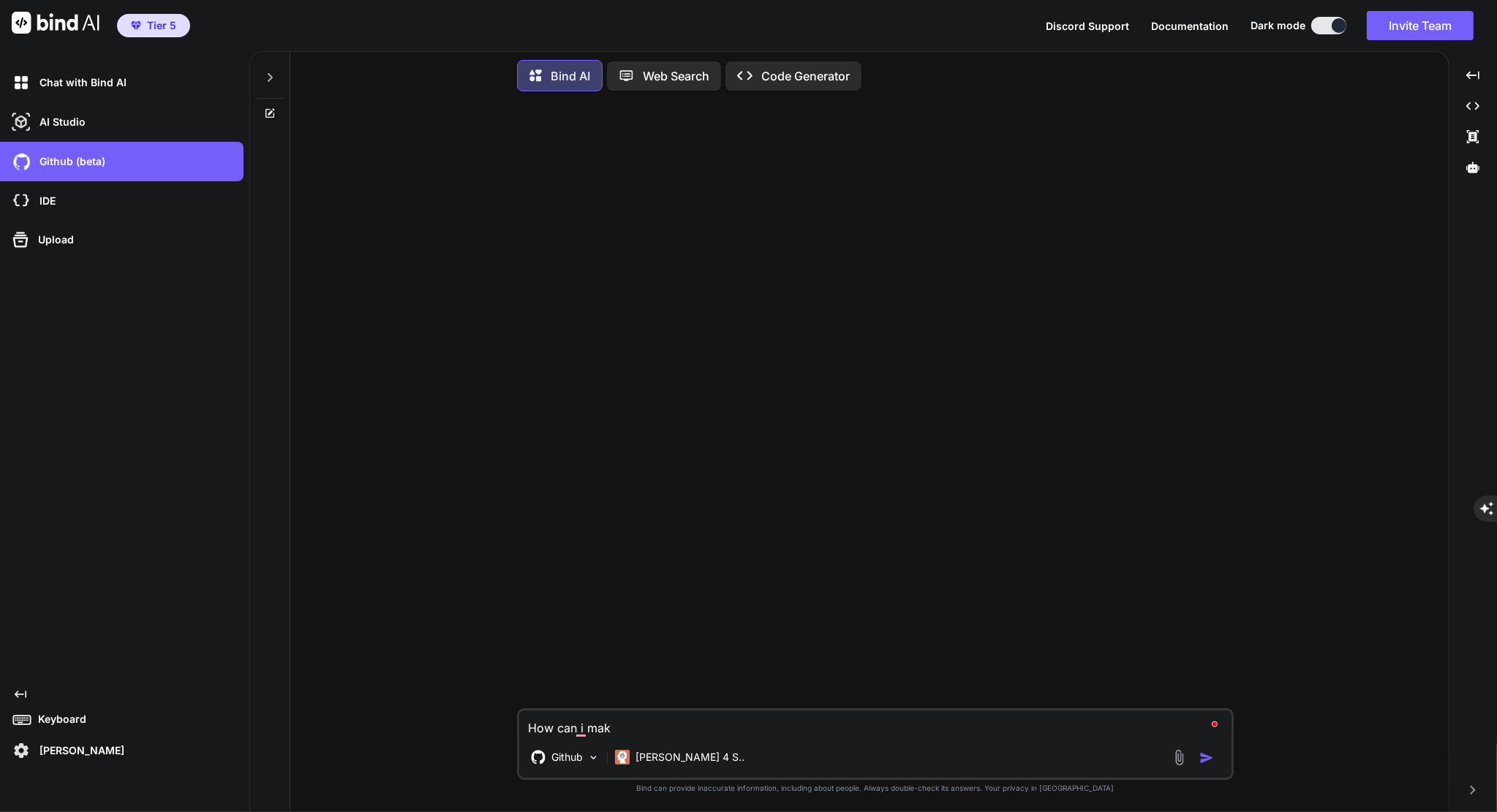
type textarea "x"
type textarea "How can i m"
type textarea "x"
type textarea "How can i"
type textarea "x"
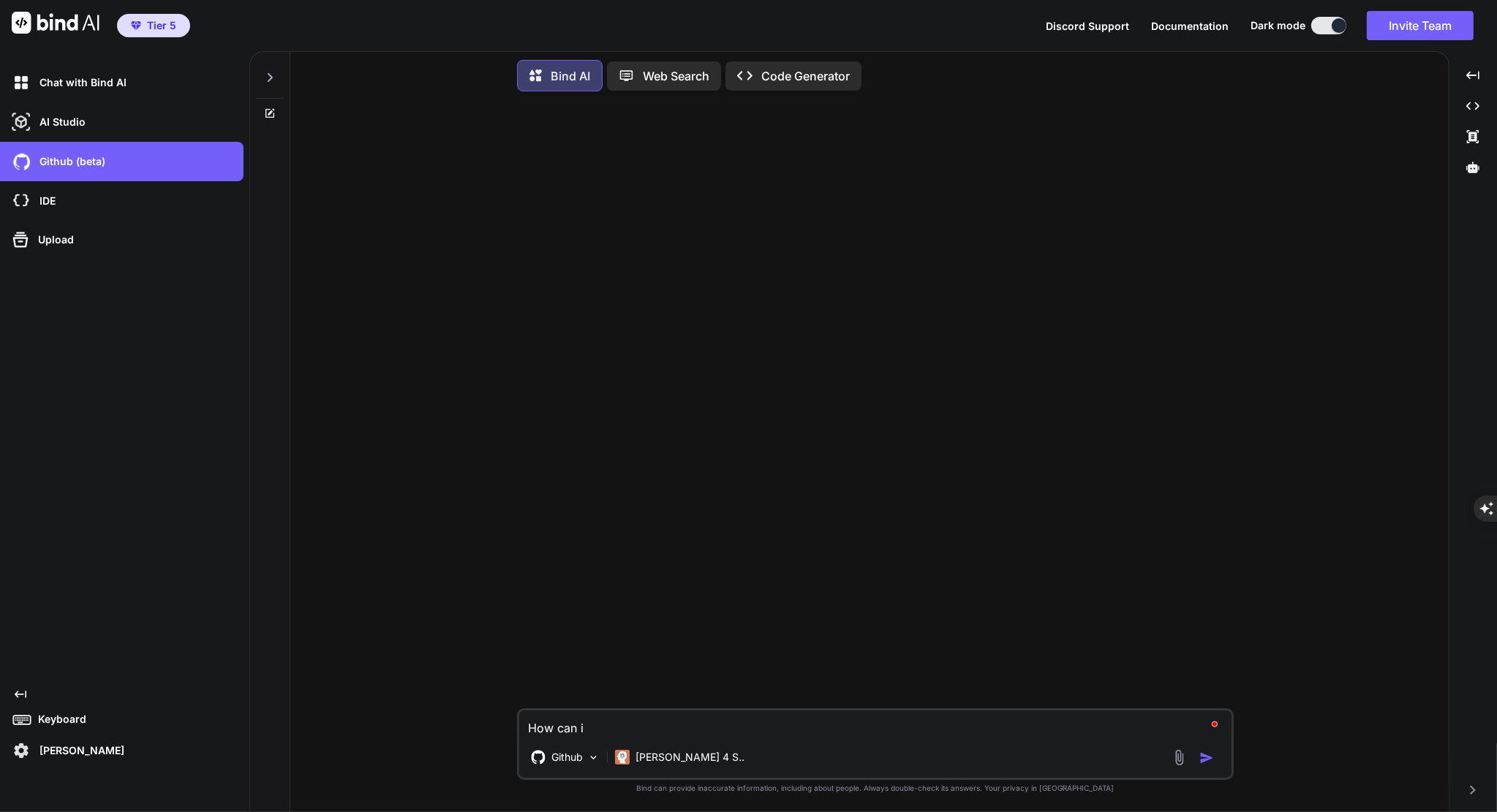
type textarea "How can i"
type textarea "x"
type textarea "How can"
type textarea "x"
type textarea "How can i"
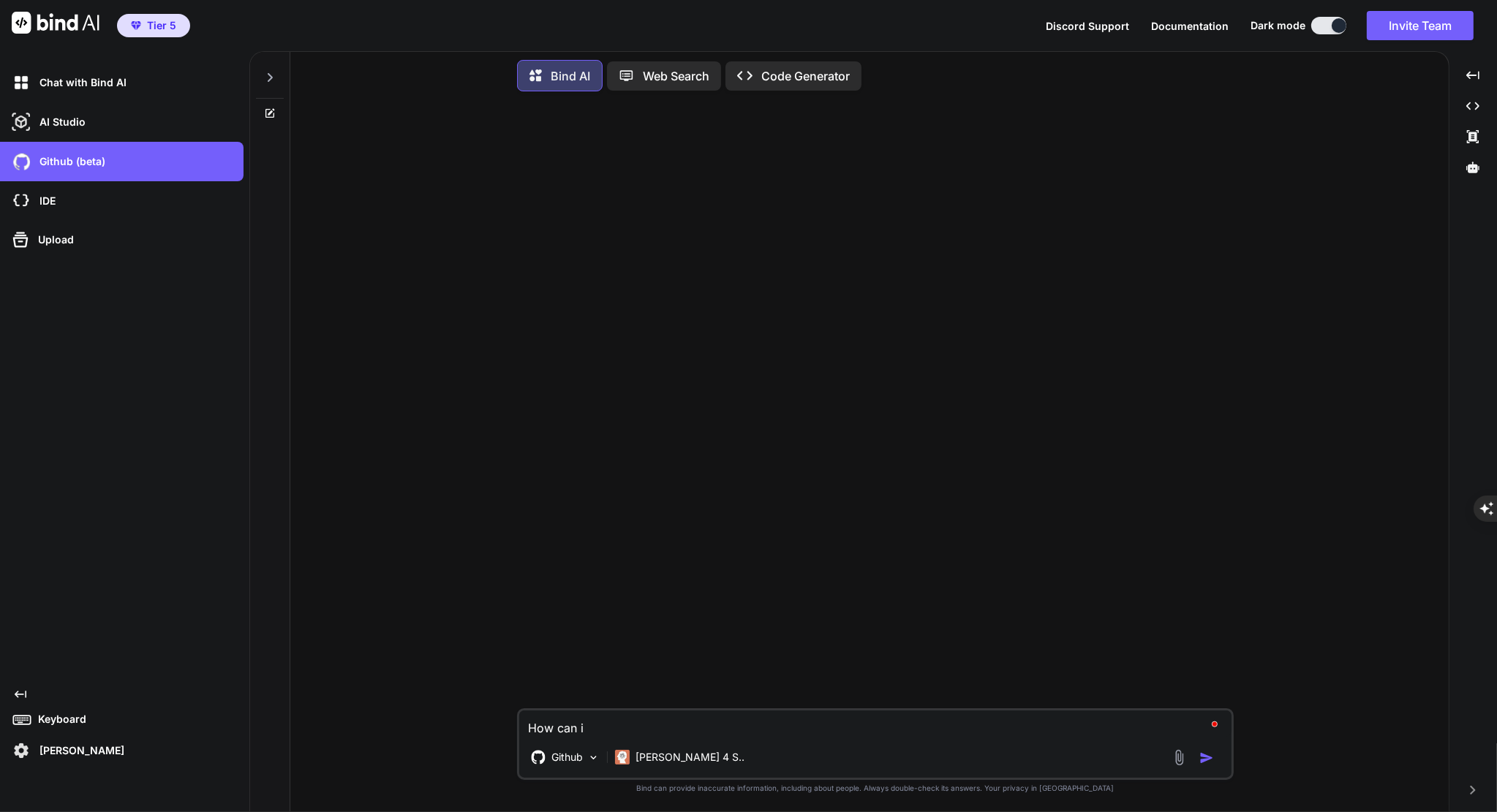
type textarea "x"
type textarea "How can i"
type textarea "x"
type textarea "How can i m"
type textarea "x"
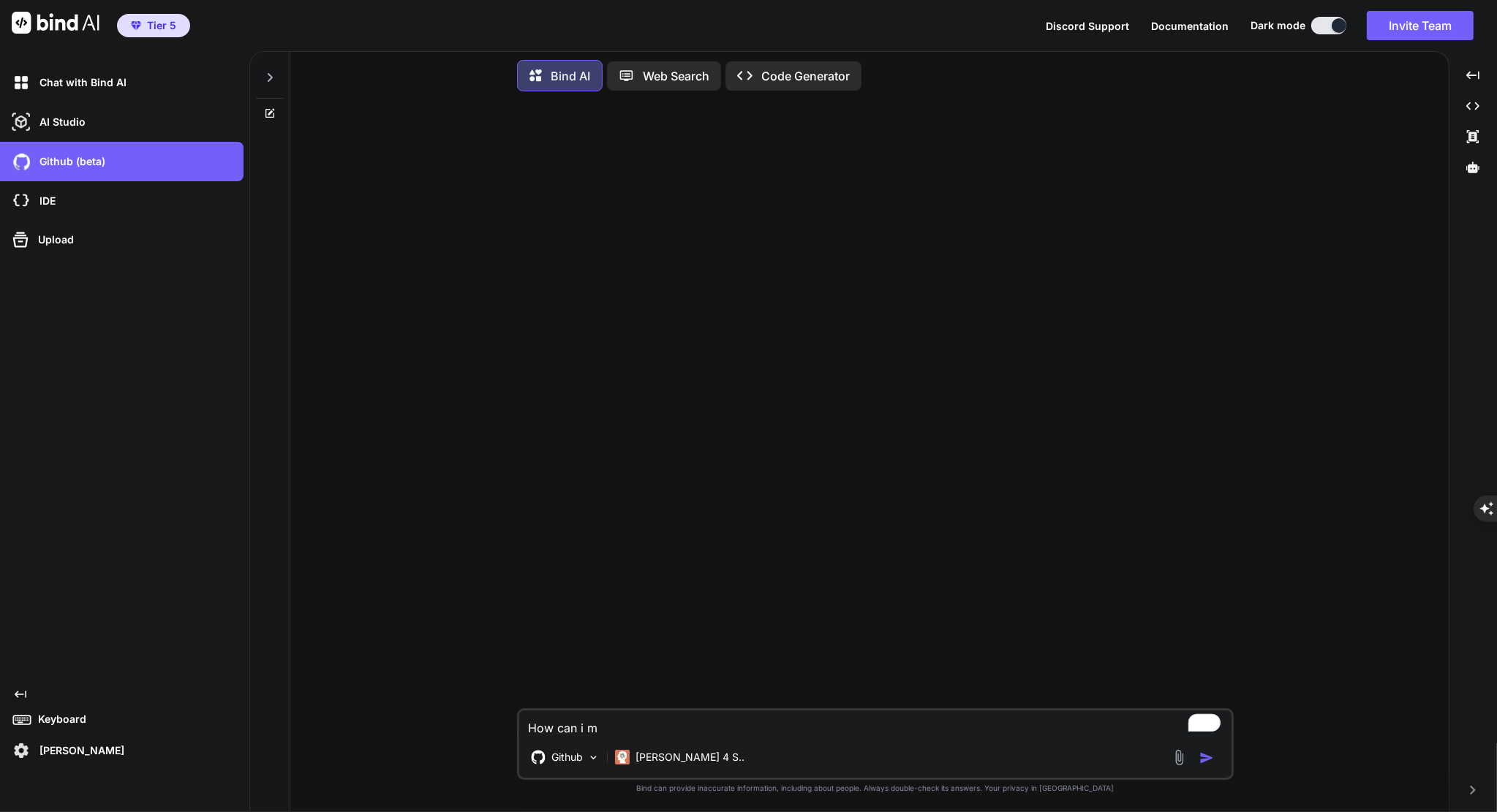
type textarea "How can i ma"
type textarea "x"
type textarea "How can i mak"
type textarea "x"
type textarea "How can i make"
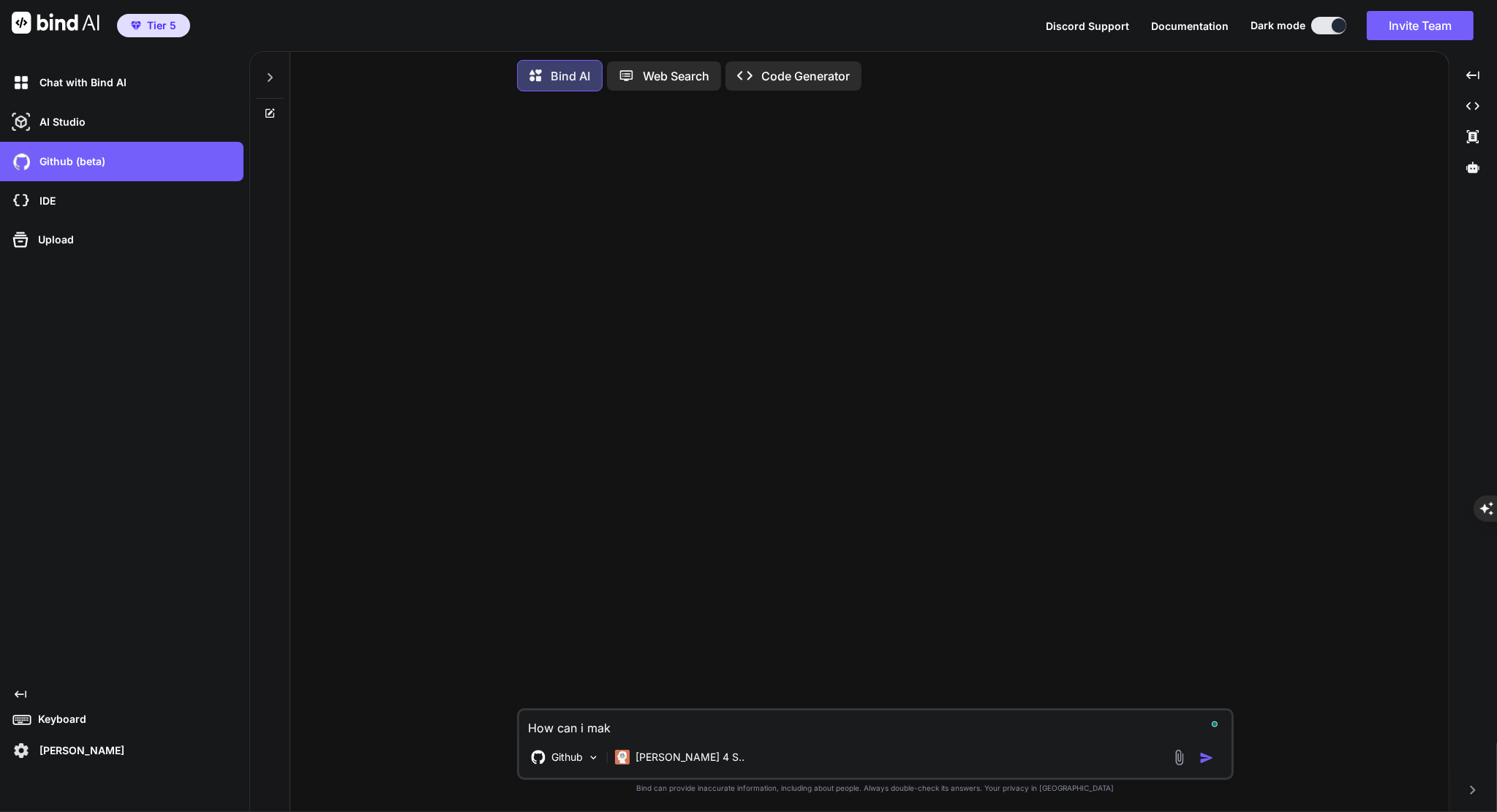
type textarea "x"
type textarea "How can i make"
type textarea "x"
type textarea "How can i make s"
type textarea "x"
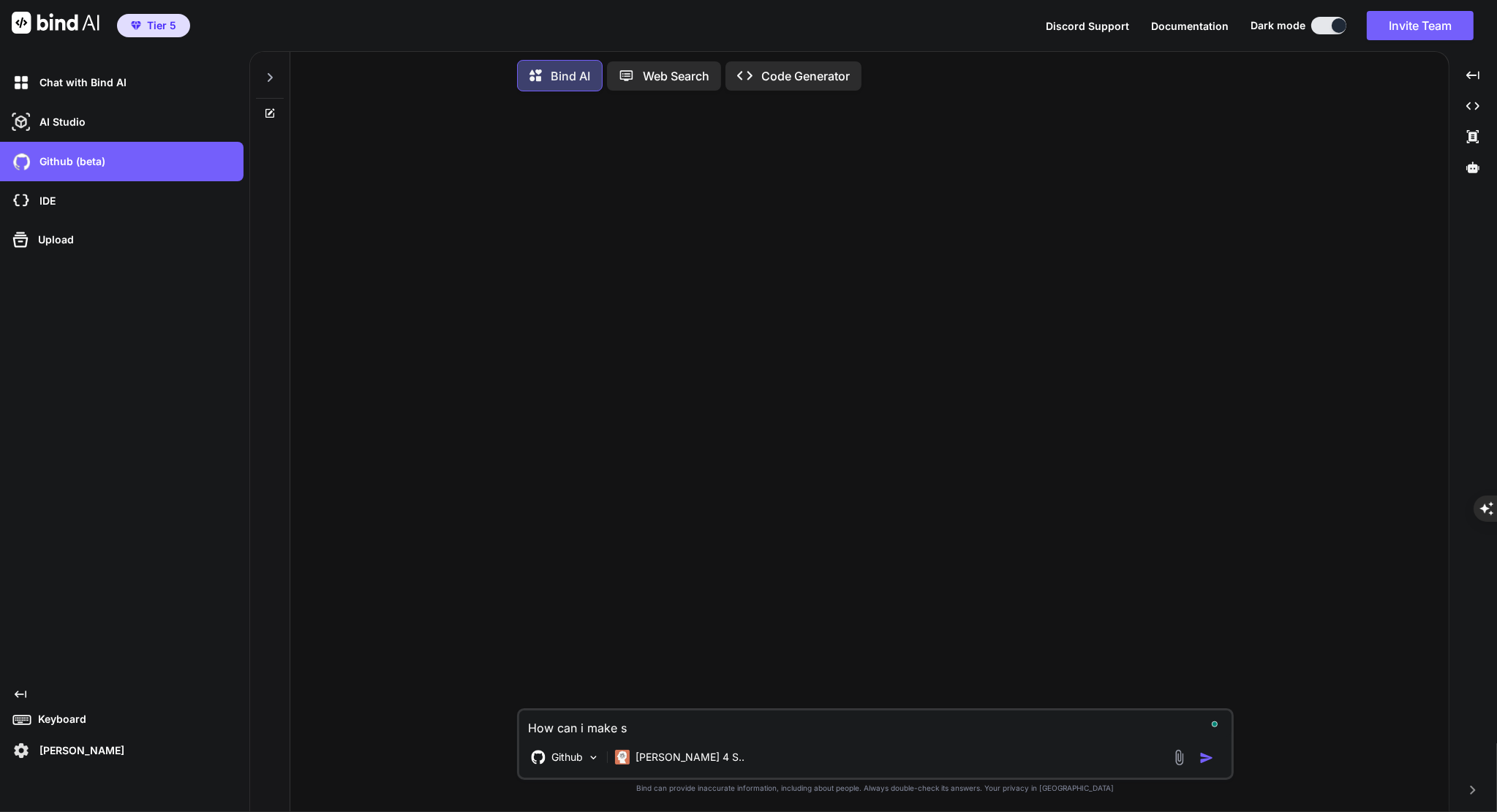
type textarea "How can i make sy"
type textarea "x"
type textarea "How can i make s"
type textarea "x"
type textarea "How can i make su"
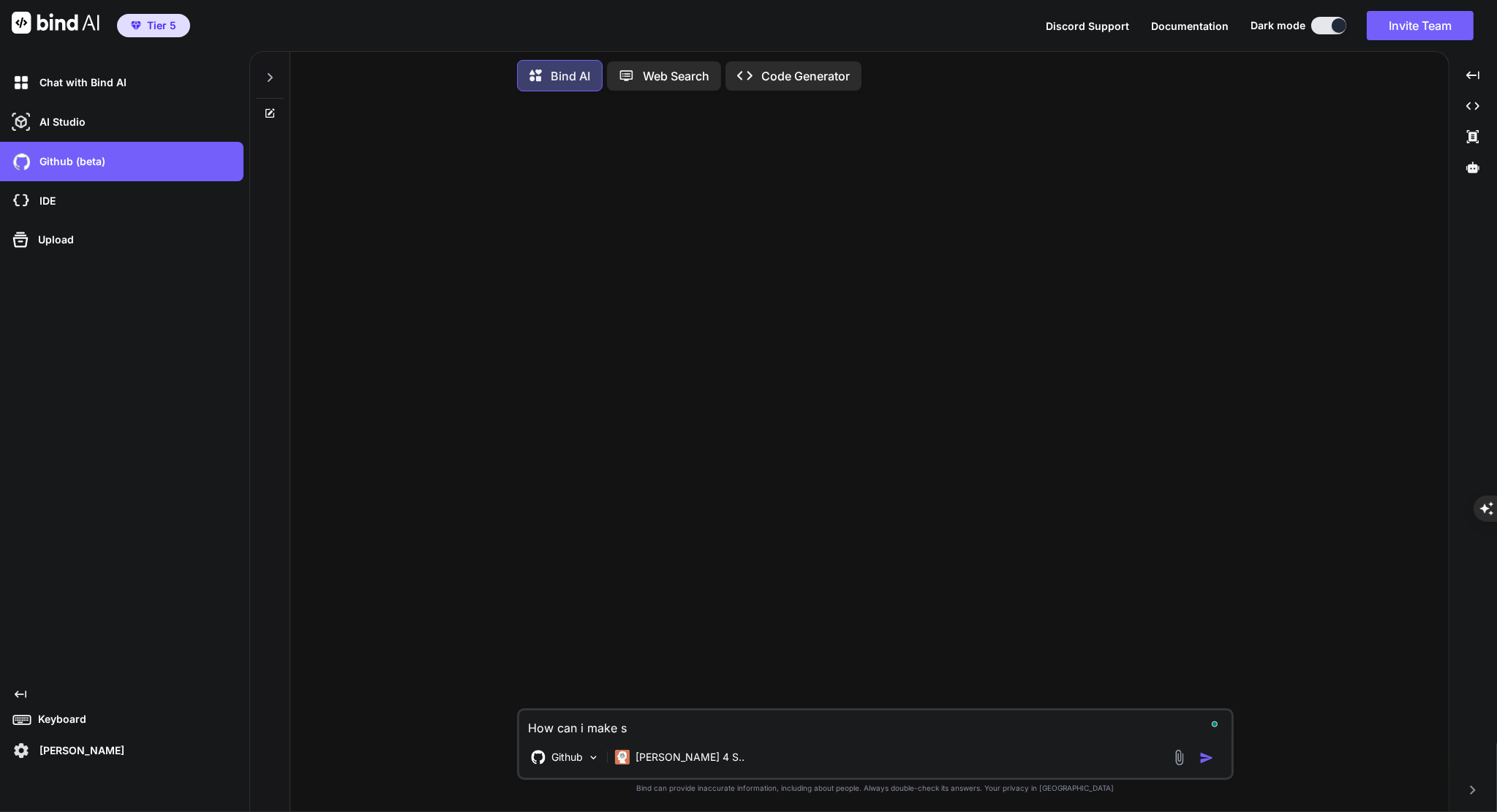
type textarea "x"
type textarea "How can i make sur"
type textarea "x"
type textarea "How can i make sure"
type textarea "x"
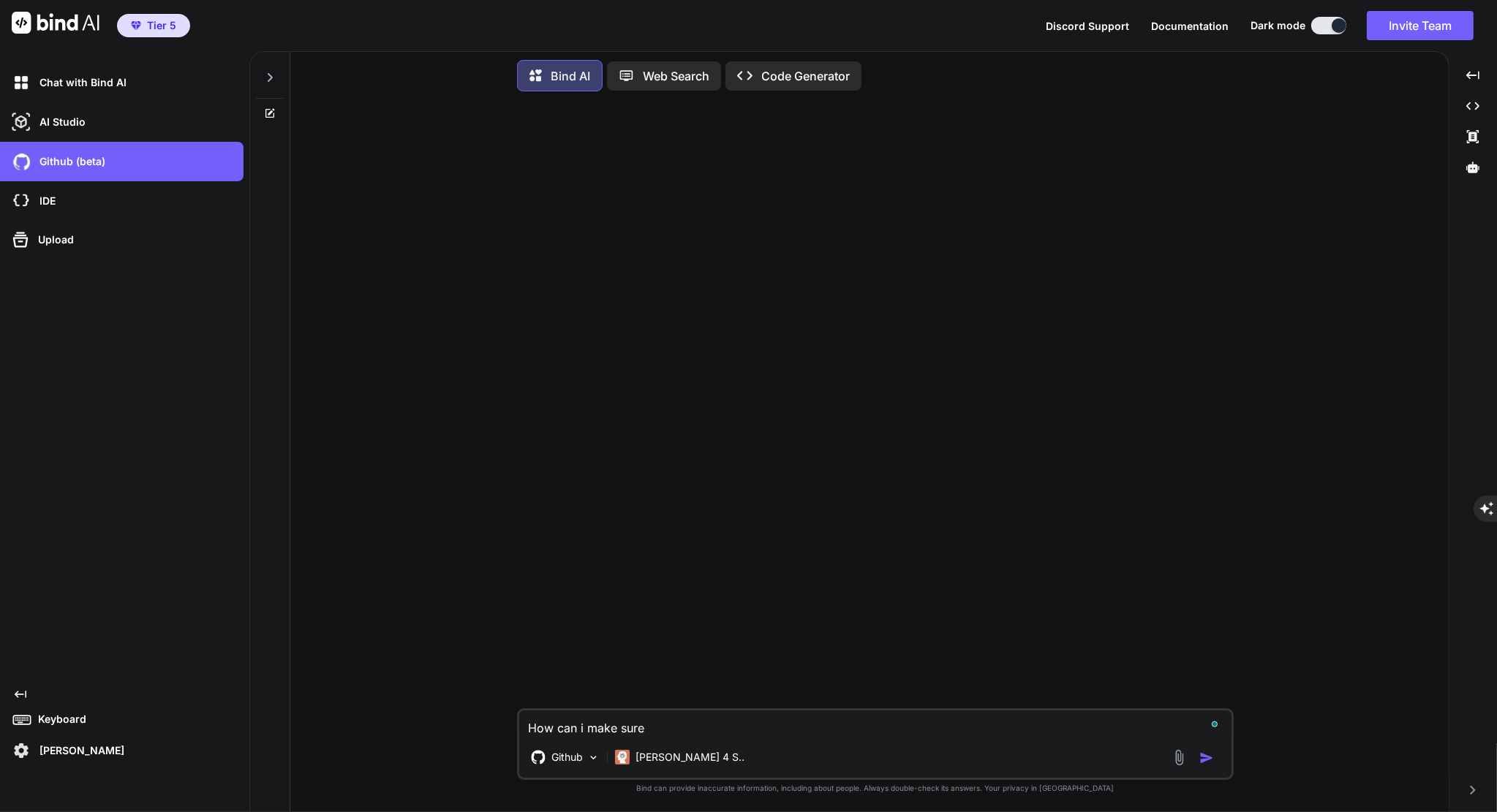
type textarea "How can i make sure"
type textarea "x"
type textarea "How can i make sure t"
type textarea "x"
type textarea "How can i make sure th"
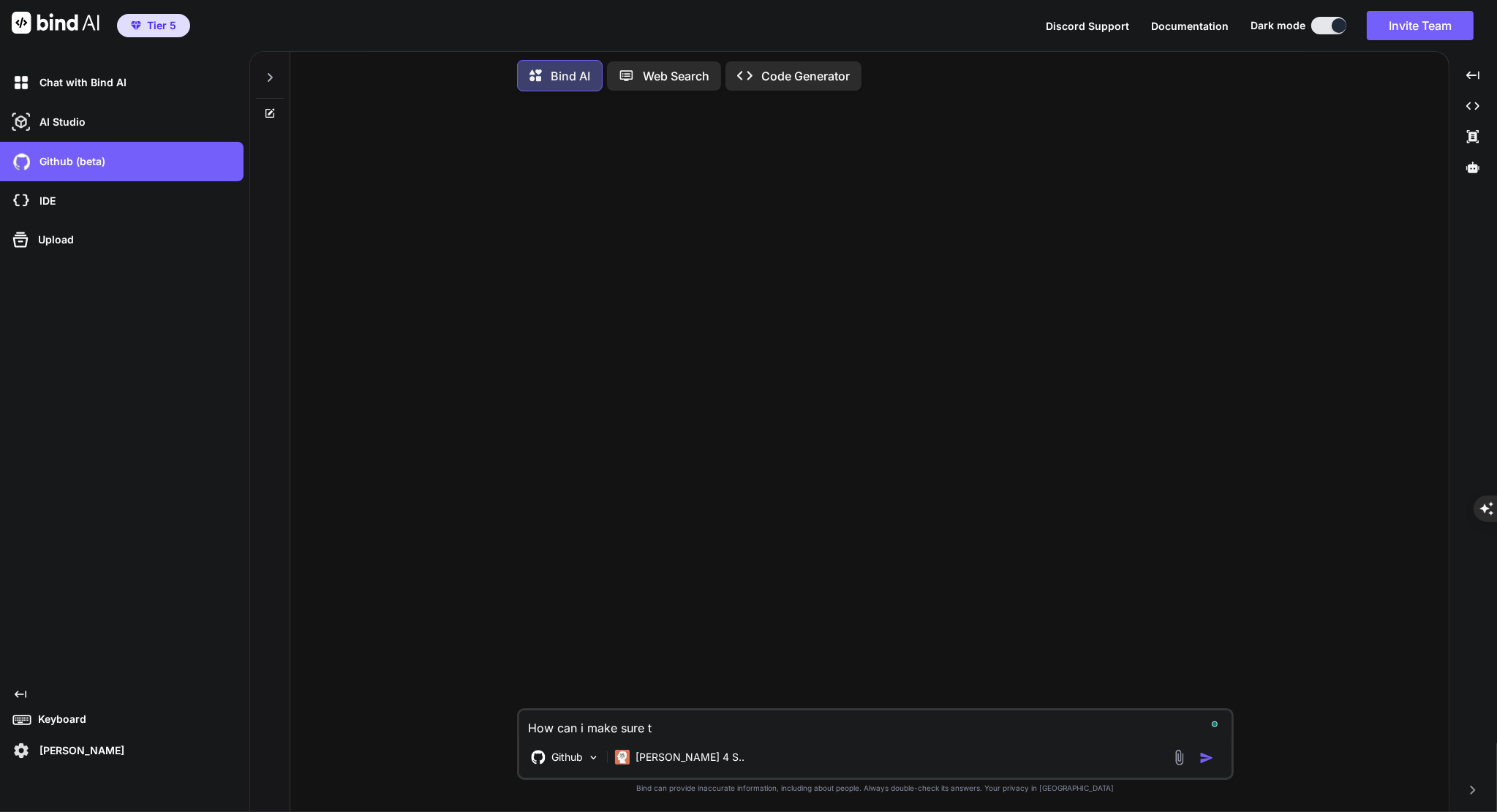
type textarea "x"
type textarea "How can i make sure the"
type textarea "x"
type textarea "How can i make sure the"
type textarea "x"
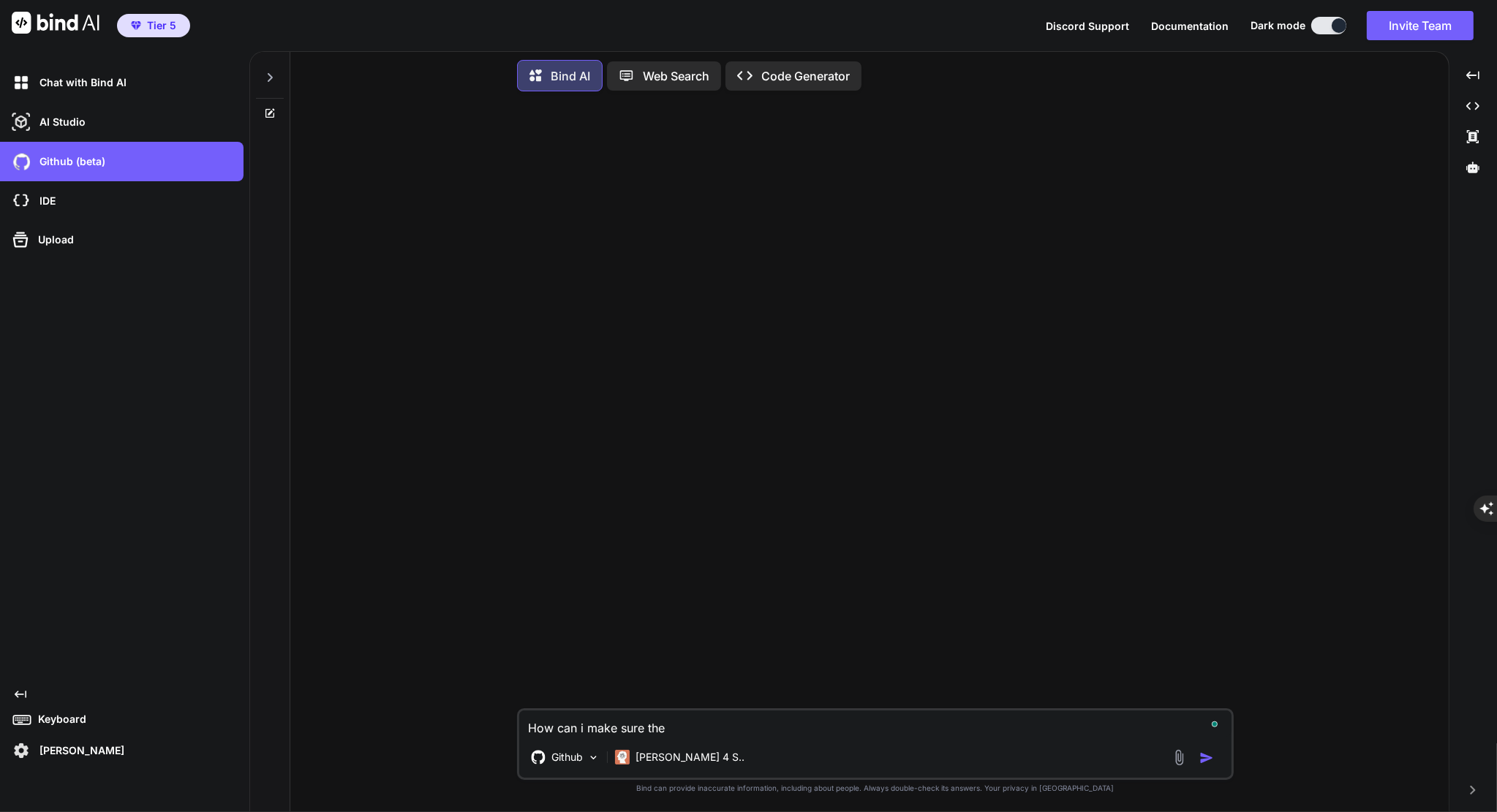
type textarea "How can i make sure the t"
type textarea "x"
type textarea "How can i make sure the te"
type textarea "x"
type textarea "How can i make sure the tex"
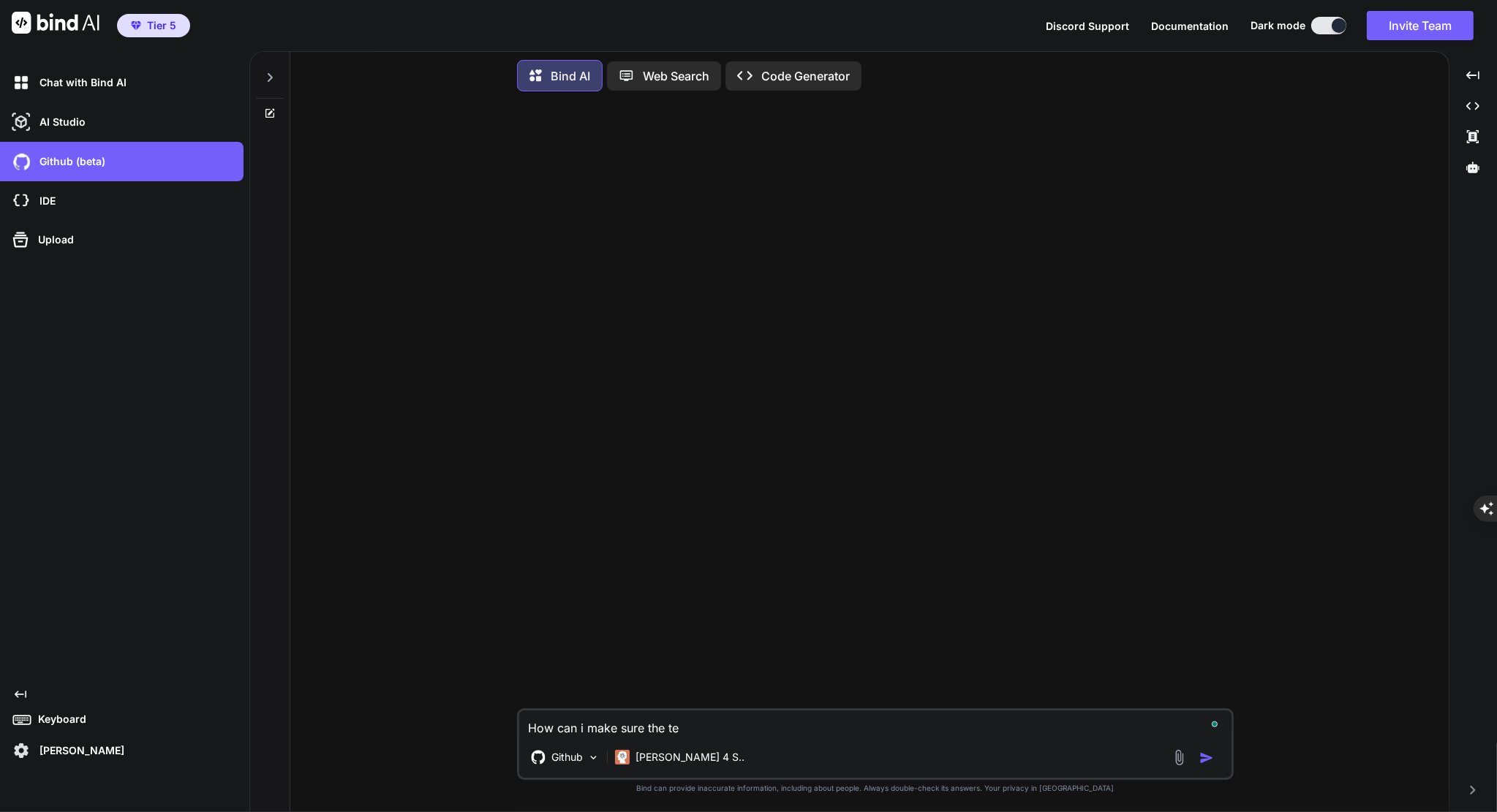
type textarea "x"
type textarea "How can i make sure the text"
type textarea "x"
type textarea "How can i make sure the texts"
type textarea "x"
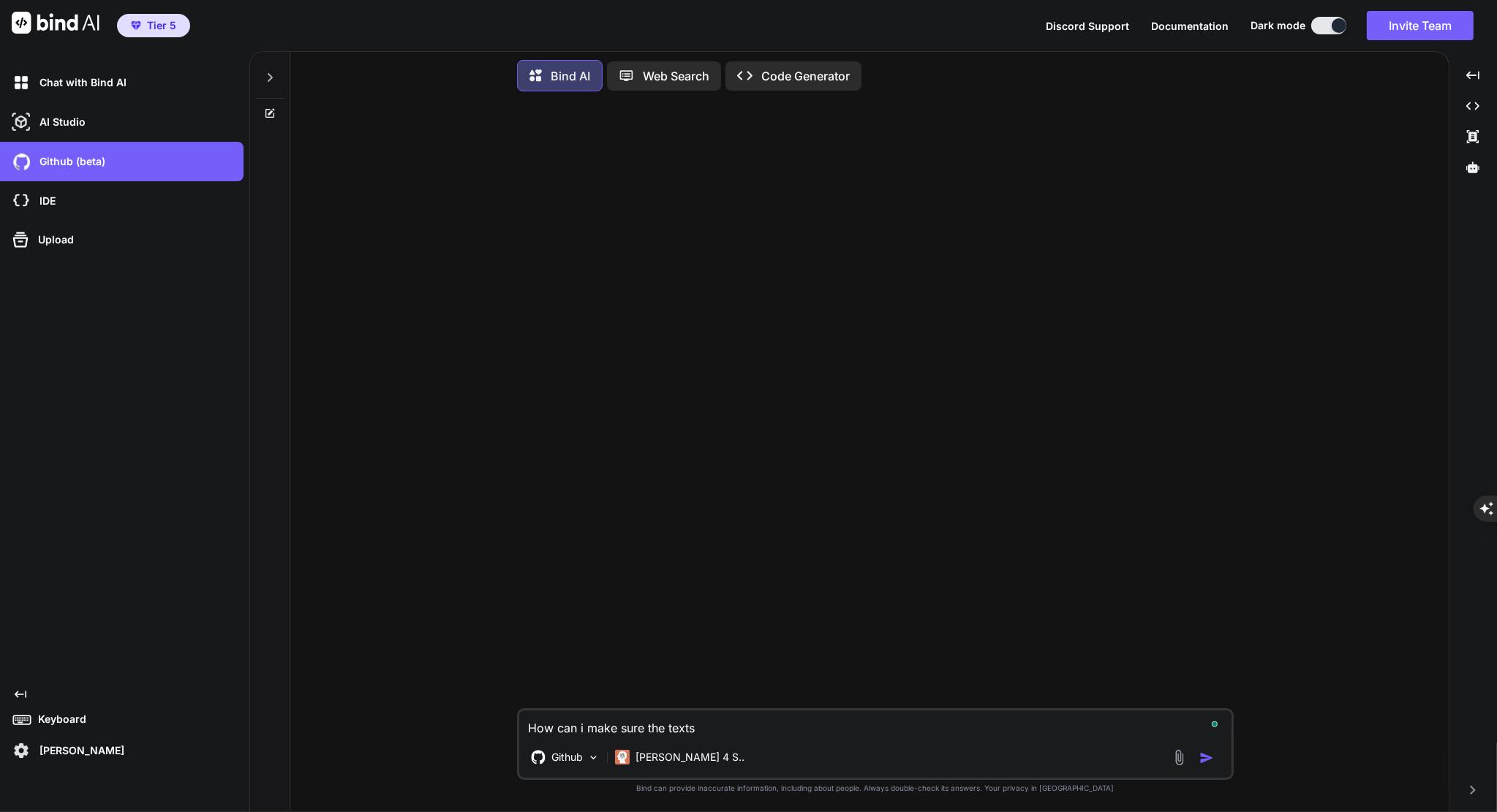
type textarea "How can i make sure the texts"
type textarea "x"
type textarea "How can i make sure the texts i"
type textarea "x"
type textarea "How can i make sure the texts in"
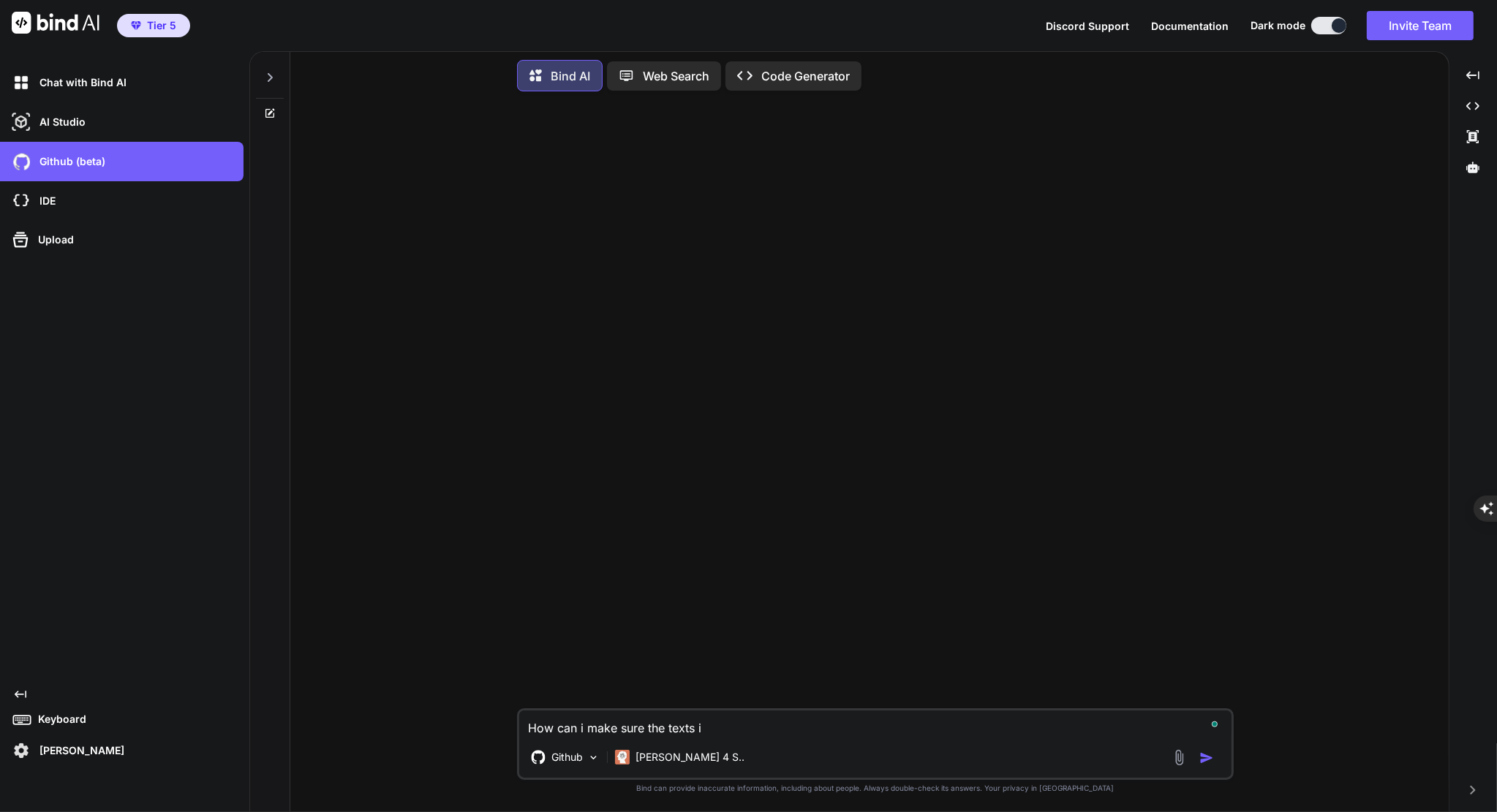
type textarea "x"
type textarea "How can i make sure the texts in"
type textarea "x"
type textarea "How can i make sure the texts in"
type textarea "x"
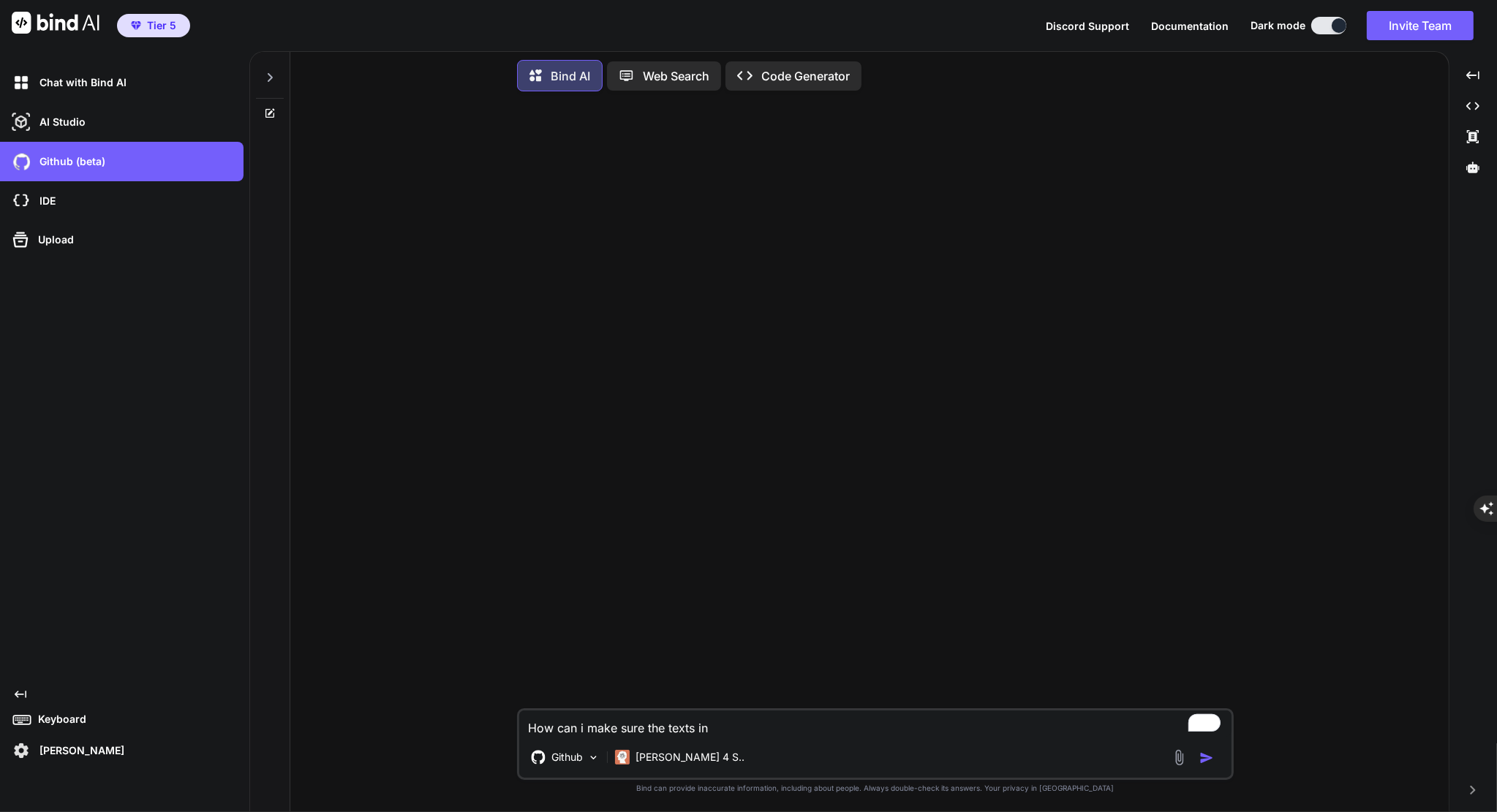
type textarea "How can i make sure the texts i"
type textarea "x"
type textarea "How can i make sure the texts"
type textarea "x"
type textarea "How can i make sure the texts"
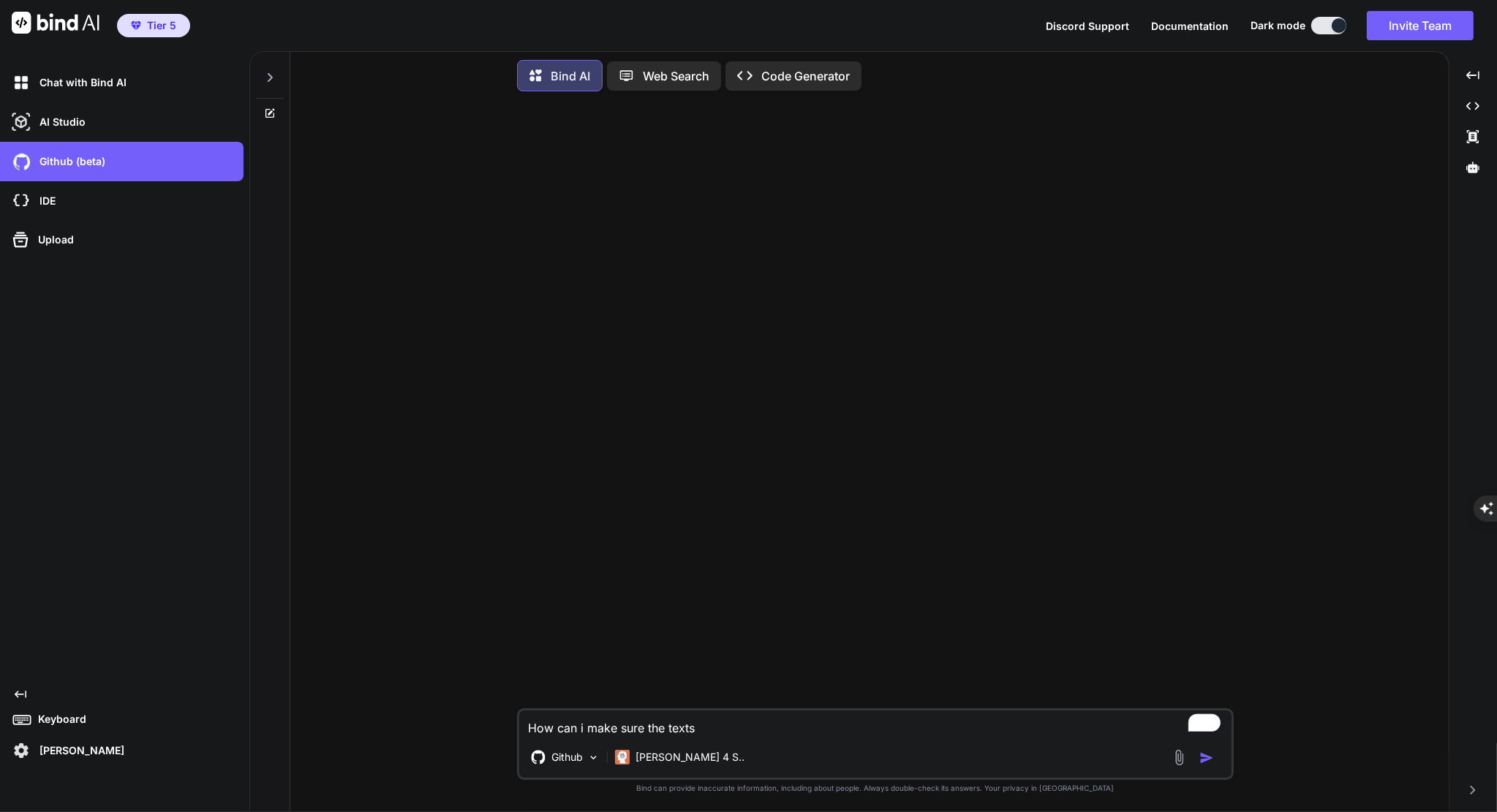
type textarea "x"
type textarea "How can i make sure the text"
type textarea "x"
type textarea "How can i make sure the tex"
type textarea "x"
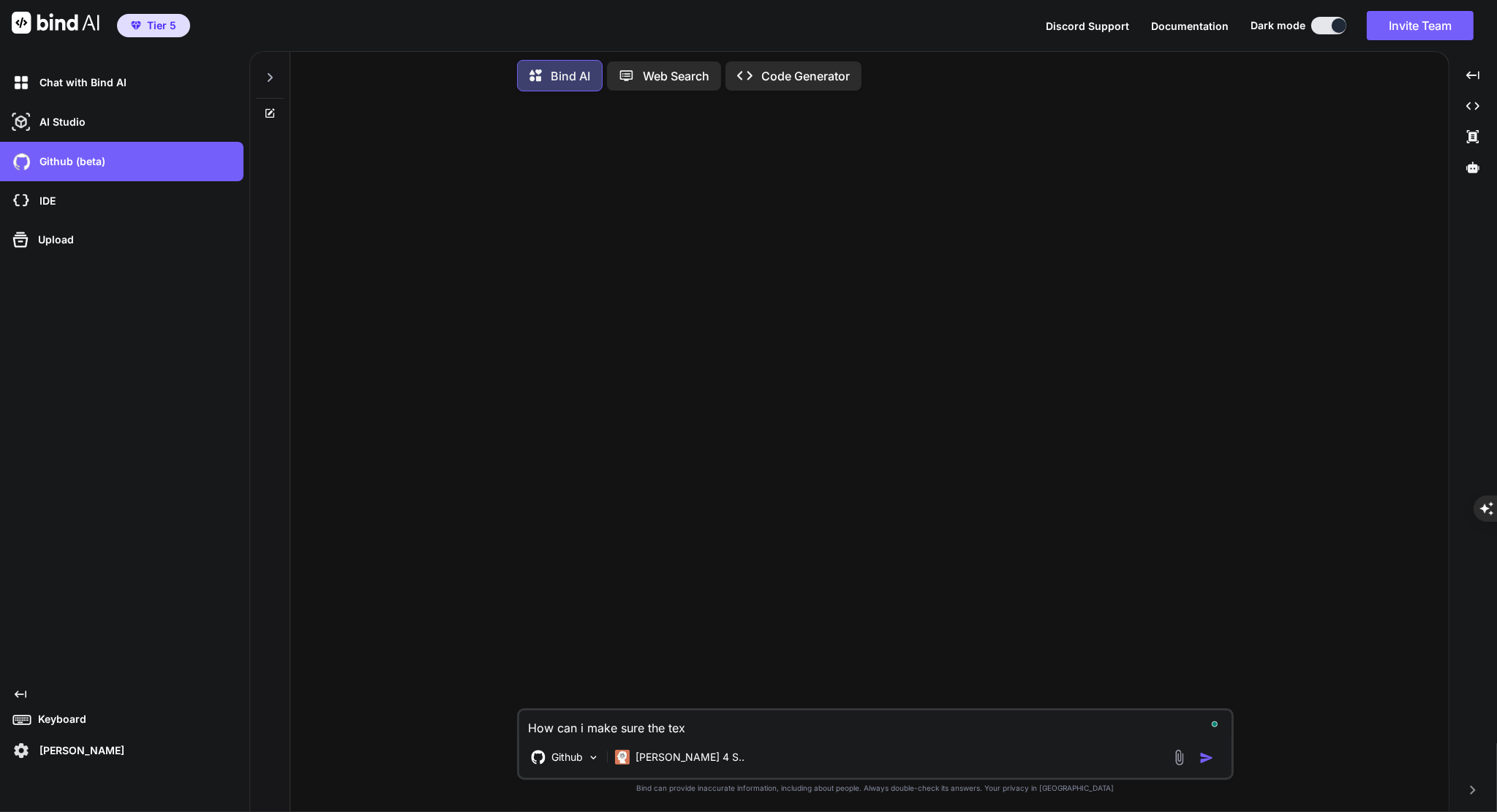
type textarea "How can i make sure the te"
type textarea "x"
type textarea "How can i make sure the t"
type textarea "x"
type textarea "How can i make sure the"
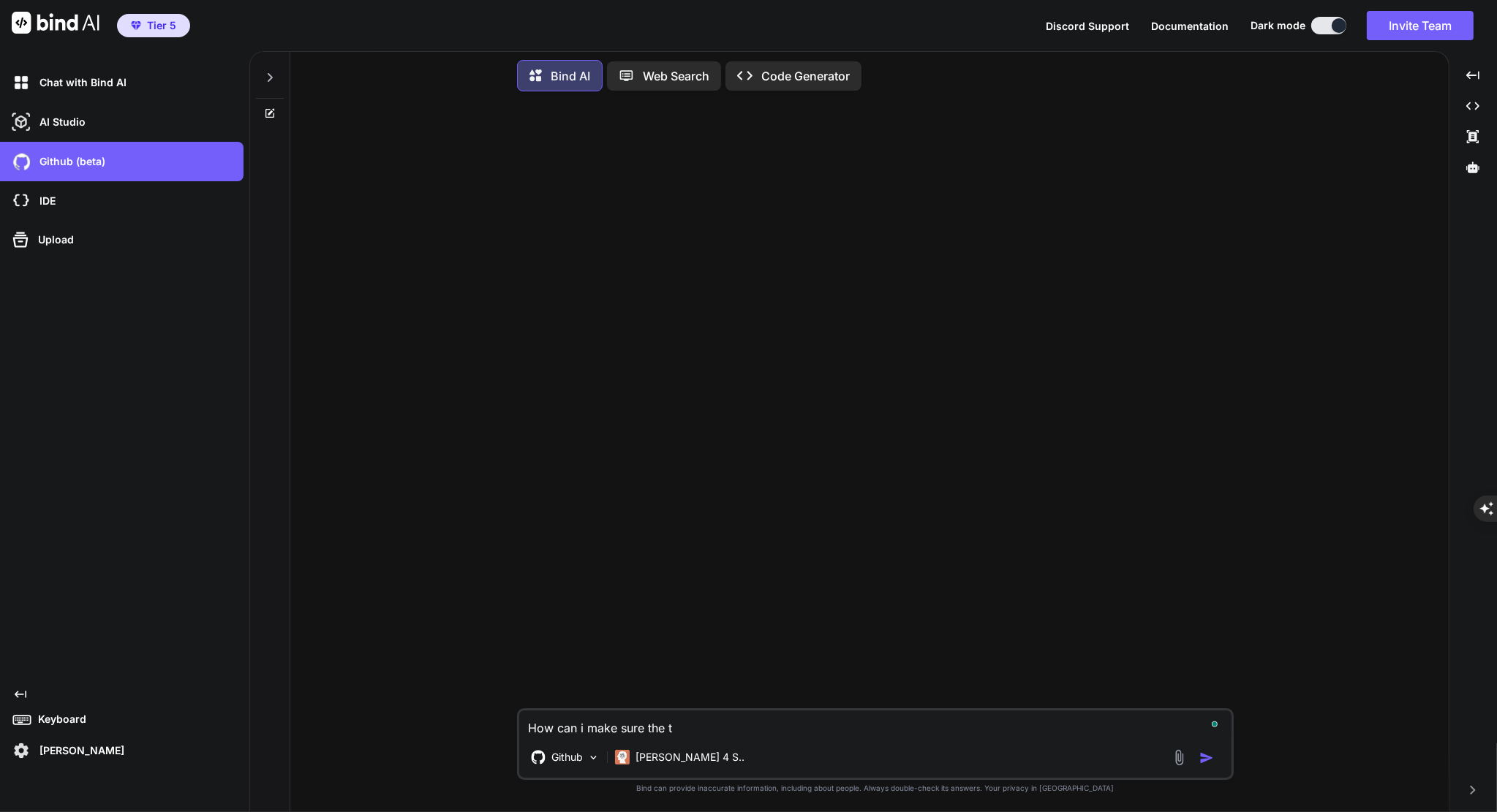
type textarea "x"
type textarea "How can i make sure the e"
type textarea "x"
type textarea "How can i make sure the ed"
type textarea "x"
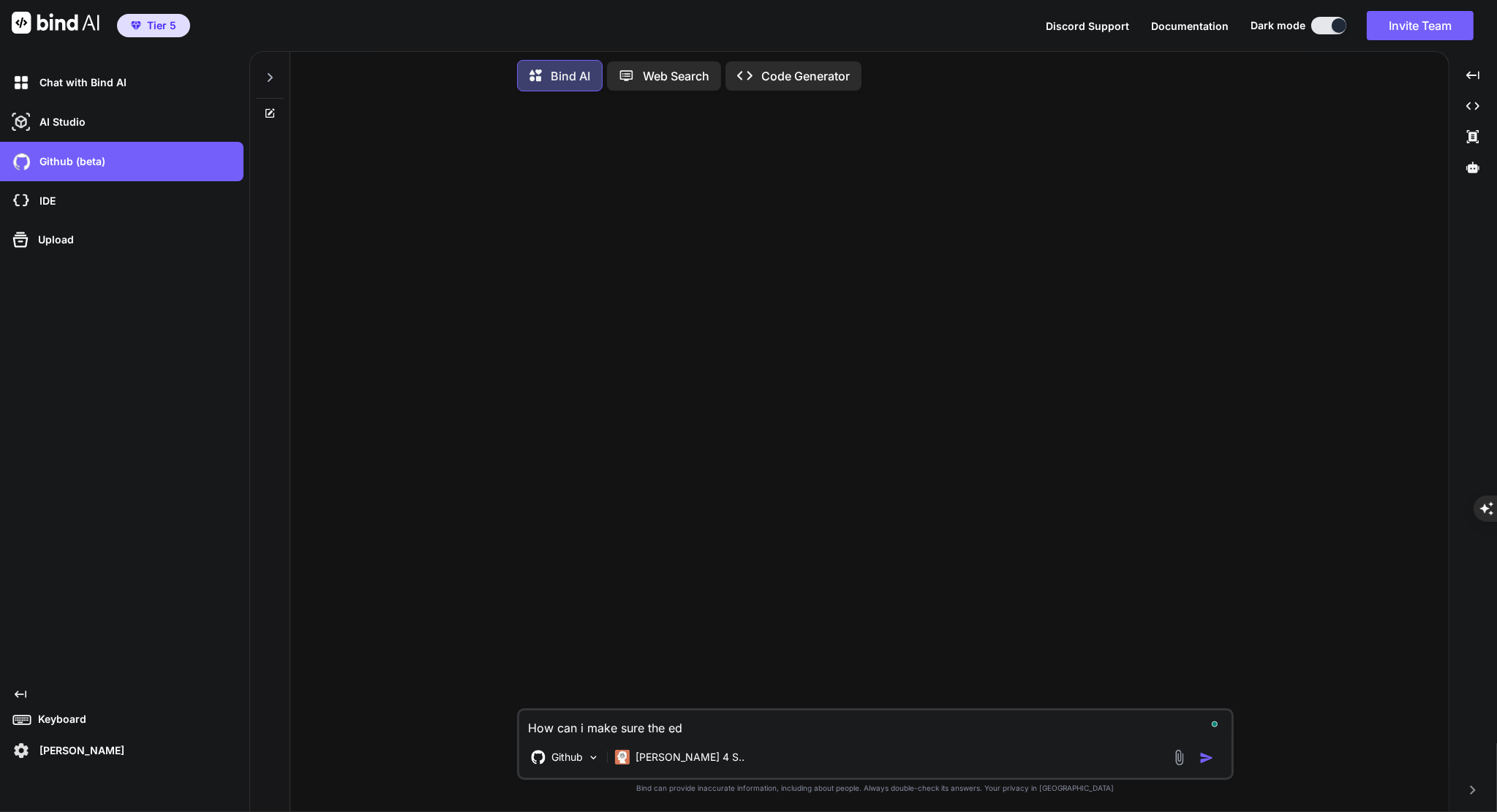
type textarea "How can i make sure the edi"
type textarea "x"
type textarea "How can i make sure the edit"
type textarea "x"
type textarea "How can i make sure the edita"
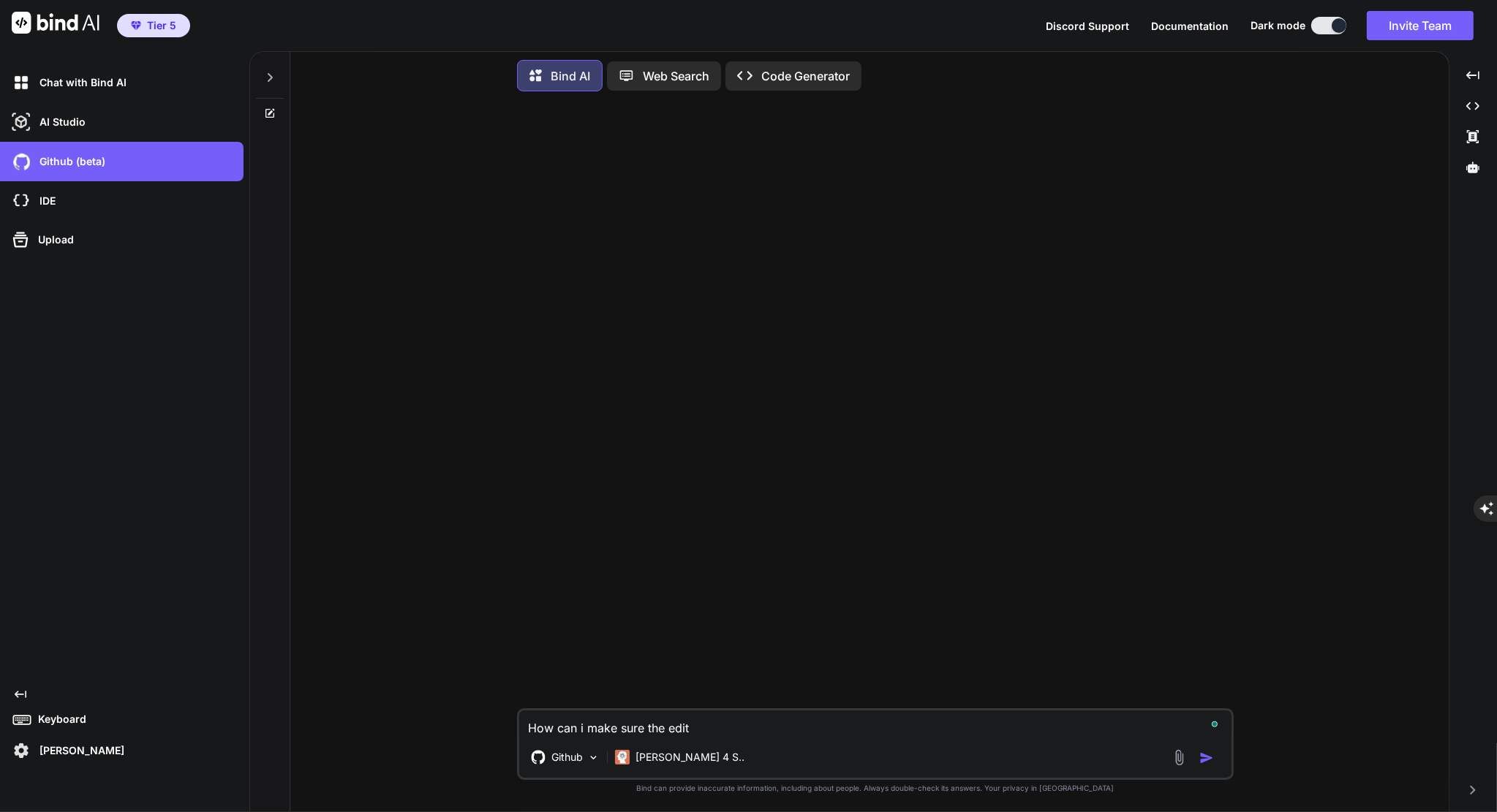
type textarea "x"
type textarea "How can i make sure the editab"
type textarea "x"
type textarea "How can i make sure the editabl"
type textarea "x"
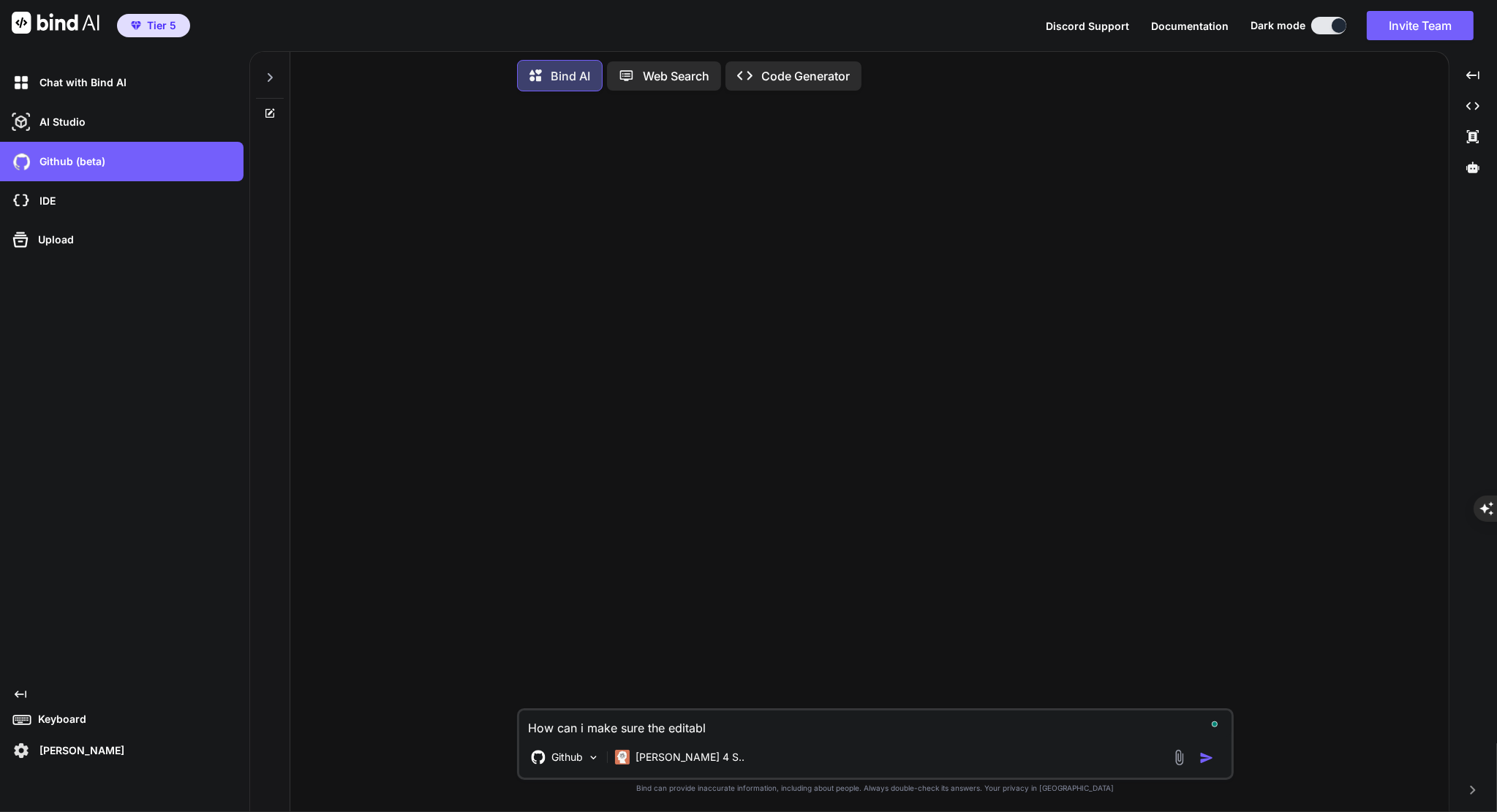
type textarea "How can i make sure the editable"
type textarea "x"
type textarea "How can i make sure the editable"
type textarea "x"
type textarea "How can i make sure the editable t"
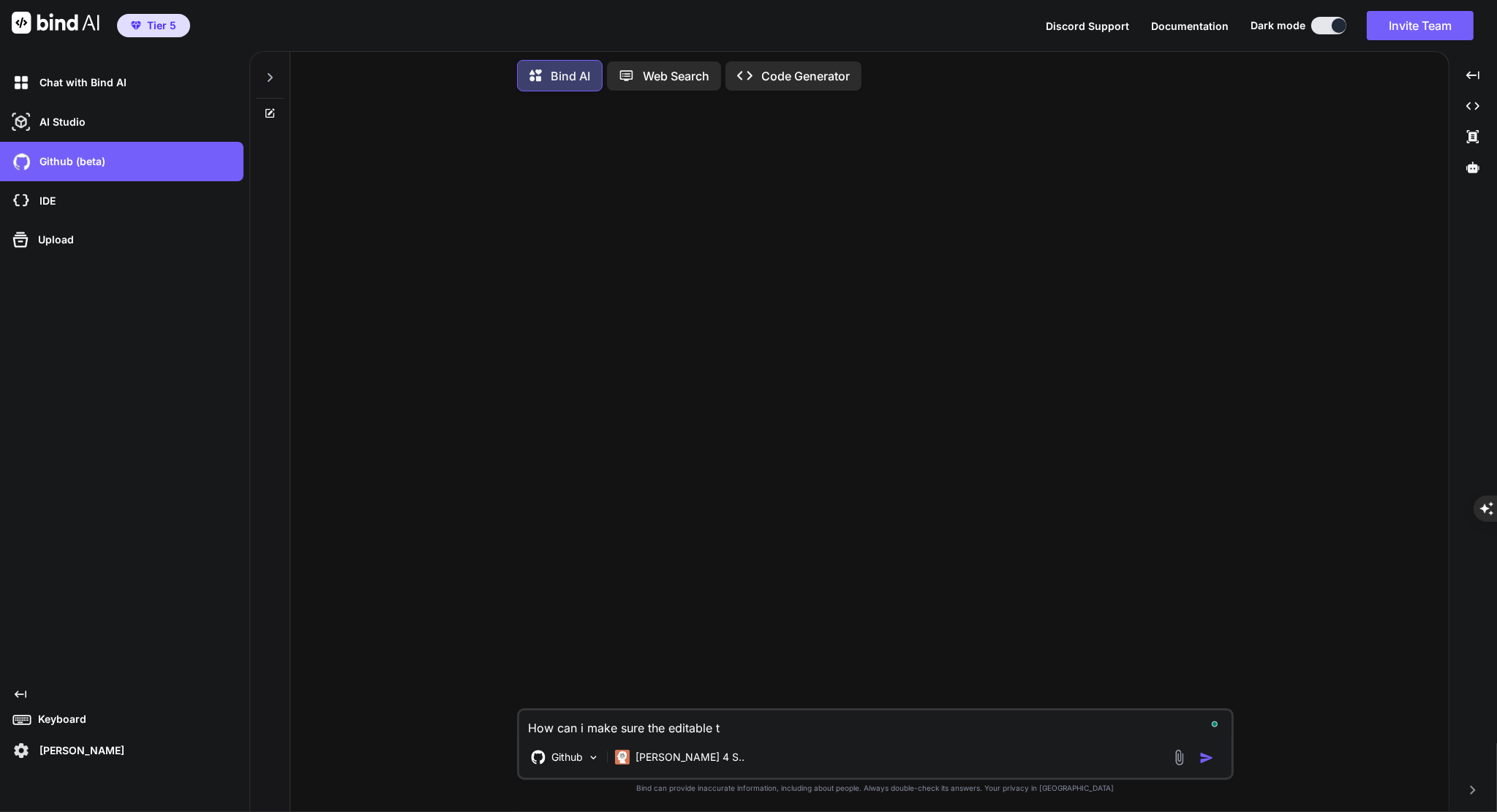
type textarea "x"
type textarea "How can i make sure the editable te"
type textarea "x"
type textarea "How can i make sure the editable tex"
type textarea "x"
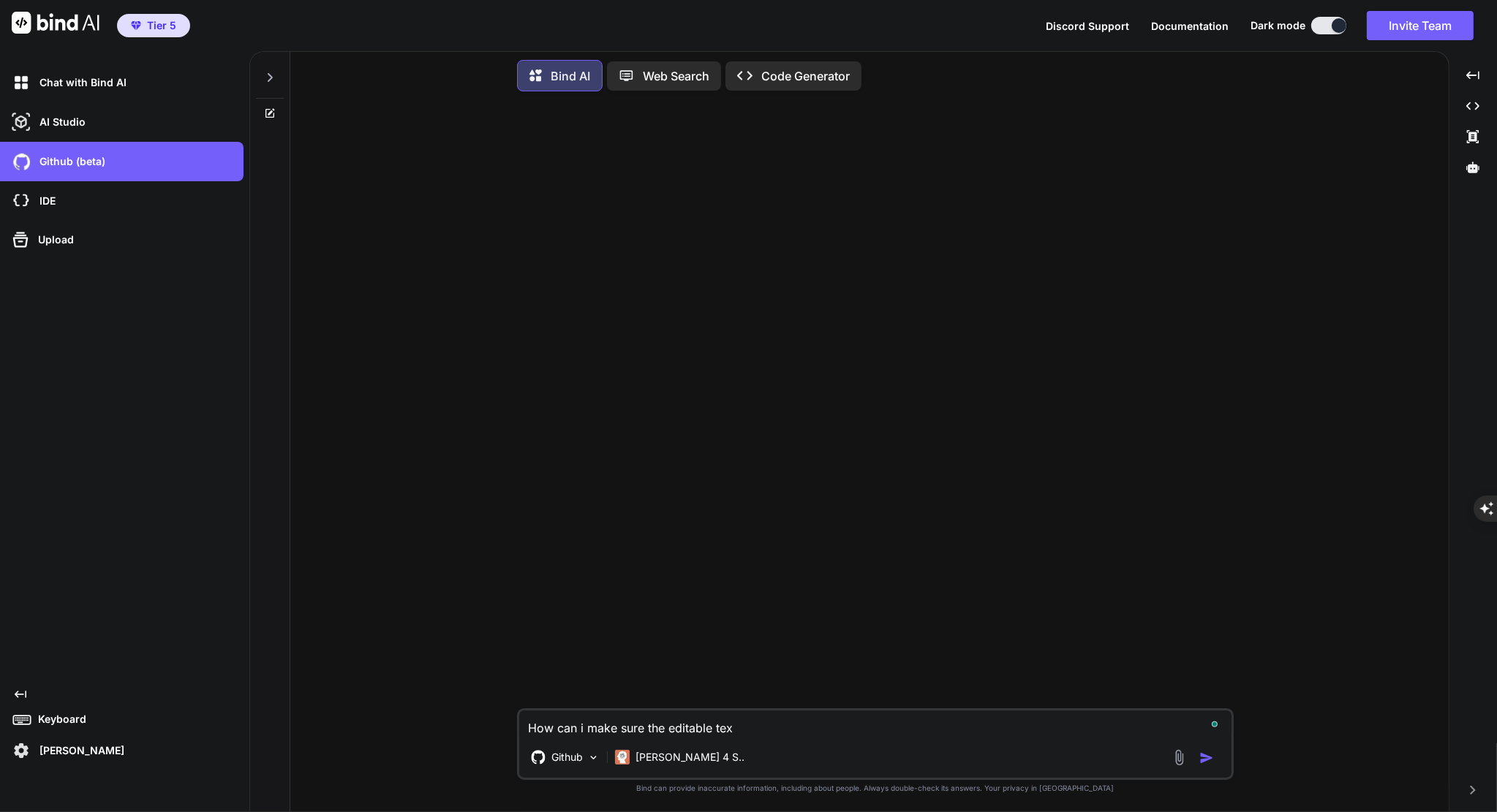
type textarea "How can i make sure the editable text"
type textarea "x"
type textarea "How can i make sure the editable texts"
type textarea "x"
type textarea "How can i make sure the editable texts"
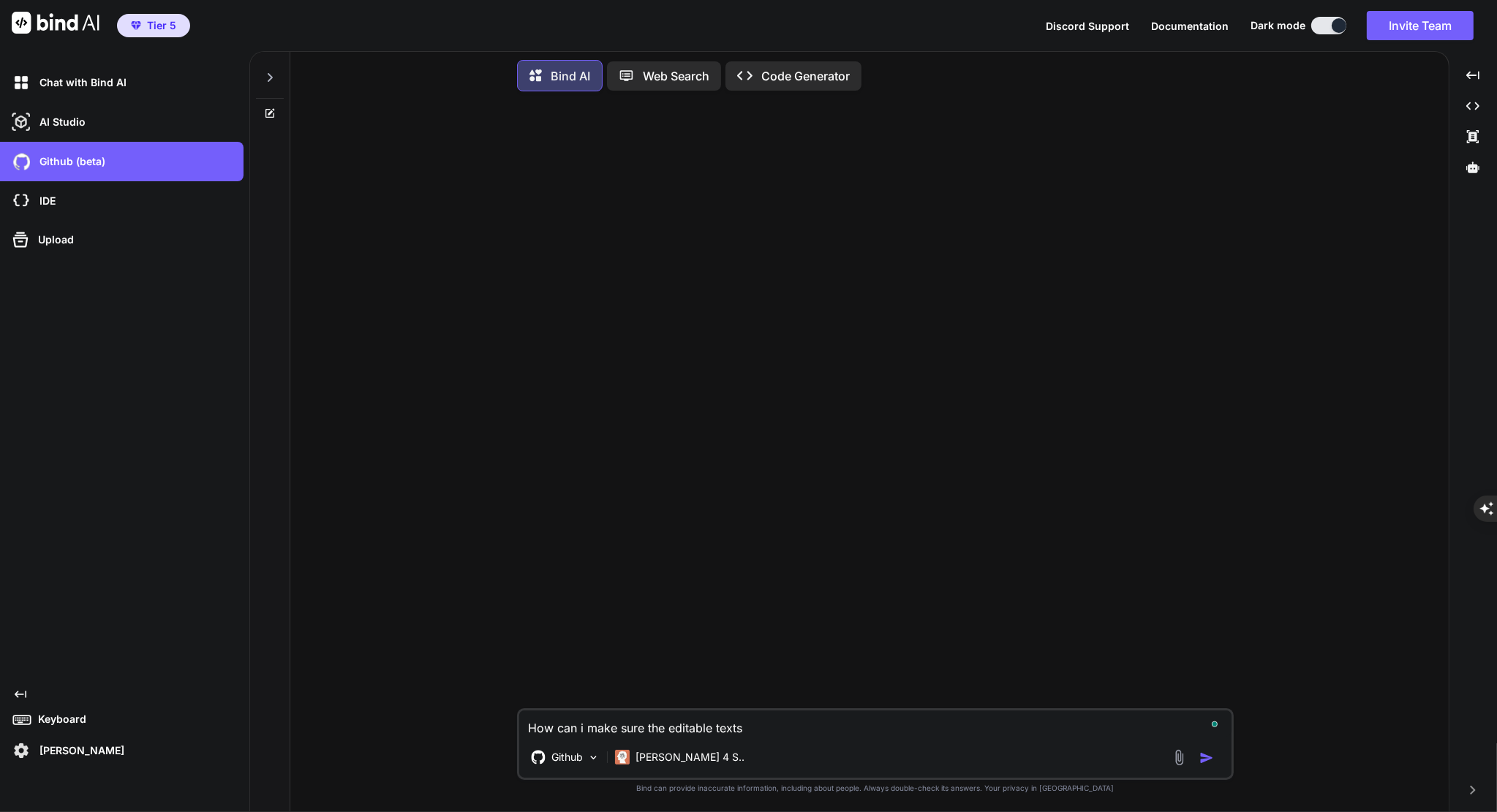
type textarea "x"
type textarea "How can i make sure the editable texts i"
type textarea "x"
type textarea "How can i make sure the editable texts in"
type textarea "x"
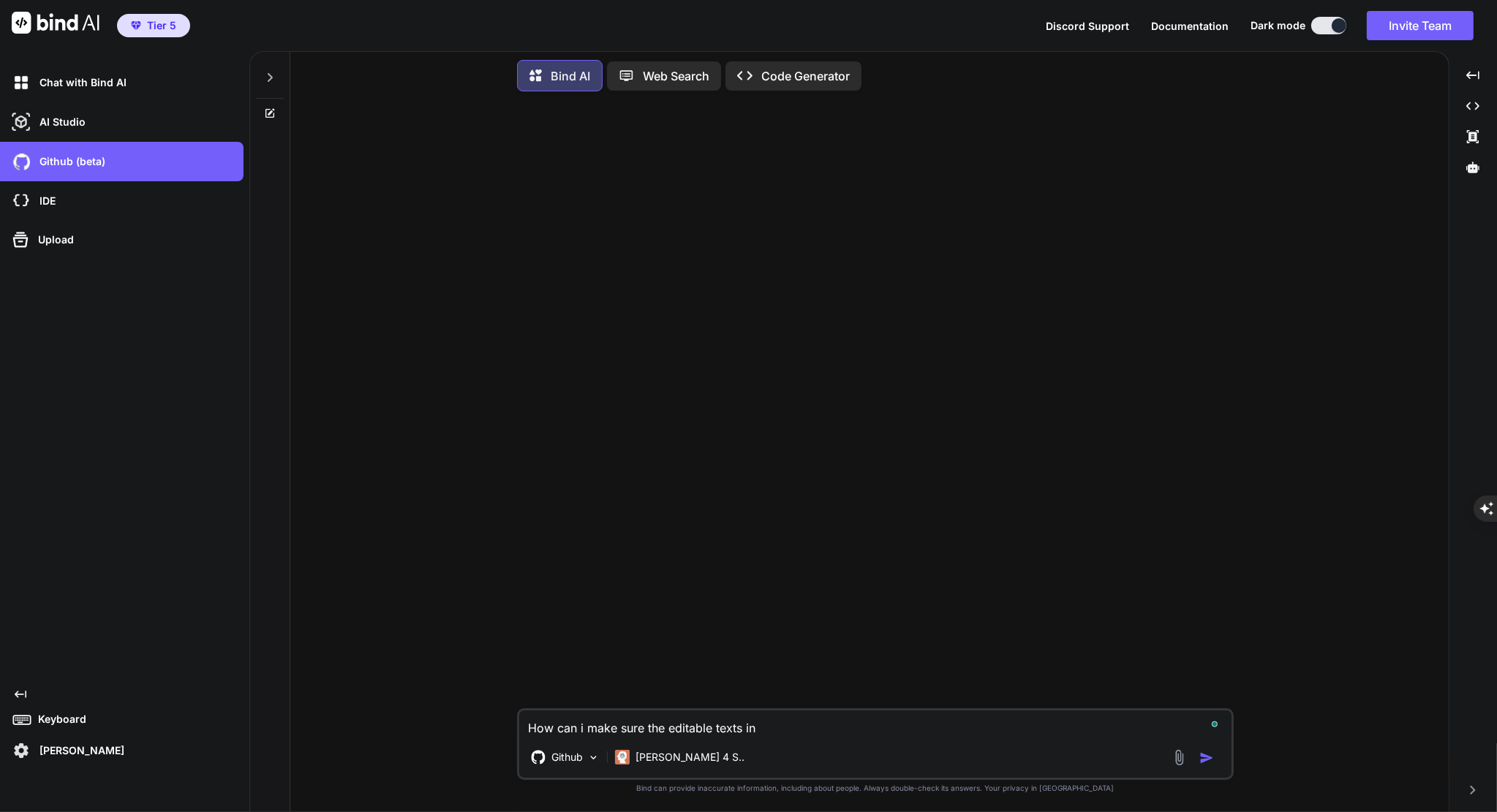
type textarea "How can i make sure the editable texts in"
type textarea "x"
type textarea "How can i make sure the editable texts in a"
type textarea "x"
type textarea "How can i make sure the editable texts in aP"
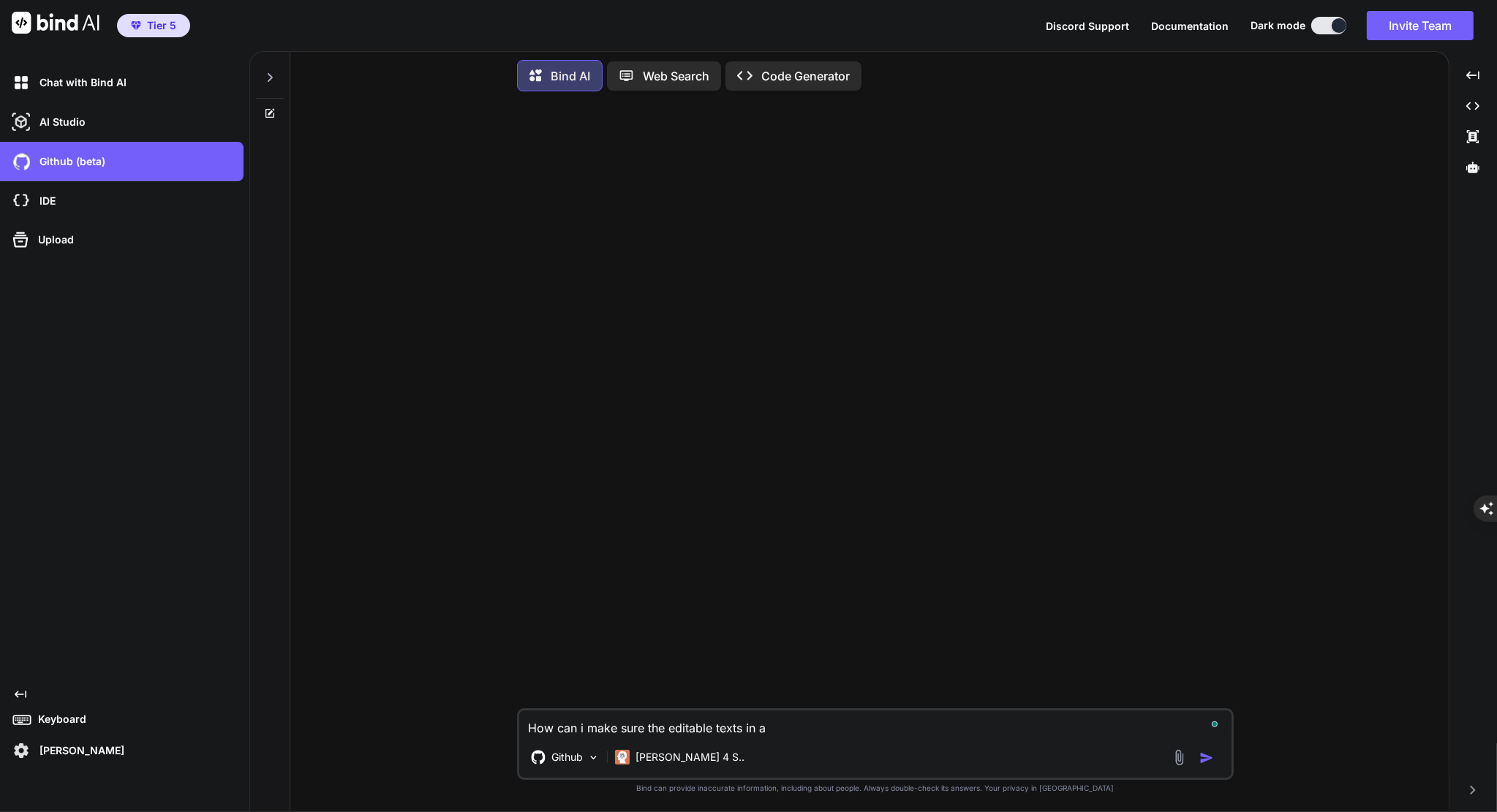
type textarea "x"
type textarea "How can i make sure the editable texts in aPS"
type textarea "x"
type textarea "How can i make sure the editable texts in aPSD"
type textarea "x"
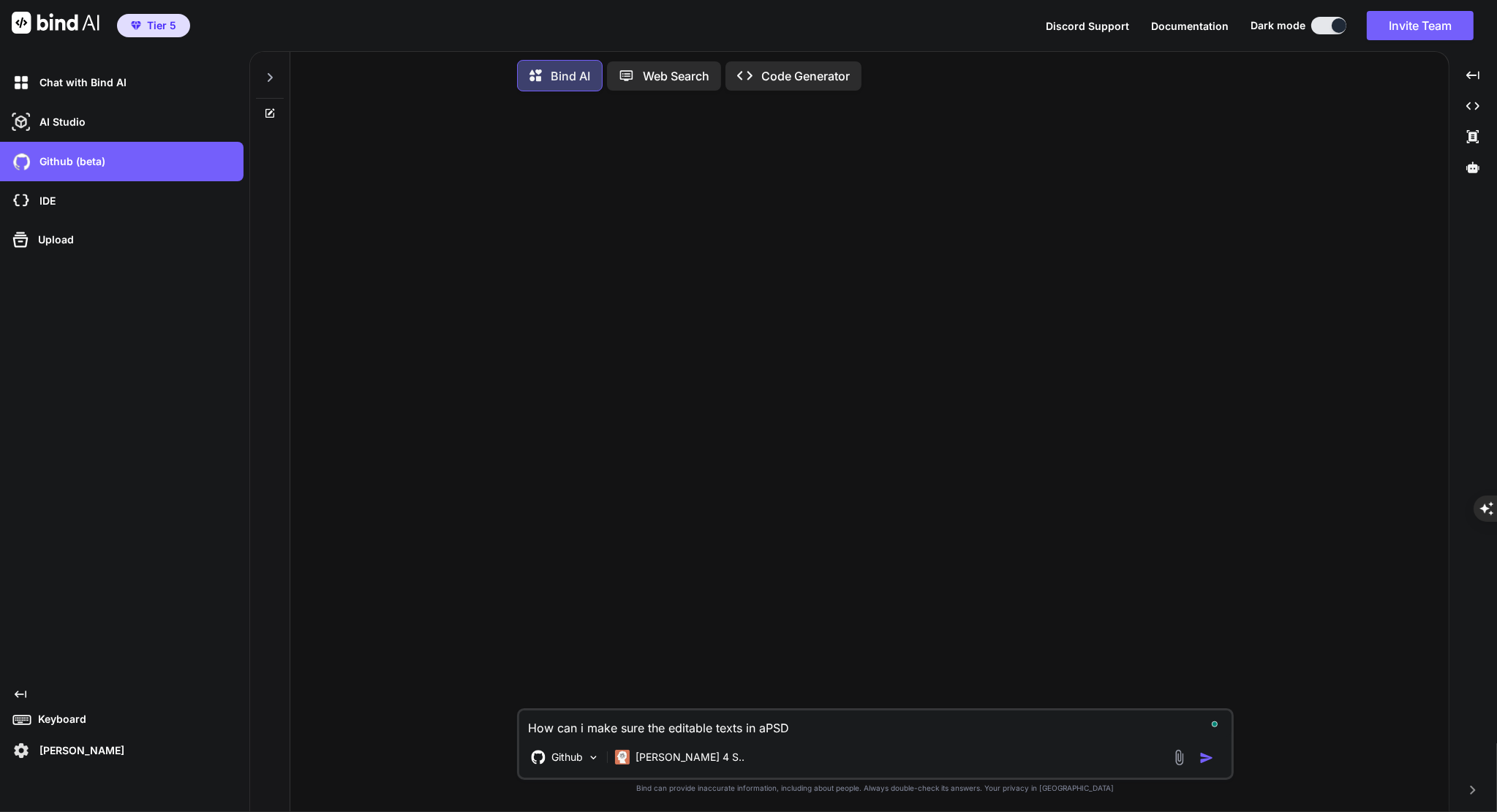
type textarea "How can i make sure the editable texts in aPSD"
type textarea "x"
type textarea "How can i make sure the editable texts in aPSD e"
type textarea "x"
type textarea "How can i make sure the editable texts in aPSD"
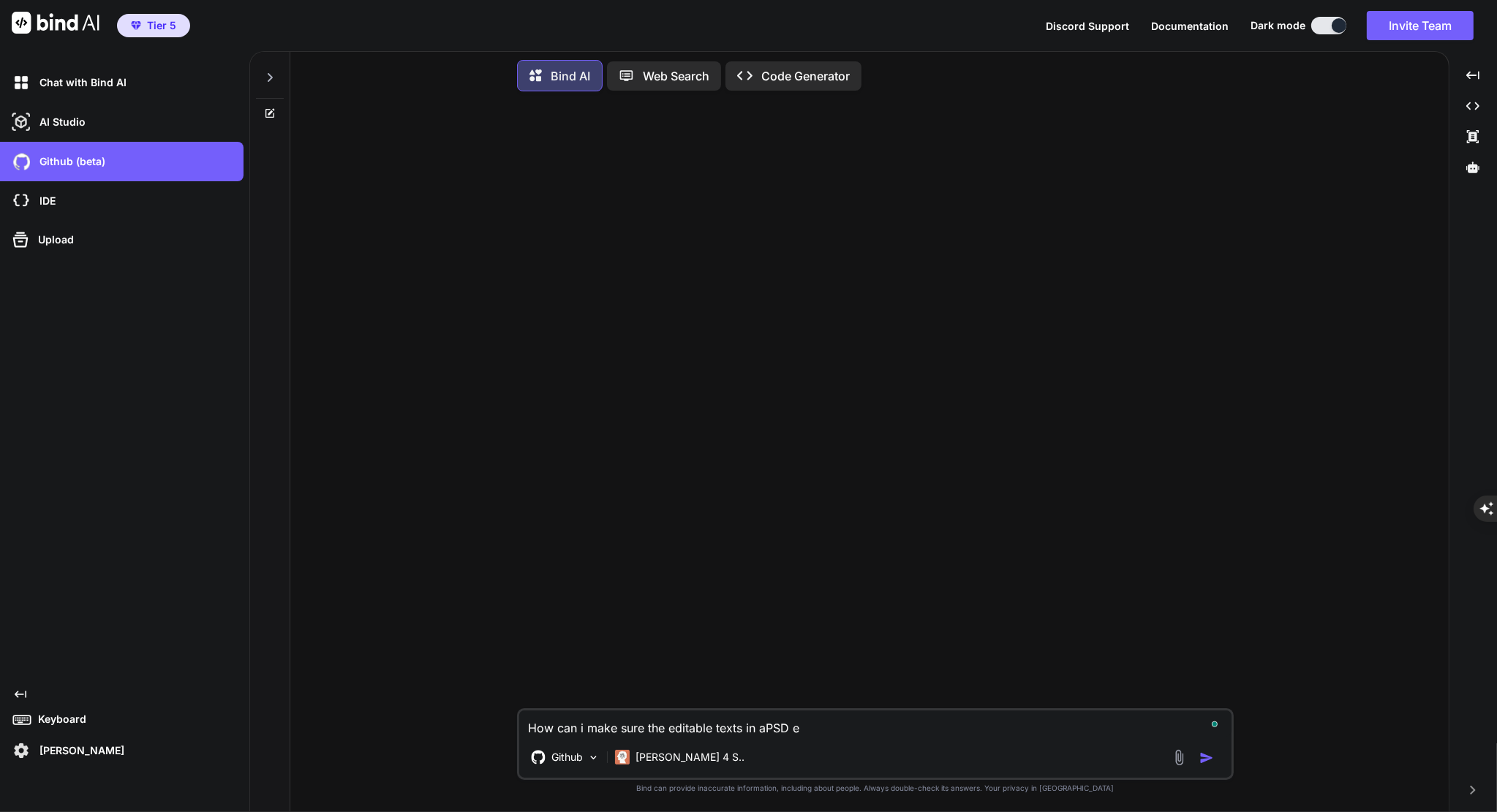
type textarea "x"
type textarea "How can i make sure the editable texts in aPSD w"
type textarea "x"
type textarea "How can i make sure the editable texts in aPSD wh"
type textarea "x"
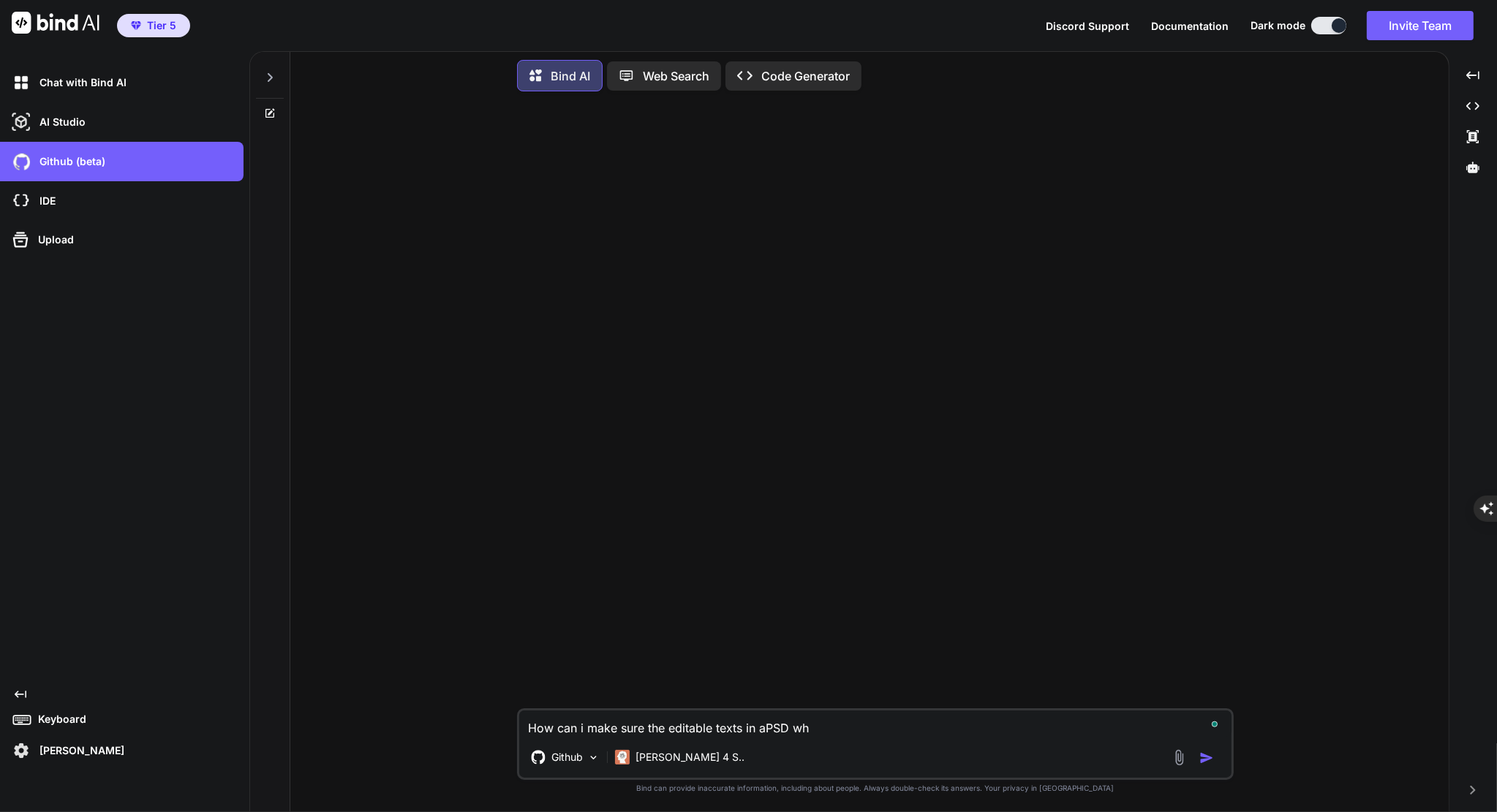
type textarea "How can i make sure the editable texts in aPSD whe"
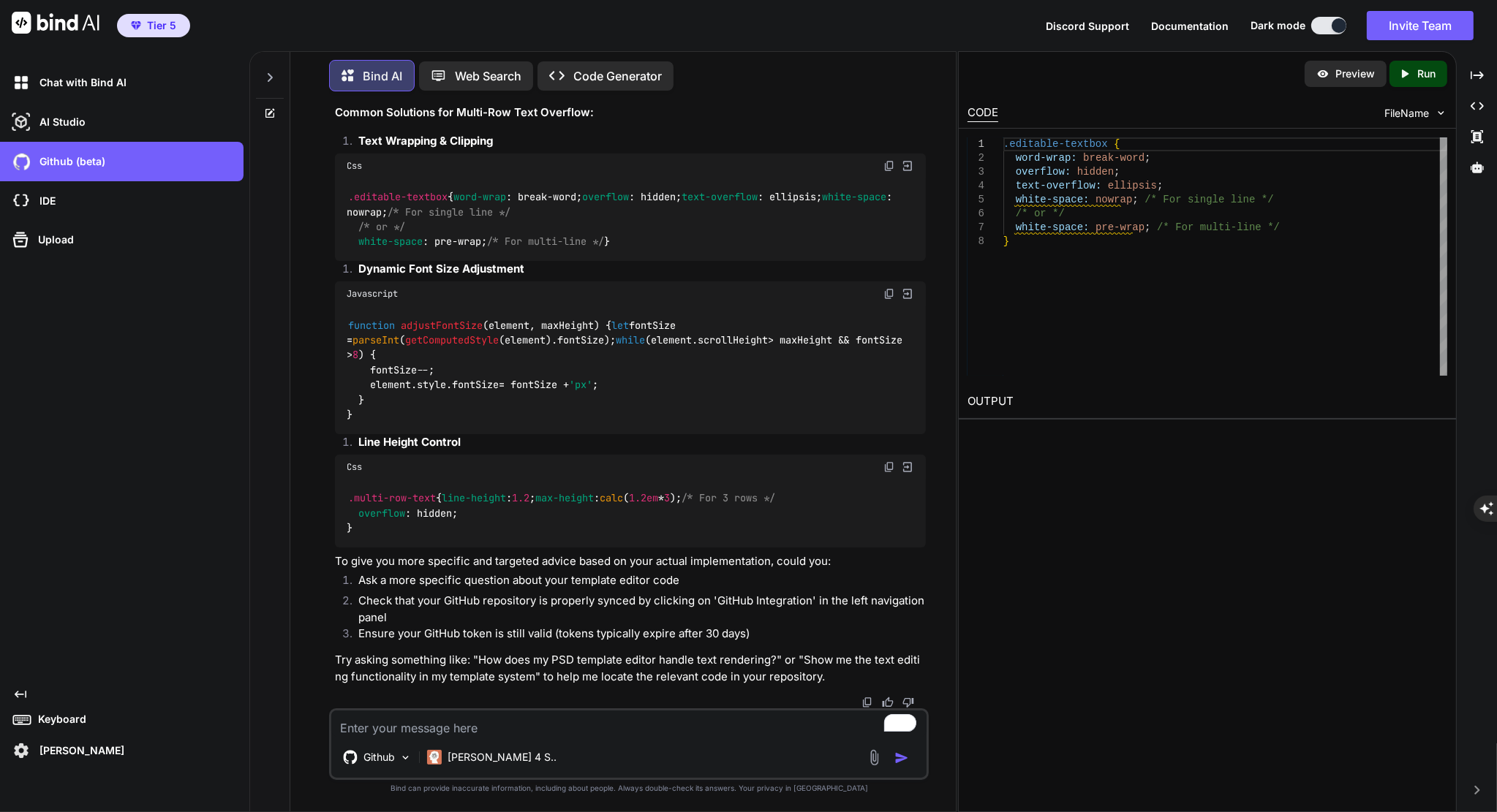
scroll to position [287, 0]
click at [456, 727] on textarea "To enrich screen reader interactions, please activate Accessibility in Grammarl…" at bounding box center [629, 724] width 595 height 26
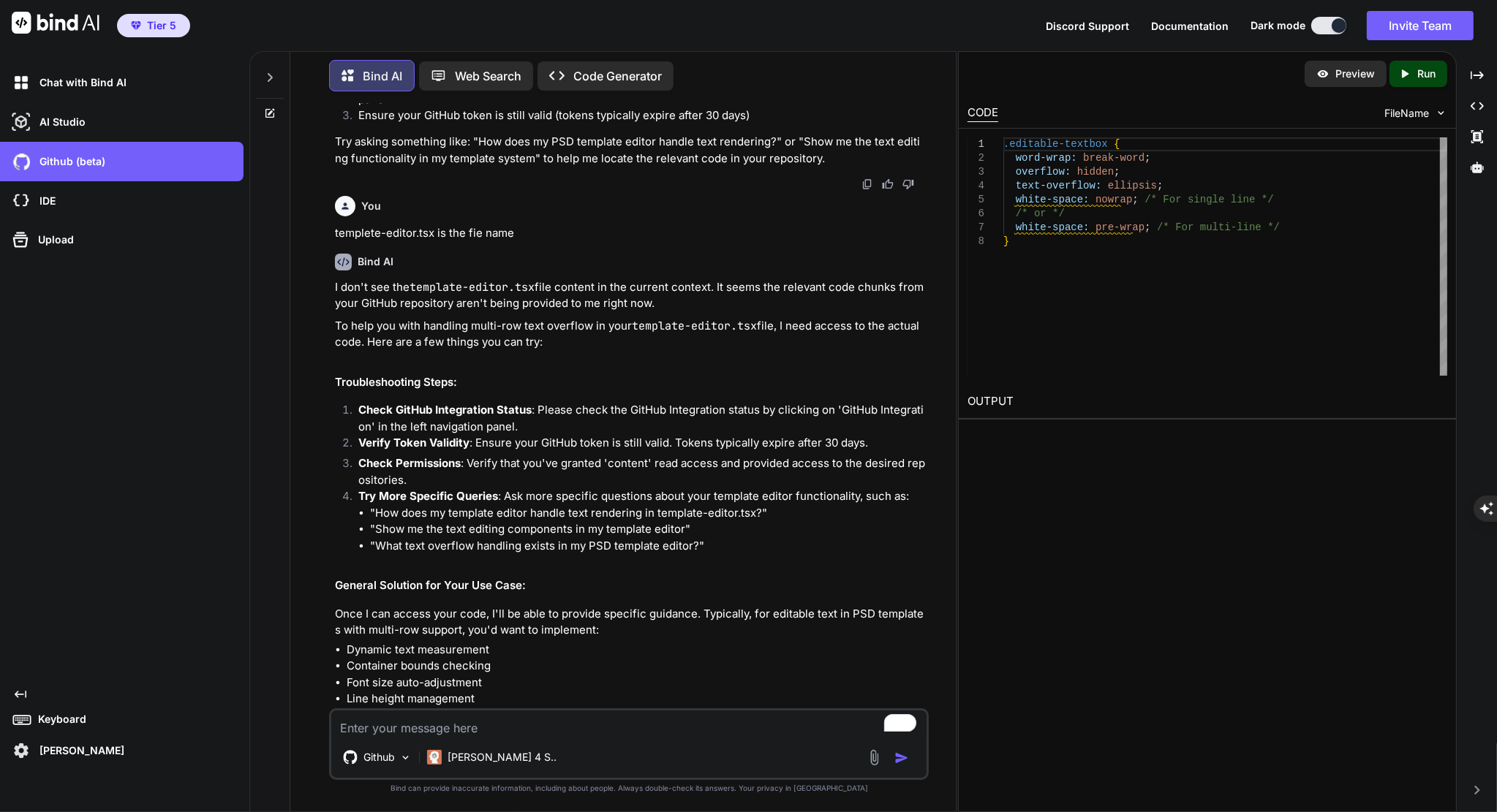
scroll to position [728, 0]
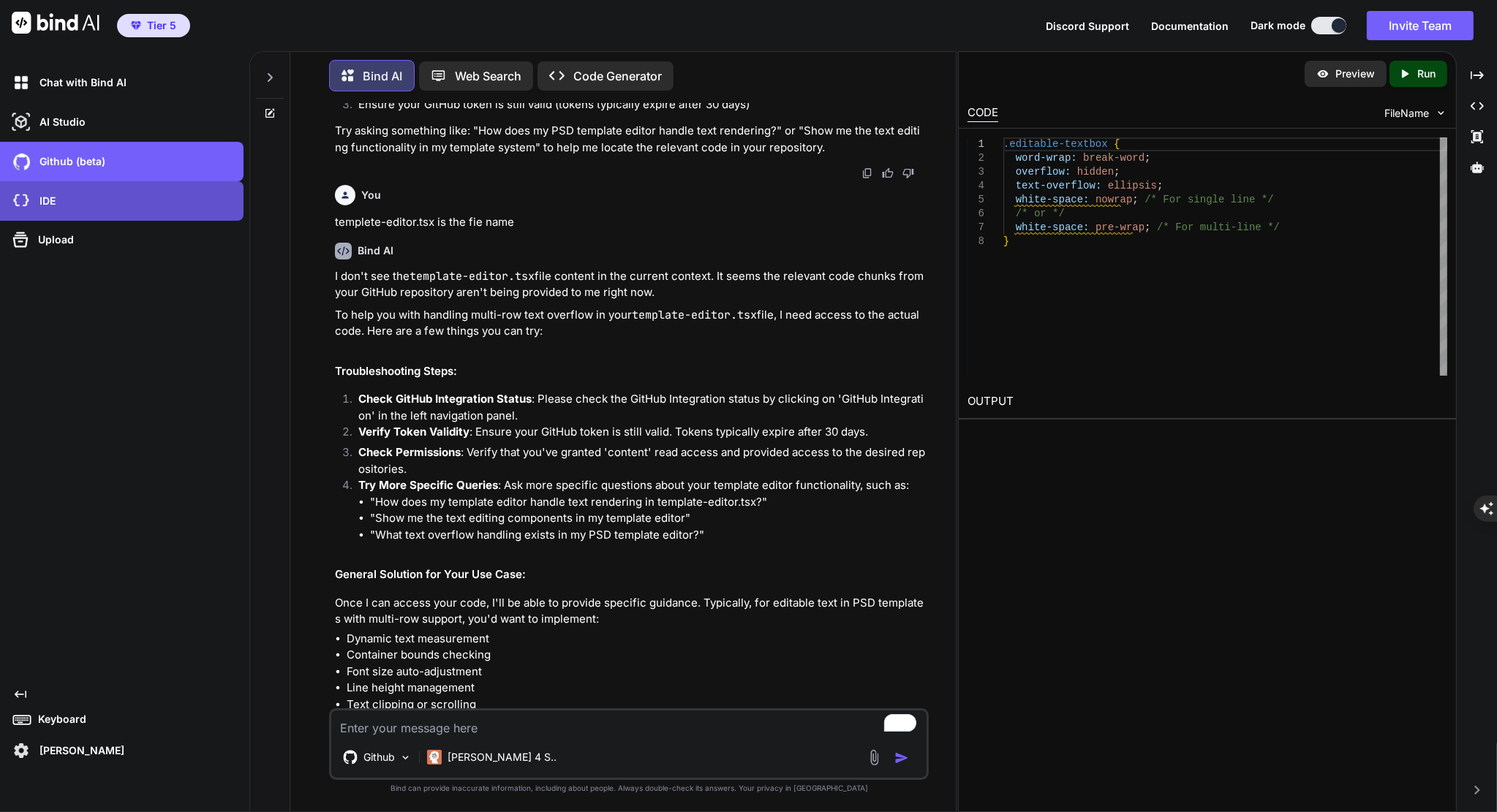
click at [61, 201] on div "IDE" at bounding box center [126, 201] width 235 height 25
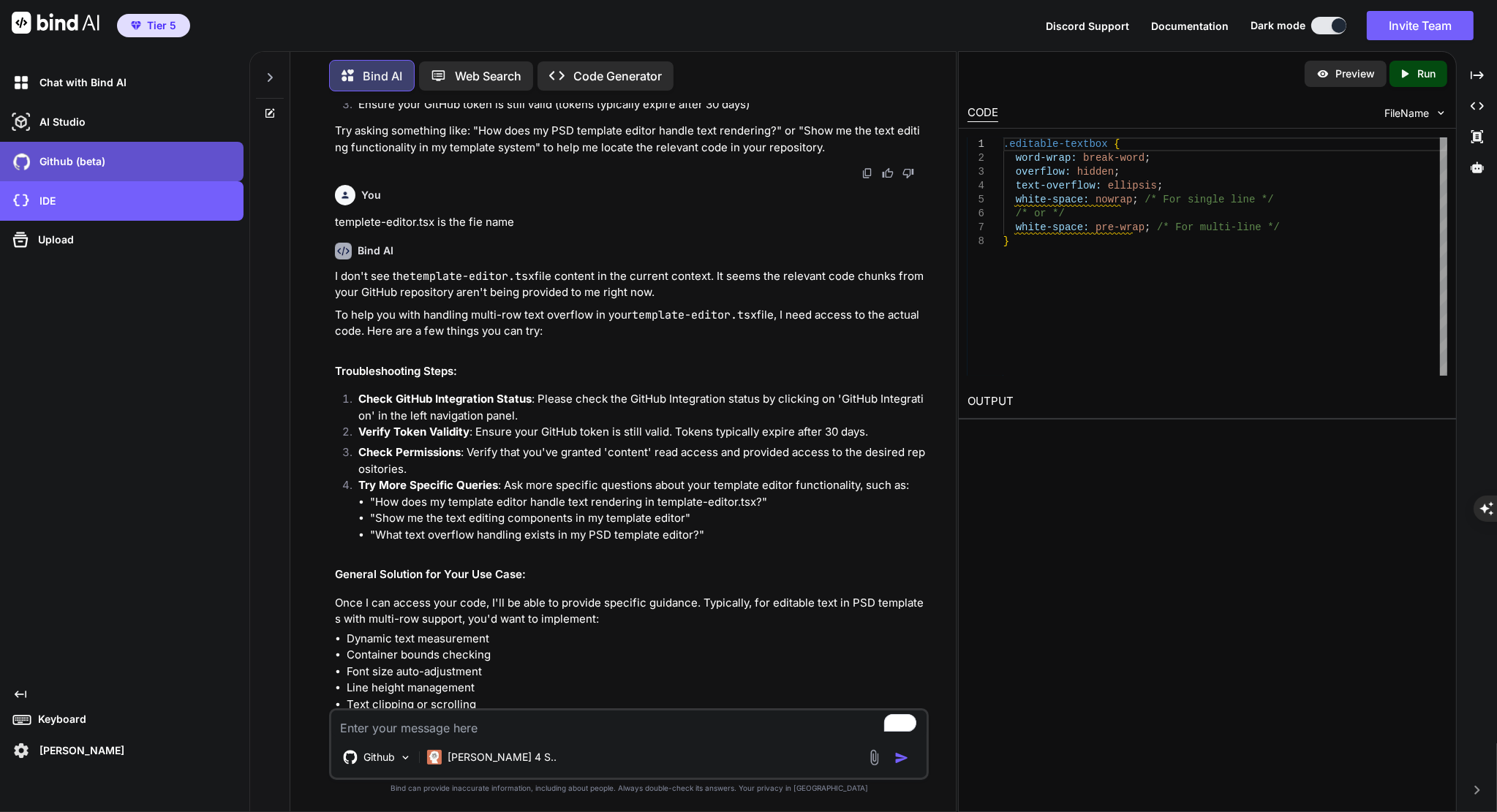
click at [88, 164] on p "Github (beta)" at bounding box center [70, 161] width 71 height 14
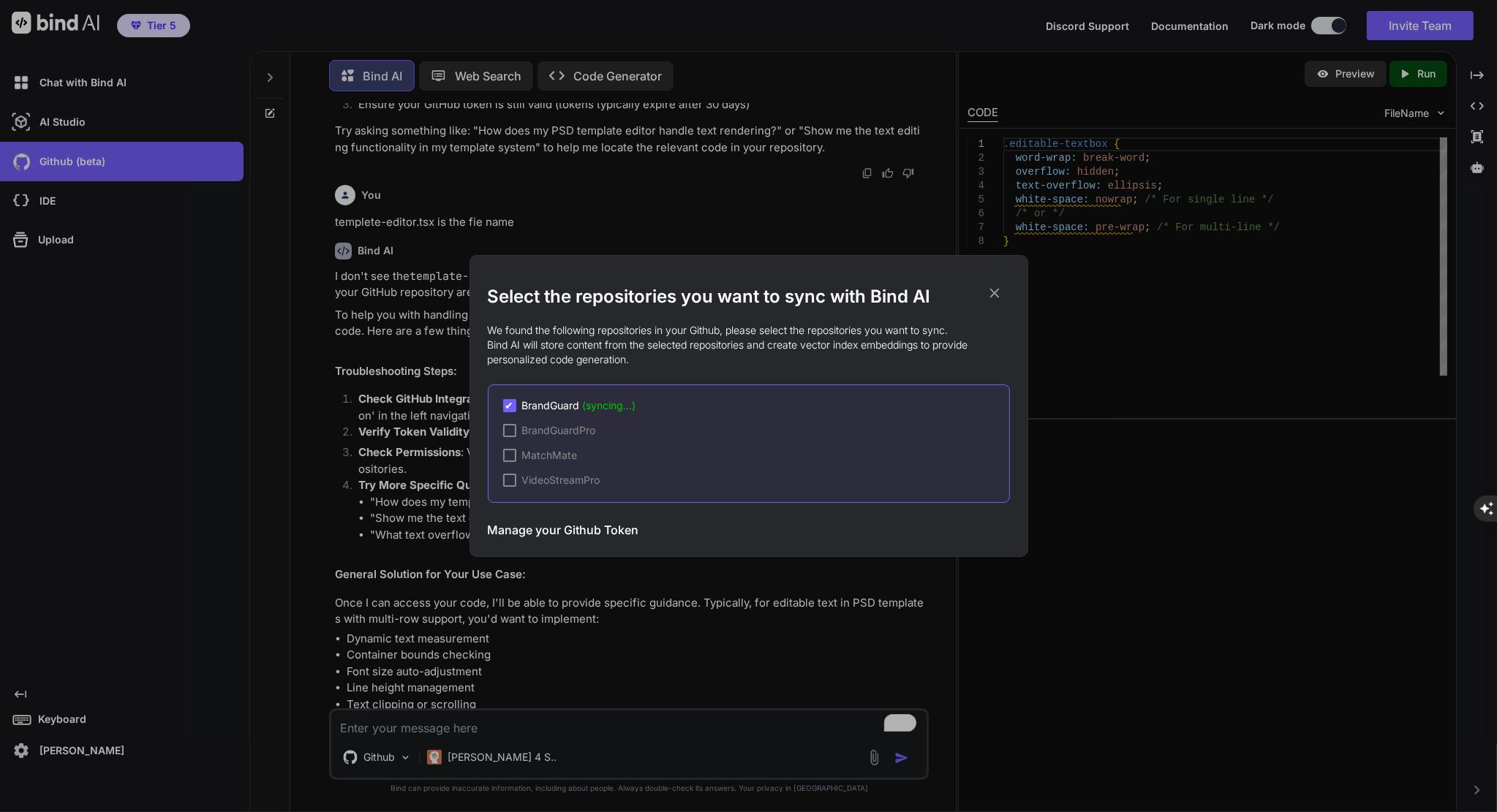
click at [982, 288] on h2 "Select the repositories you want to sync with Bind AI" at bounding box center [748, 297] width 522 height 24
click at [999, 294] on icon at bounding box center [994, 292] width 16 height 16
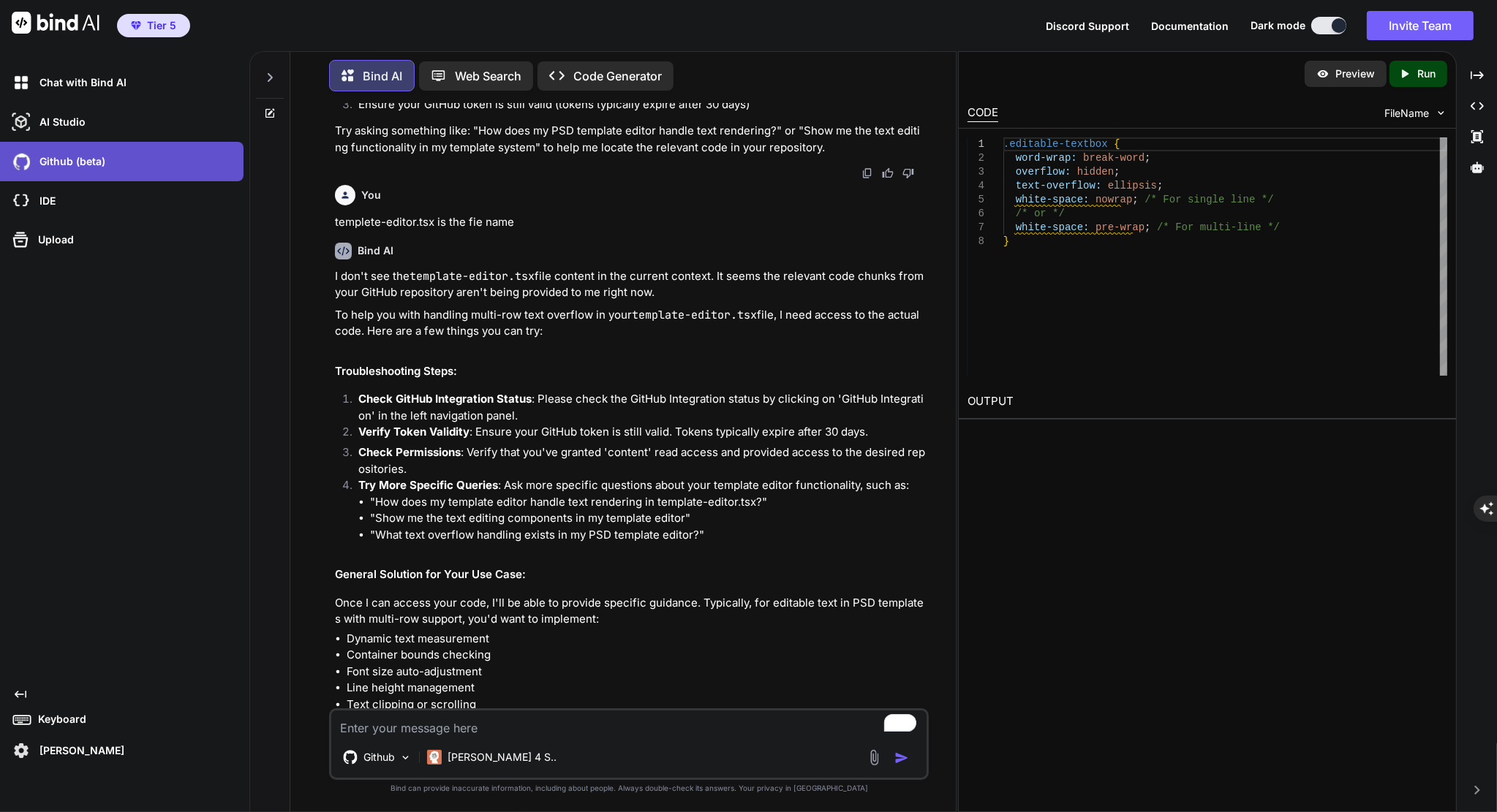
click at [83, 164] on p "Github (beta)" at bounding box center [70, 161] width 71 height 14
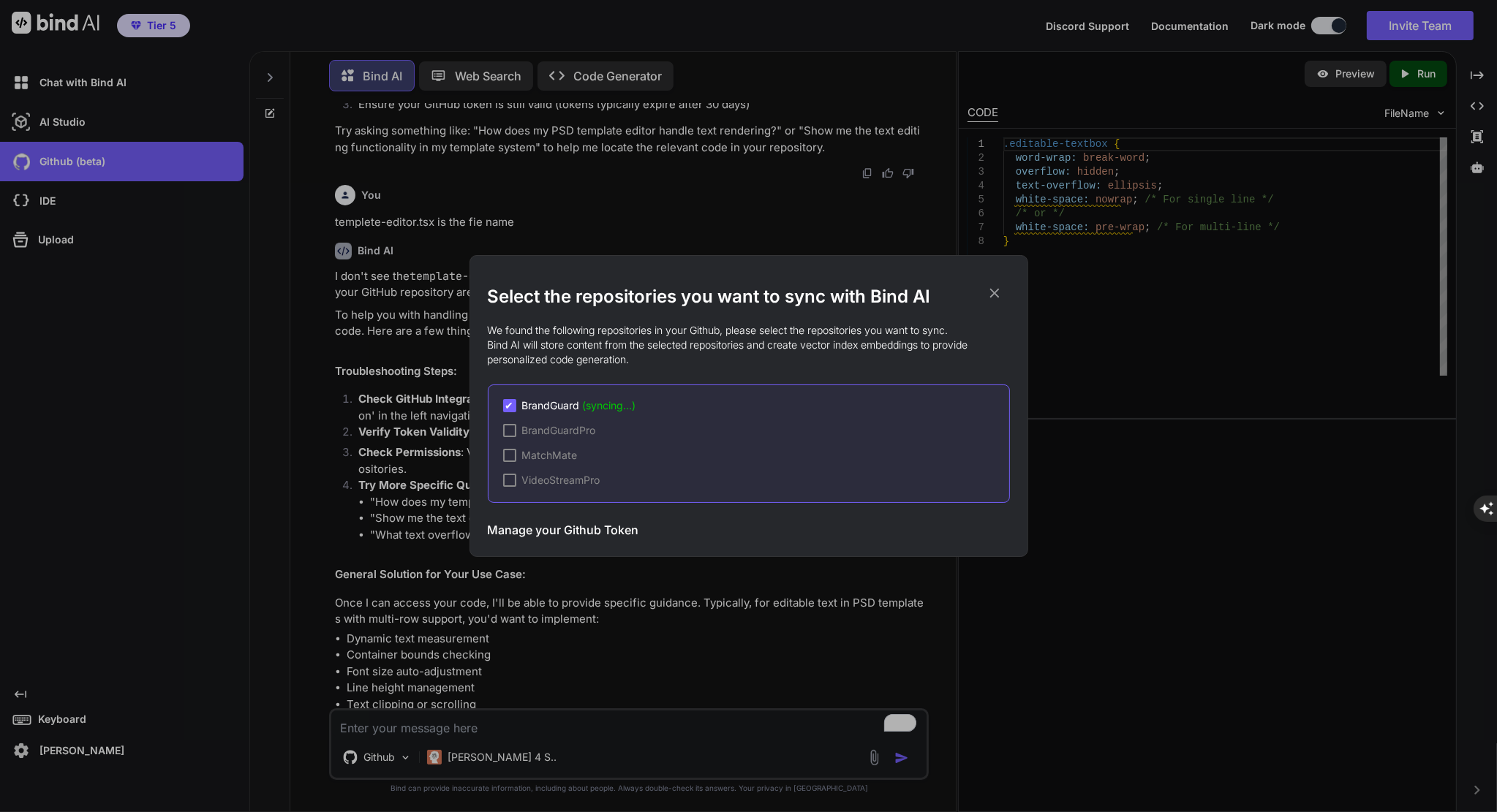
click at [994, 287] on icon at bounding box center [994, 292] width 16 height 16
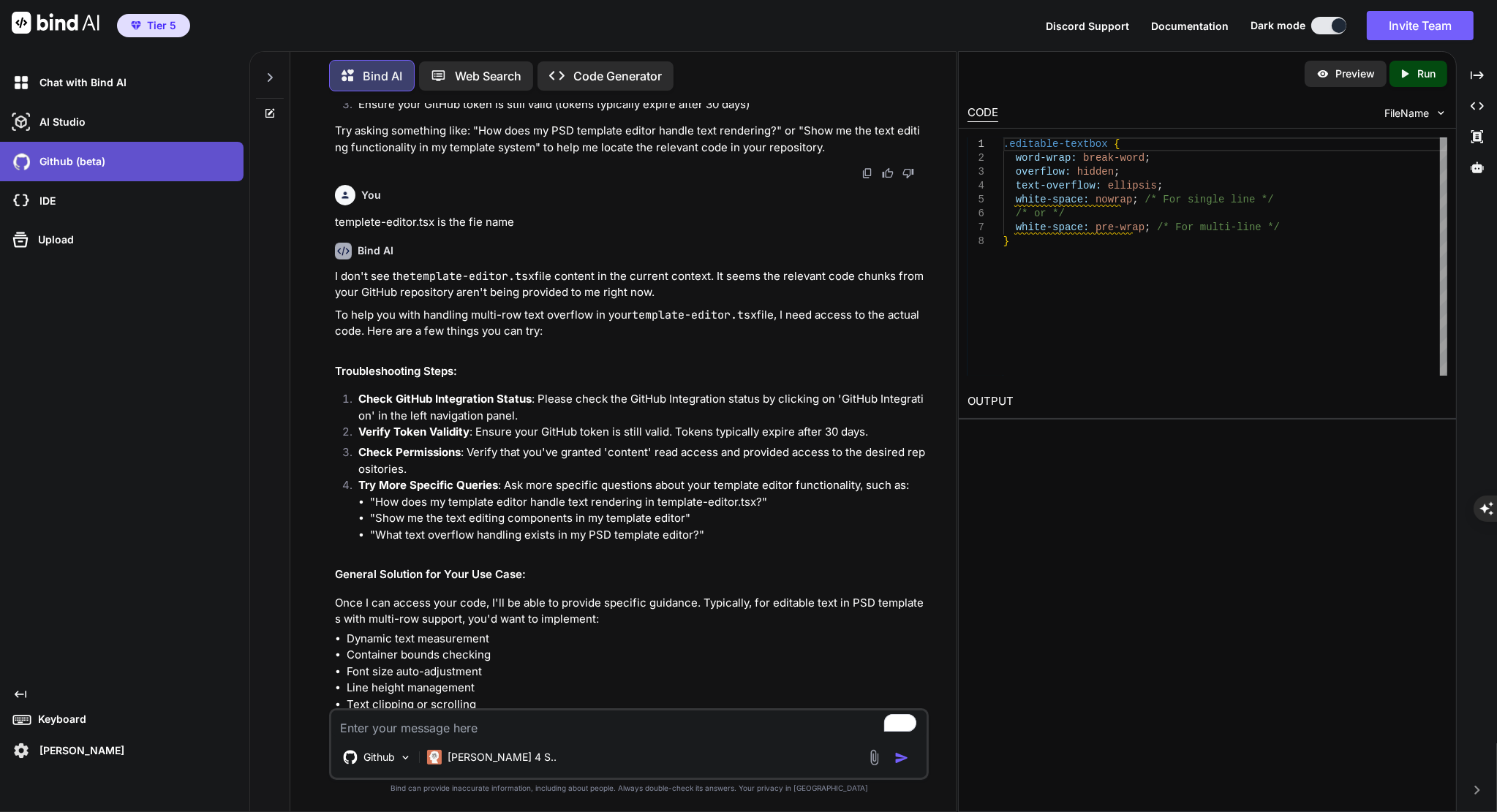
click at [140, 159] on div "Github (beta)" at bounding box center [126, 161] width 235 height 25
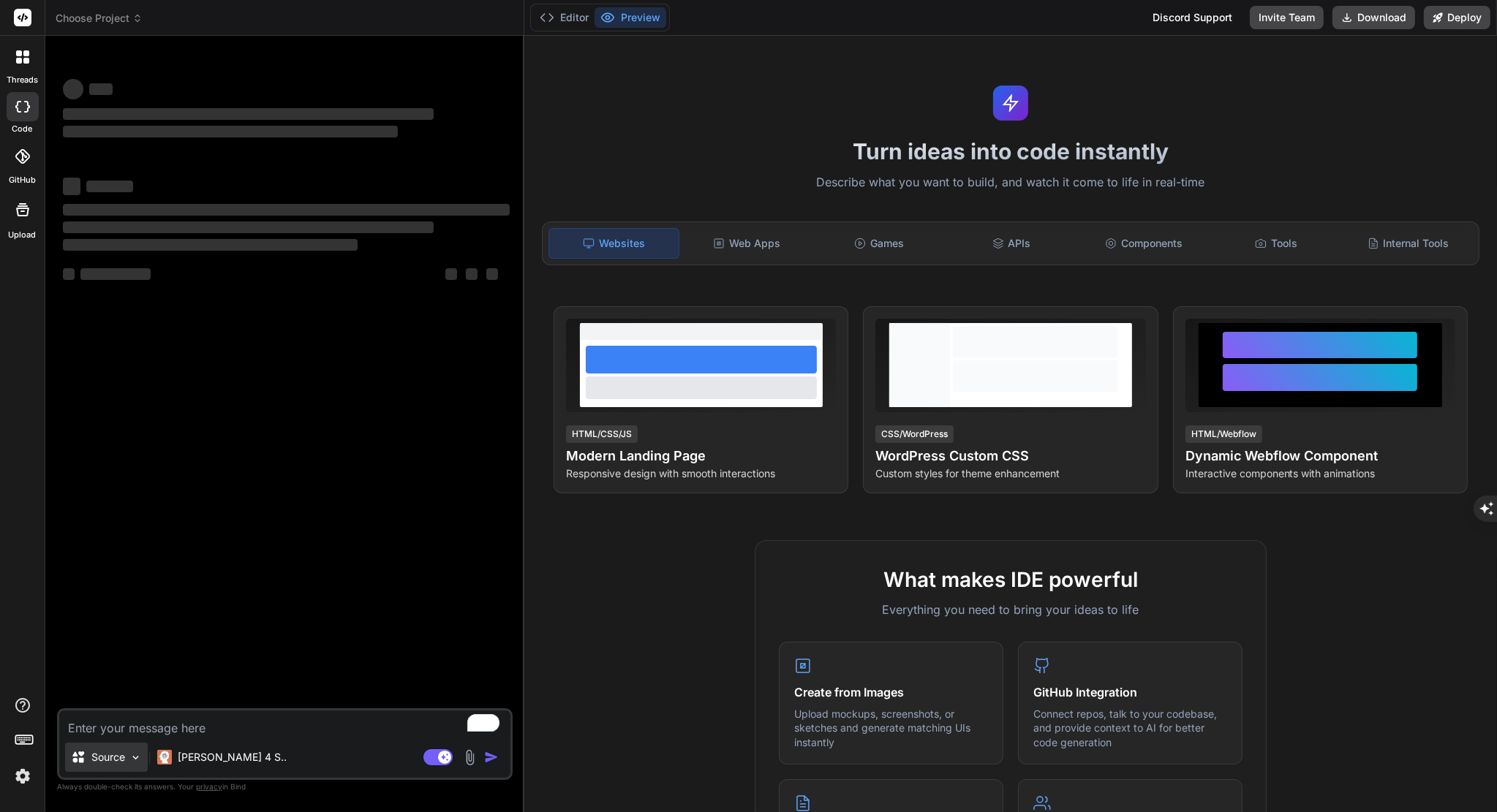
click at [112, 759] on p "Source" at bounding box center [108, 757] width 34 height 14
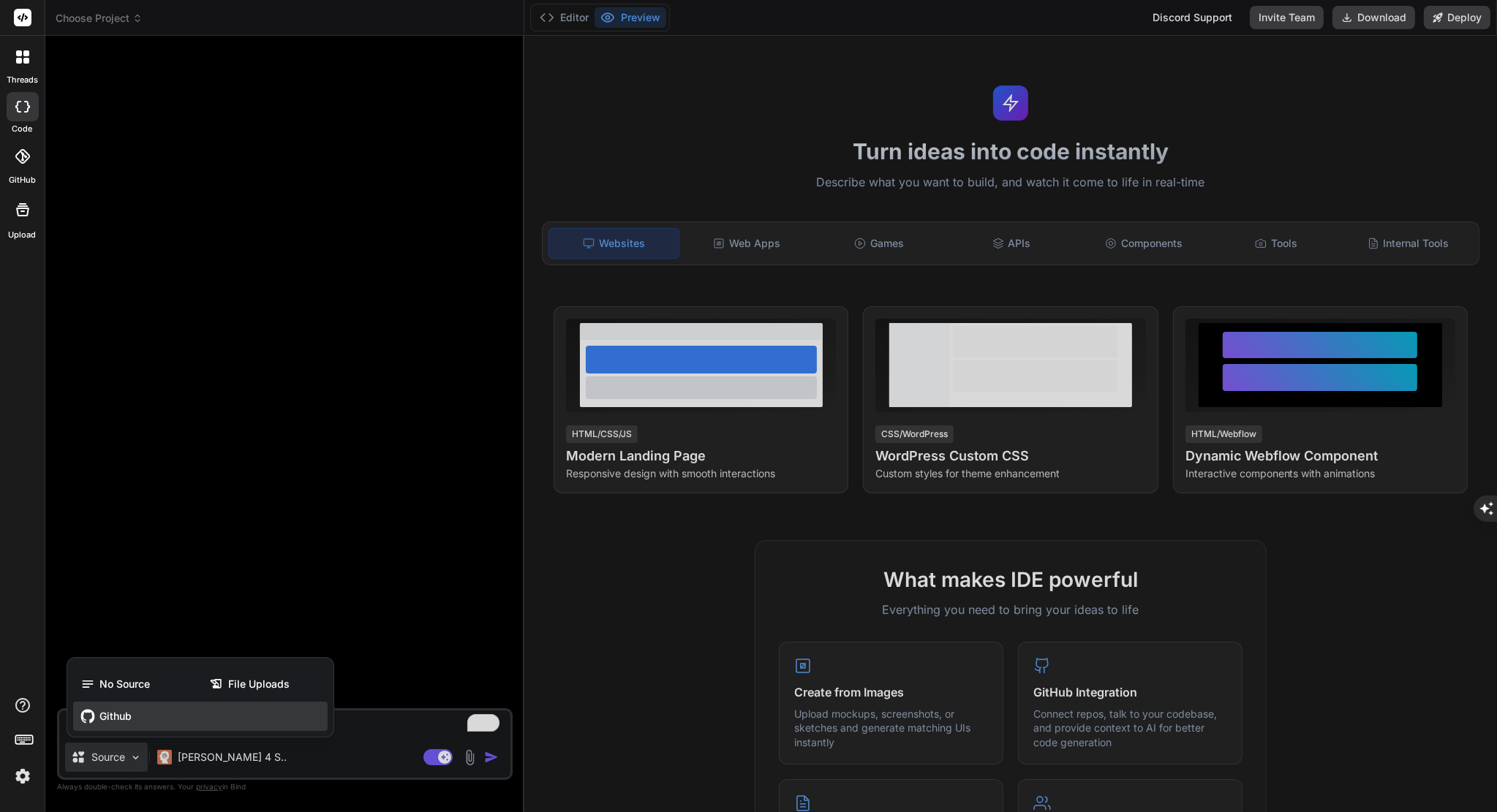
click at [120, 713] on span "Github" at bounding box center [116, 716] width 32 height 14
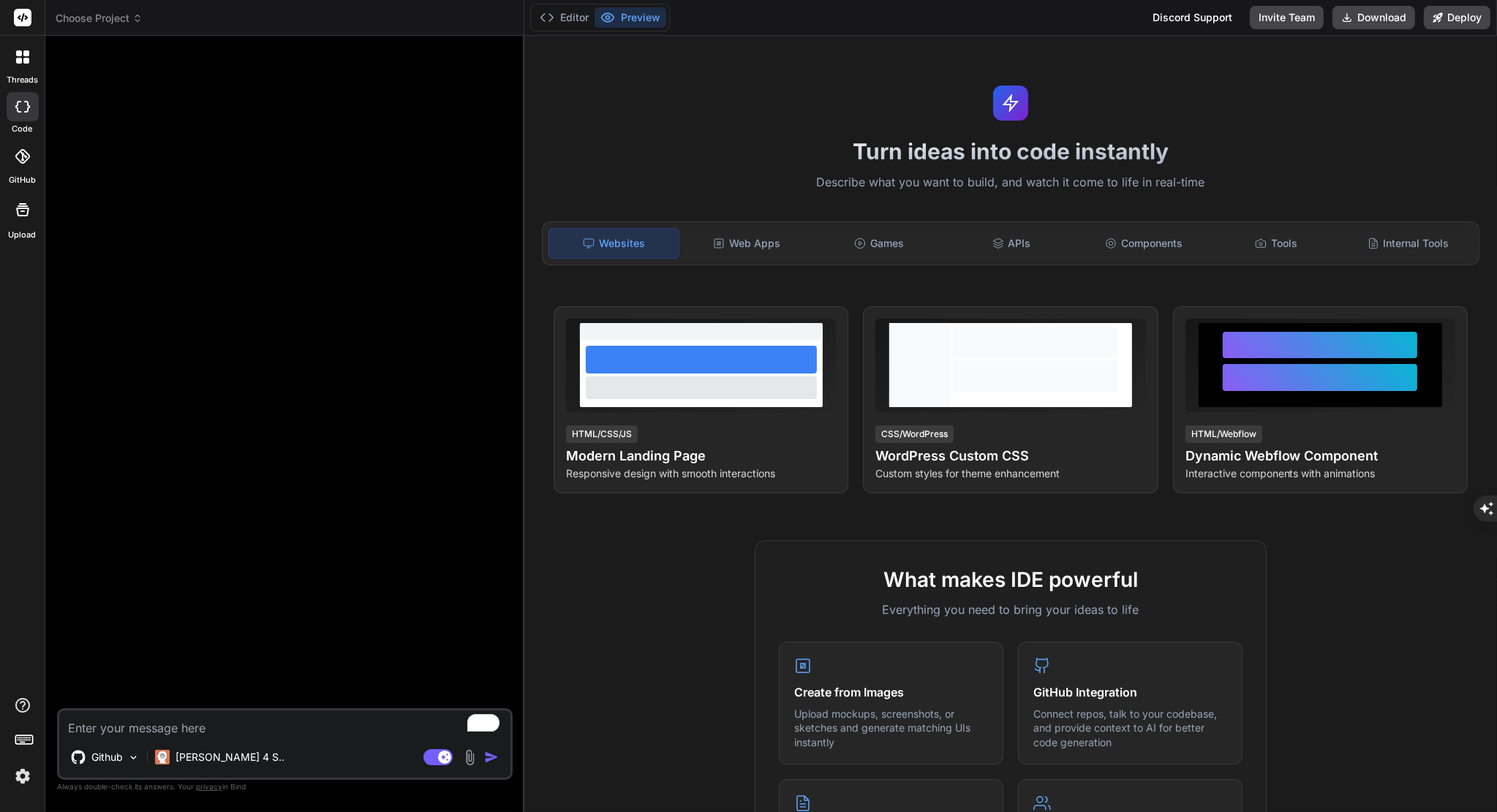
type textarea "x"
click at [145, 730] on textarea "To enrich screen reader interactions, please activate Accessibility in Grammarl…" at bounding box center [285, 724] width 451 height 26
type textarea "c"
type textarea "x"
type textarea "ca"
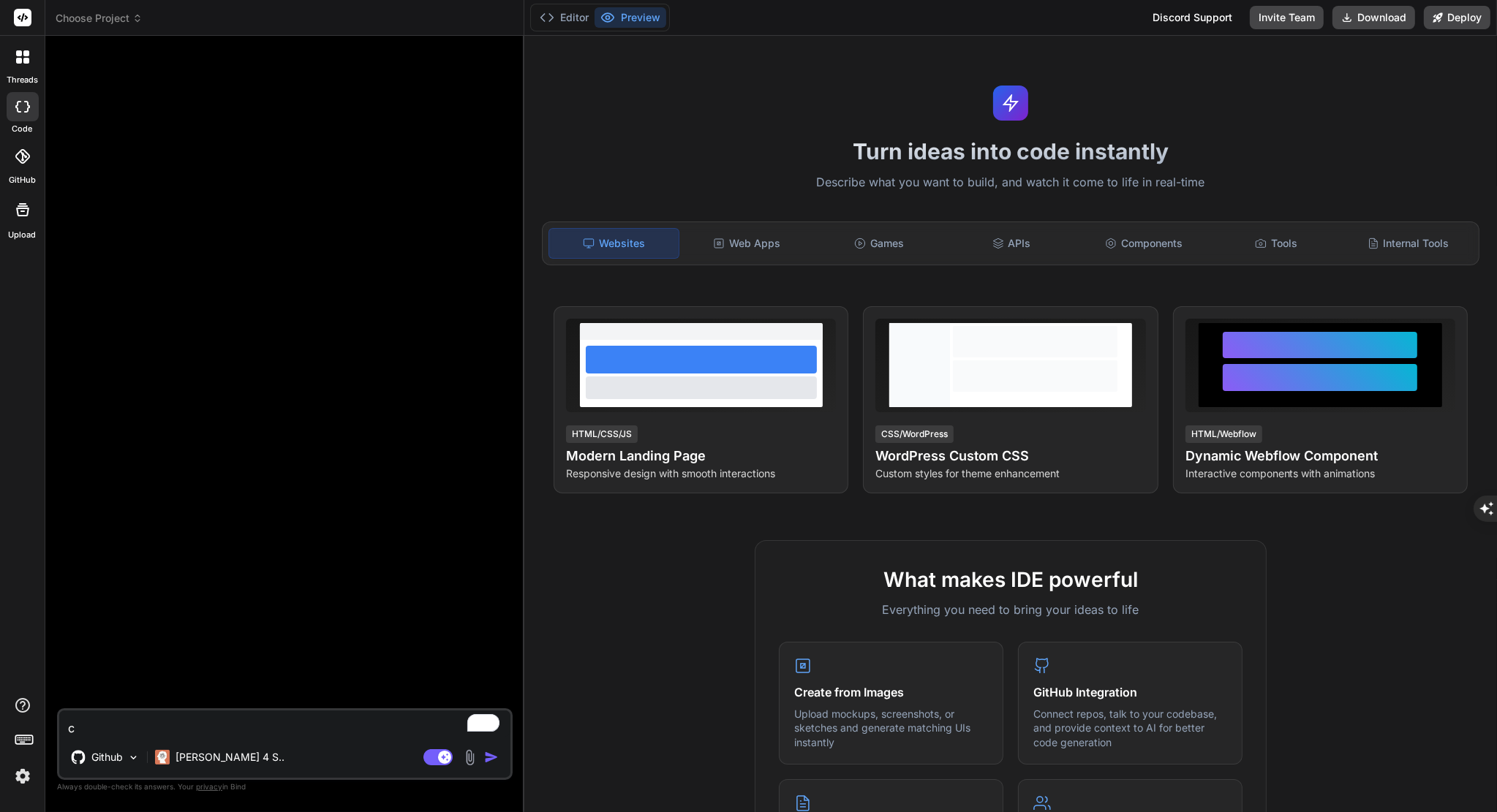
type textarea "x"
type textarea "can"
type textarea "x"
type textarea "can"
type textarea "x"
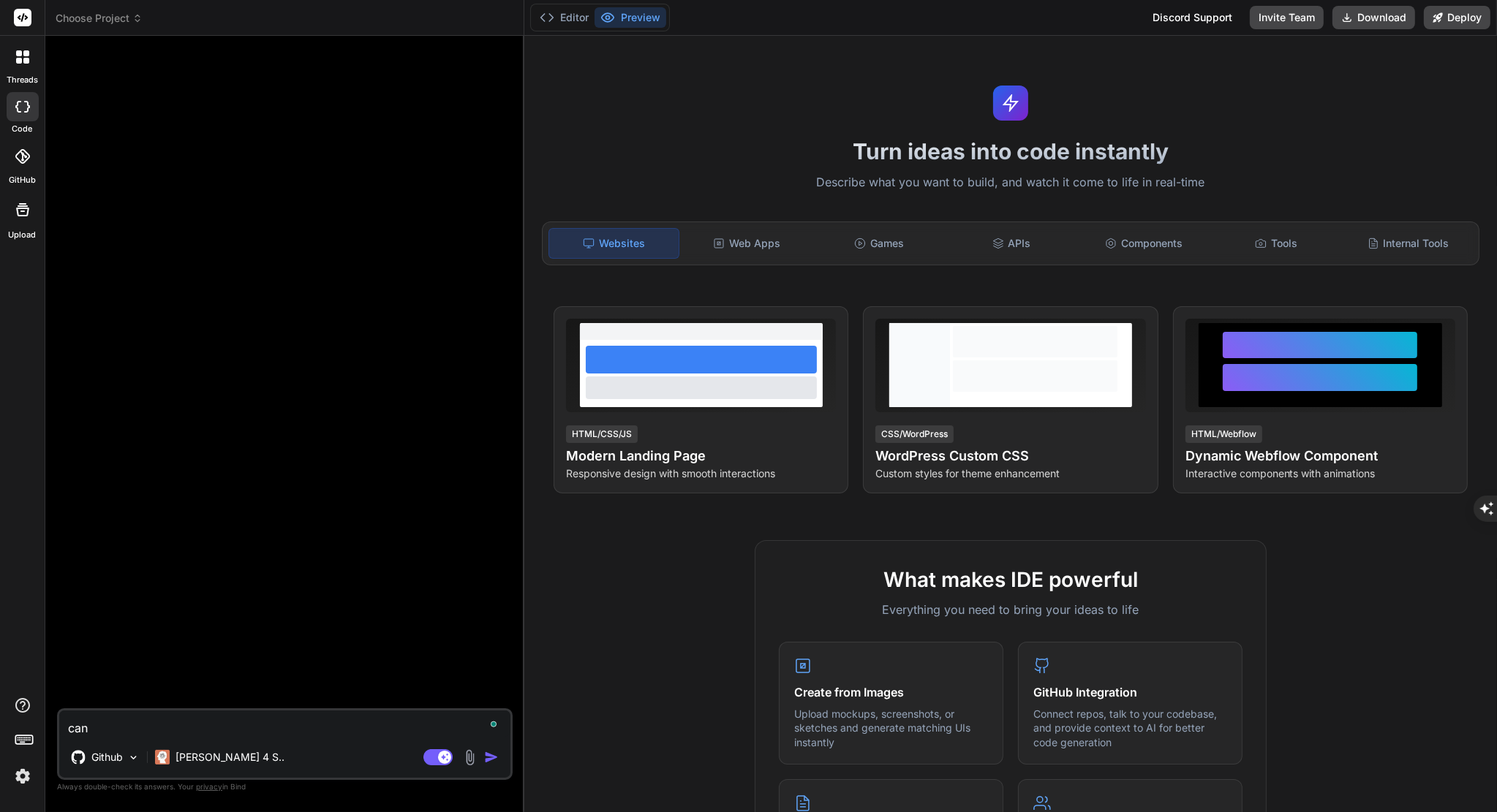
type textarea "can y"
type textarea "x"
type textarea "can yo"
type textarea "x"
type textarea "can you"
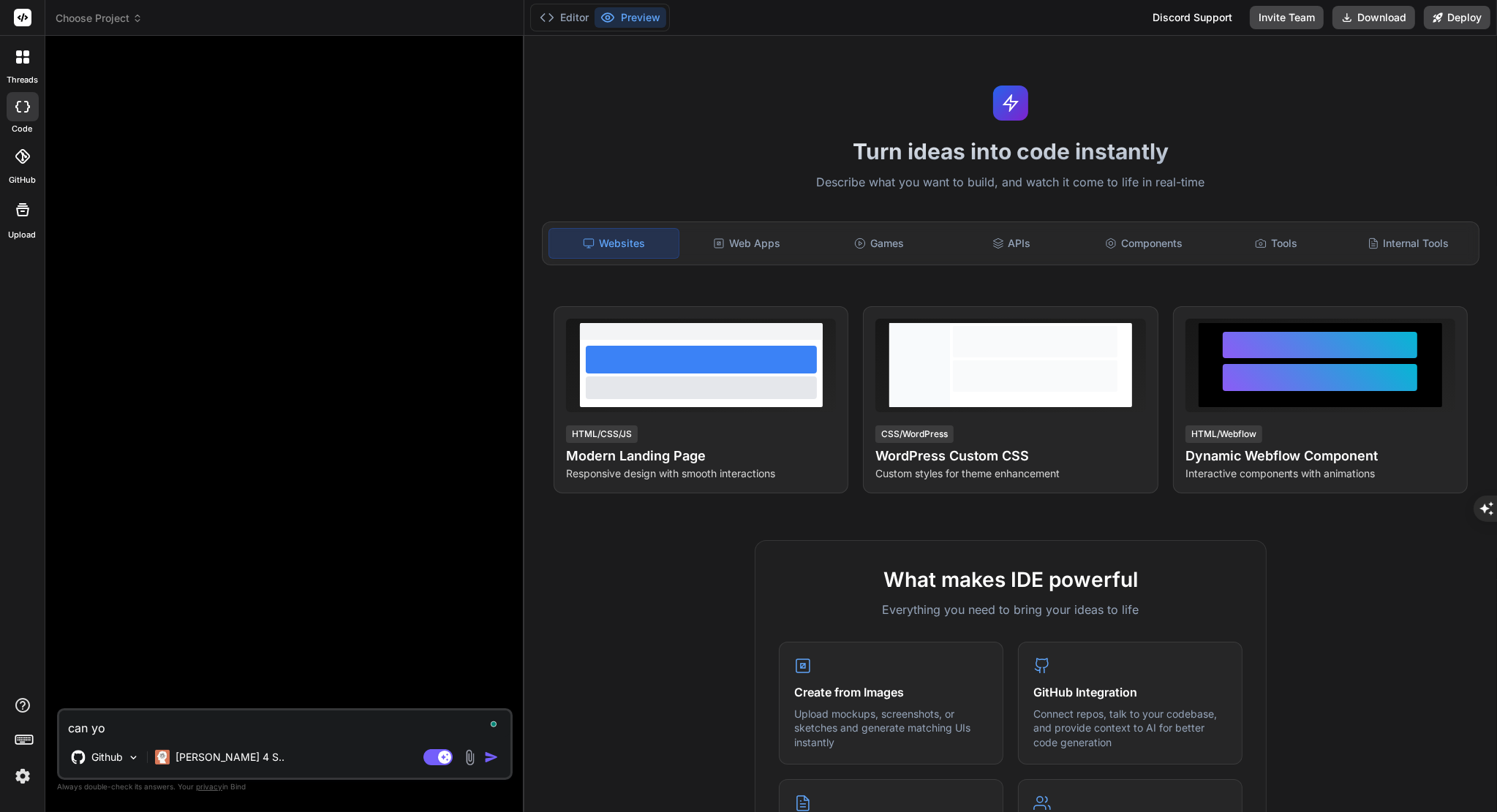
type textarea "x"
type textarea "can you"
type textarea "x"
type textarea "can you r"
type textarea "x"
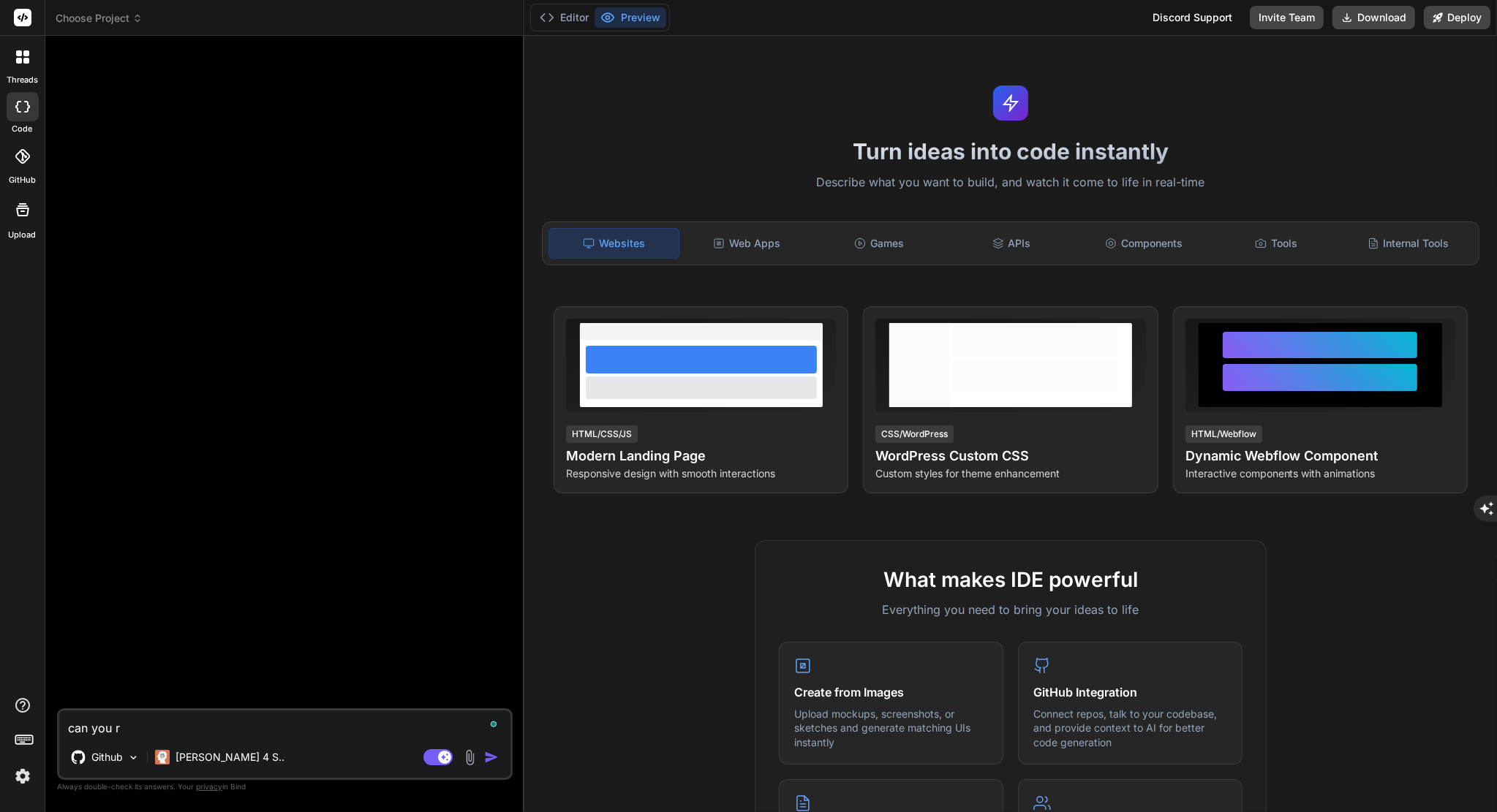
type textarea "can you re"
type textarea "x"
type textarea "can you rea"
type textarea "x"
type textarea "can you read"
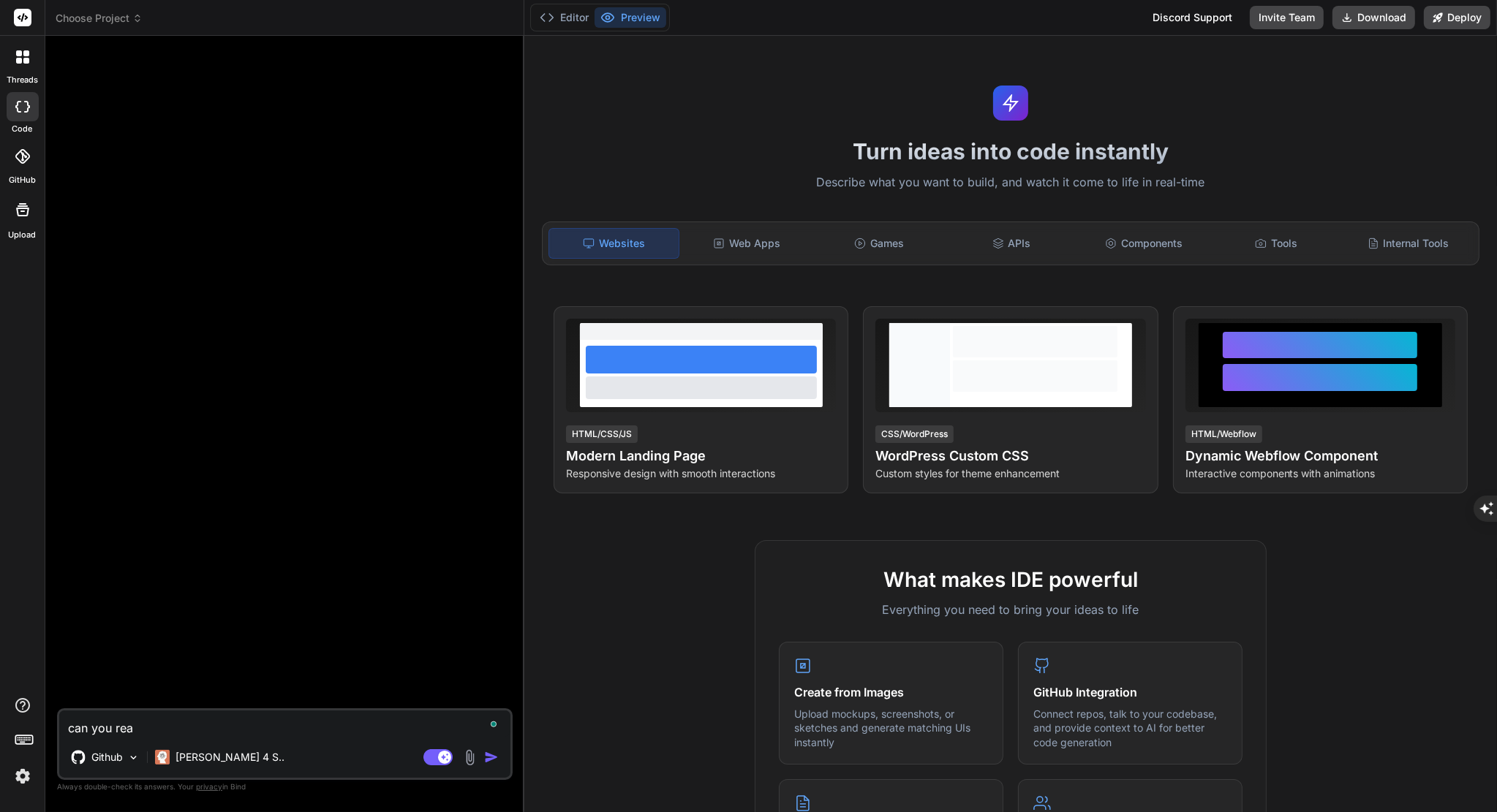
type textarea "x"
type textarea "can you read"
type textarea "x"
type textarea "can you read m"
type textarea "x"
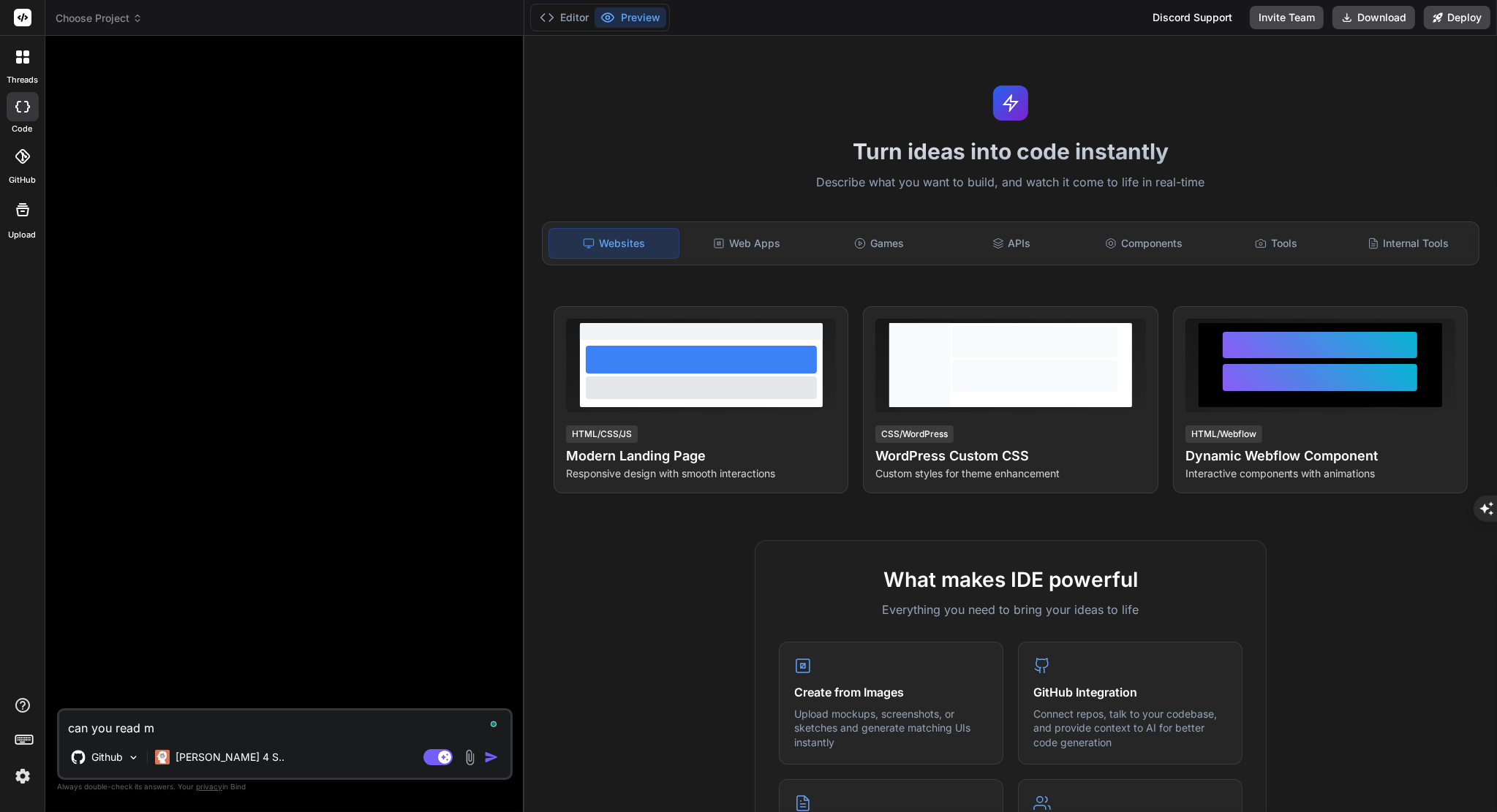
type textarea "can you read my"
type textarea "x"
type textarea "can you read my"
type textarea "x"
type textarea "can you read my g"
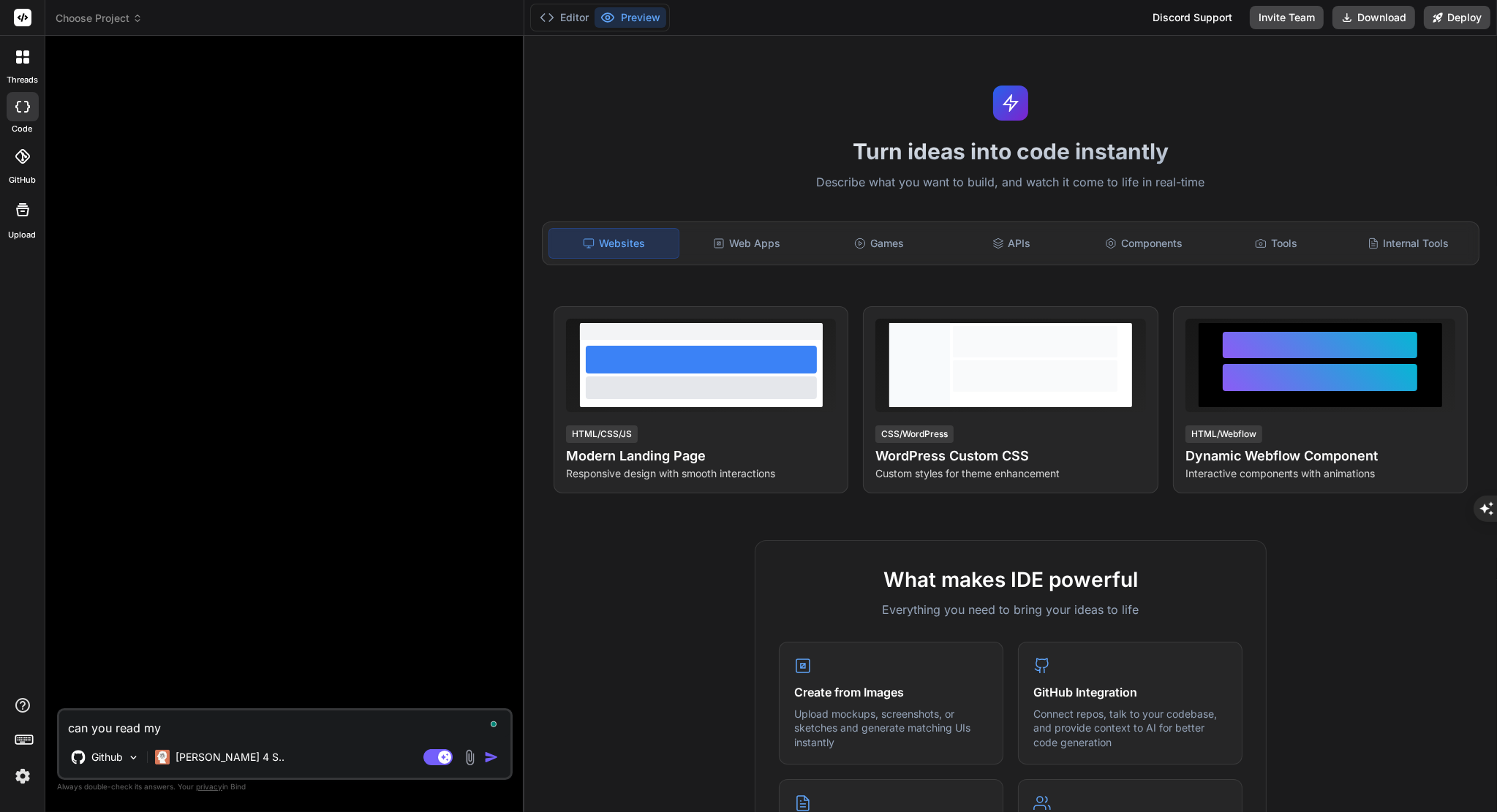
type textarea "x"
type textarea "can you read my gi"
type textarea "x"
type textarea "can you read my git"
type textarea "x"
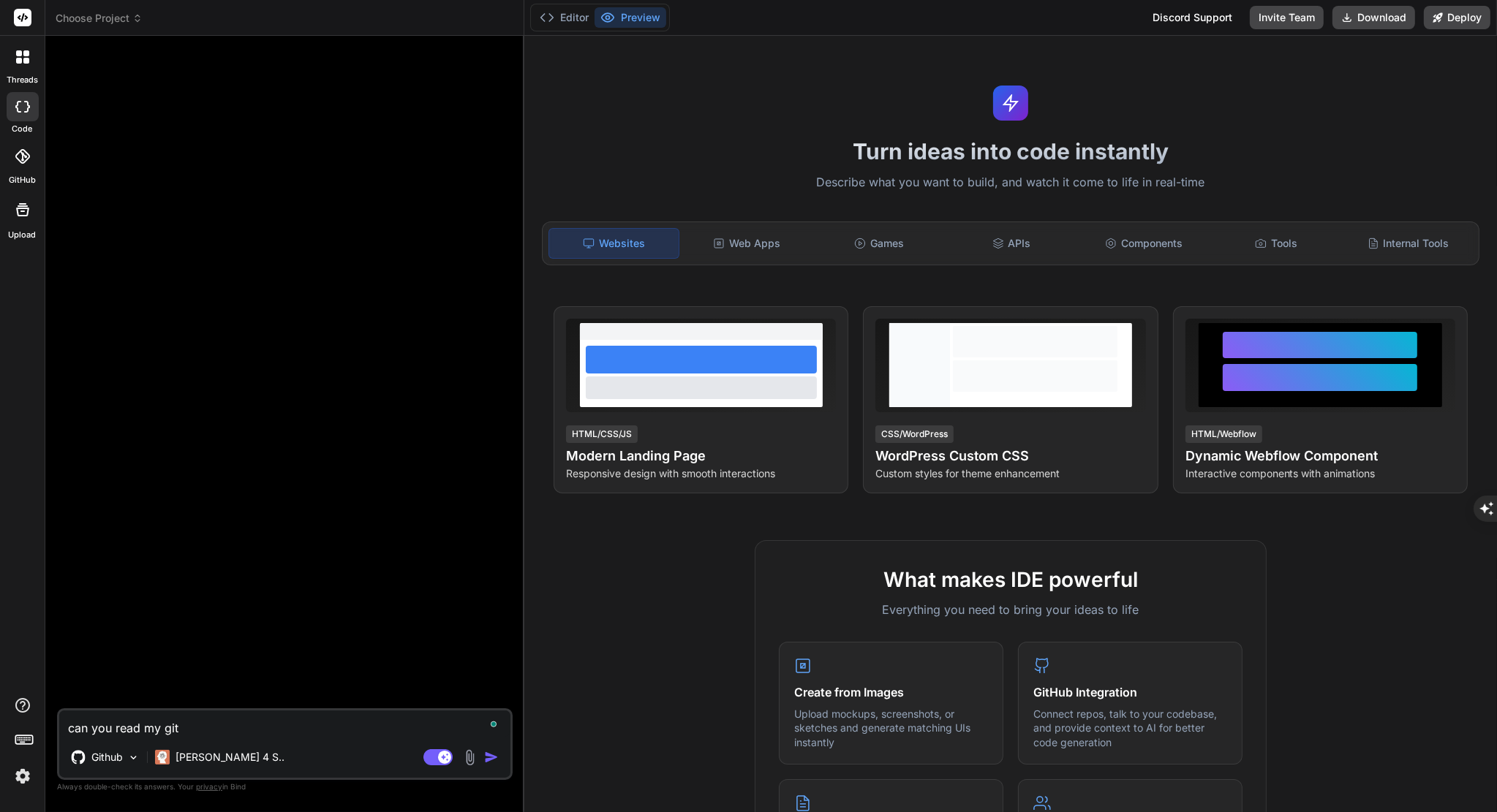
type textarea "can you read my git"
type textarea "x"
type textarea "can you read my git h"
type textarea "x"
type textarea "can you read my git hu"
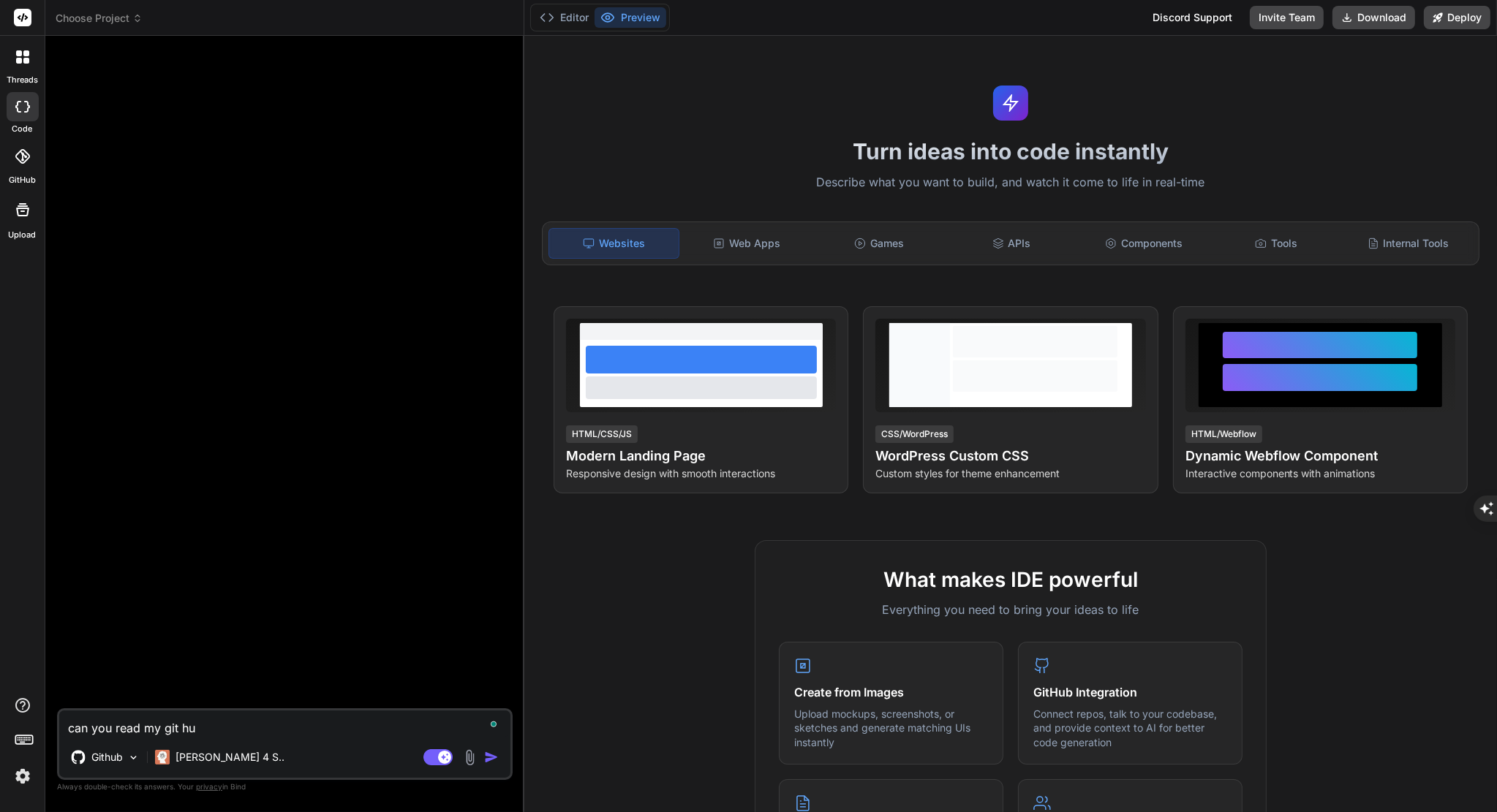
type textarea "x"
type textarea "can you read my git hub"
type textarea "x"
type textarea "can you read my git hub"
type textarea "x"
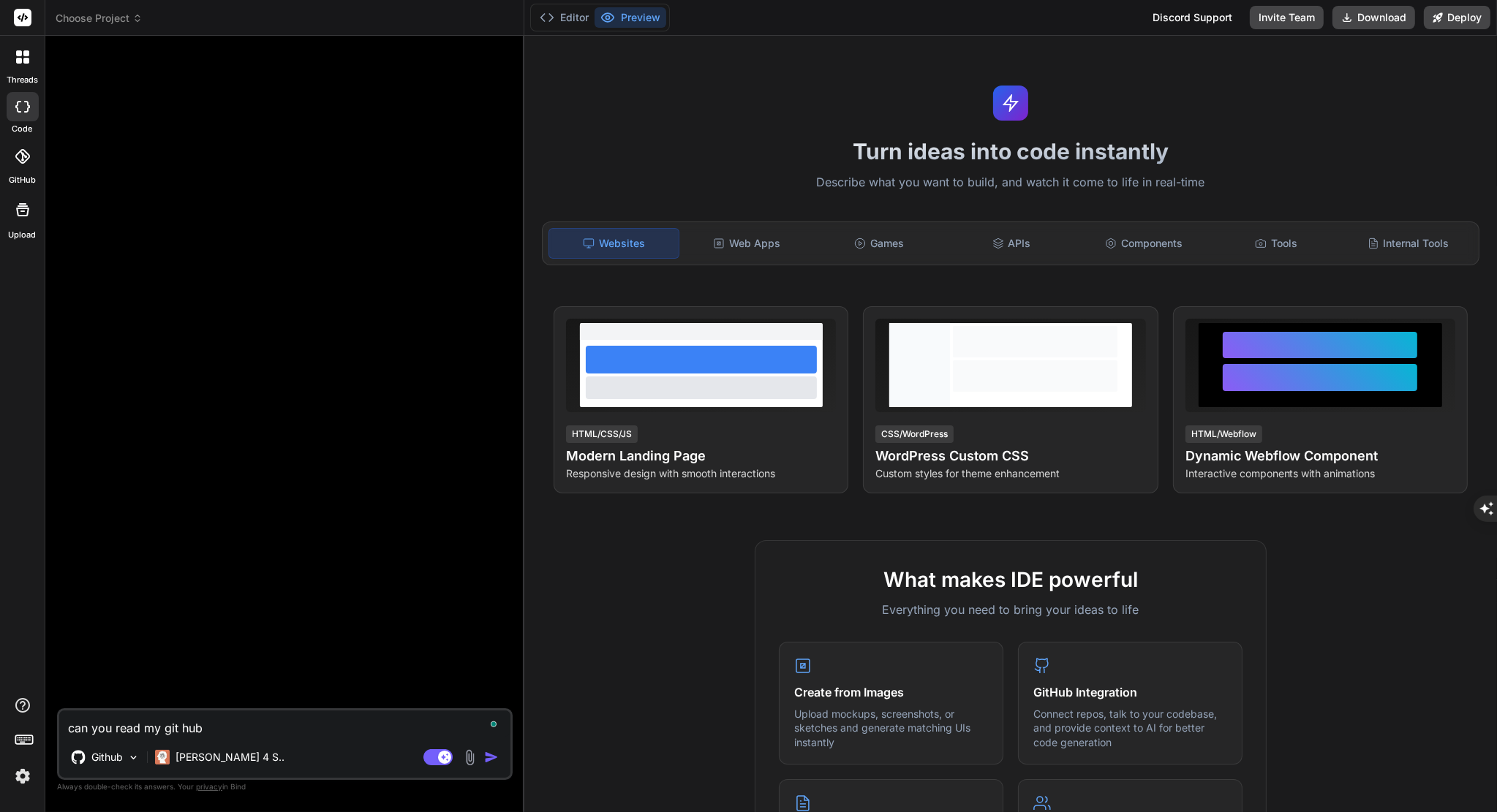
type textarea "can you read my git hub f"
type textarea "x"
type textarea "can you read my git hub fi"
type textarea "x"
type textarea "can you read my git hub fil"
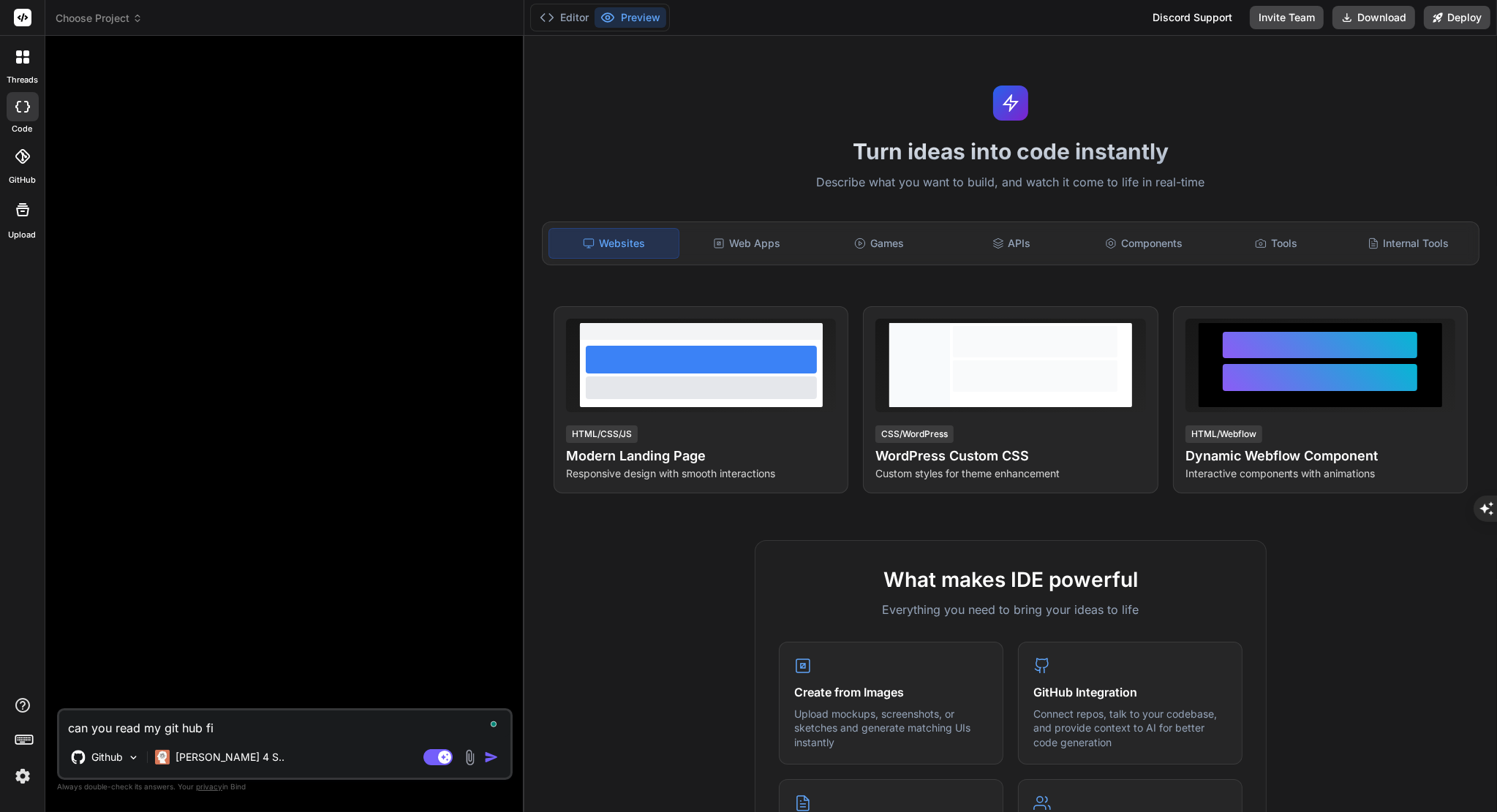
type textarea "x"
type textarea "can you read my git hub file"
type textarea "x"
type textarea "can you read my git hub files"
type textarea "x"
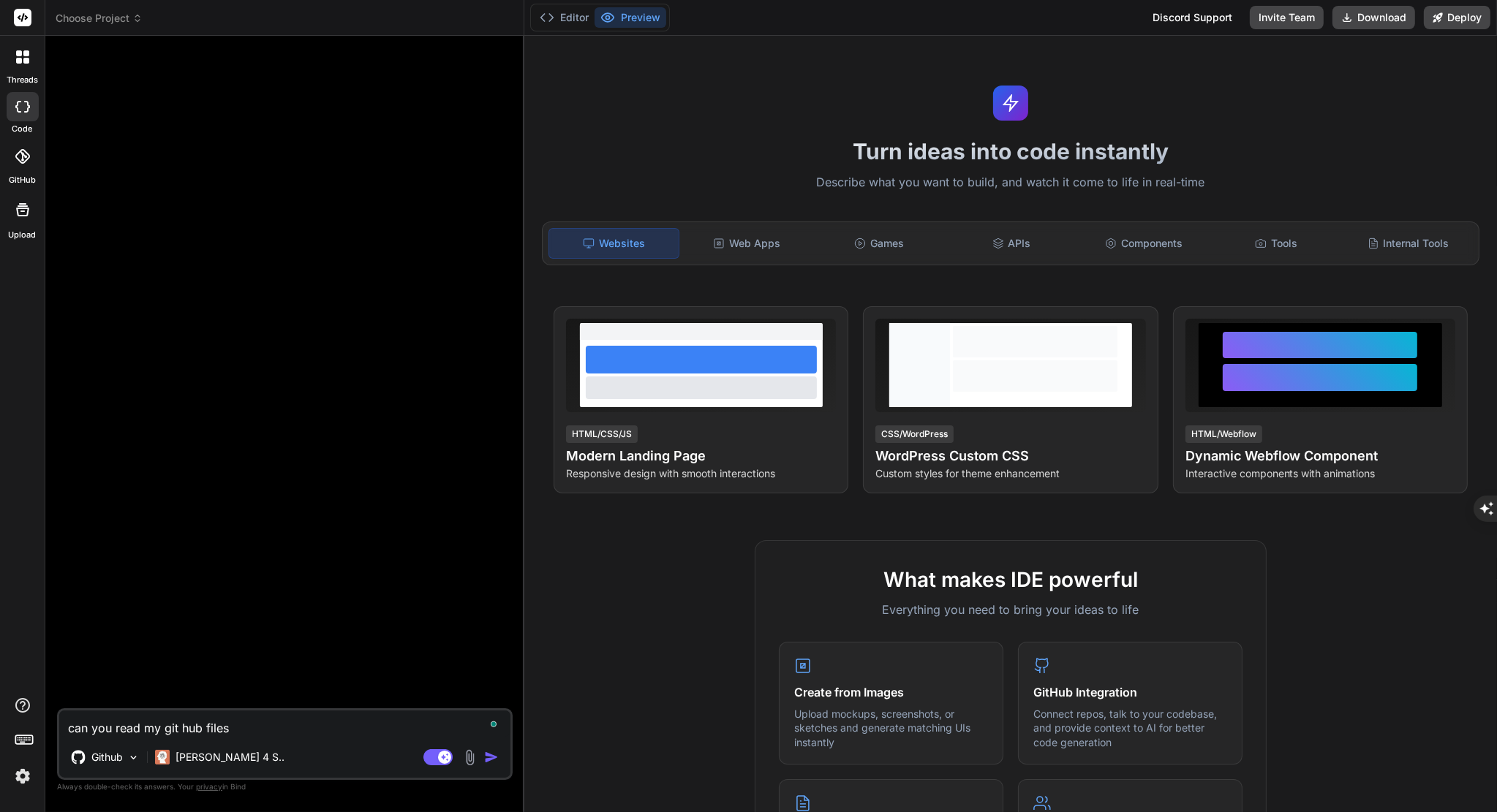
type textarea "can you read my git hub files?"
type textarea "x"
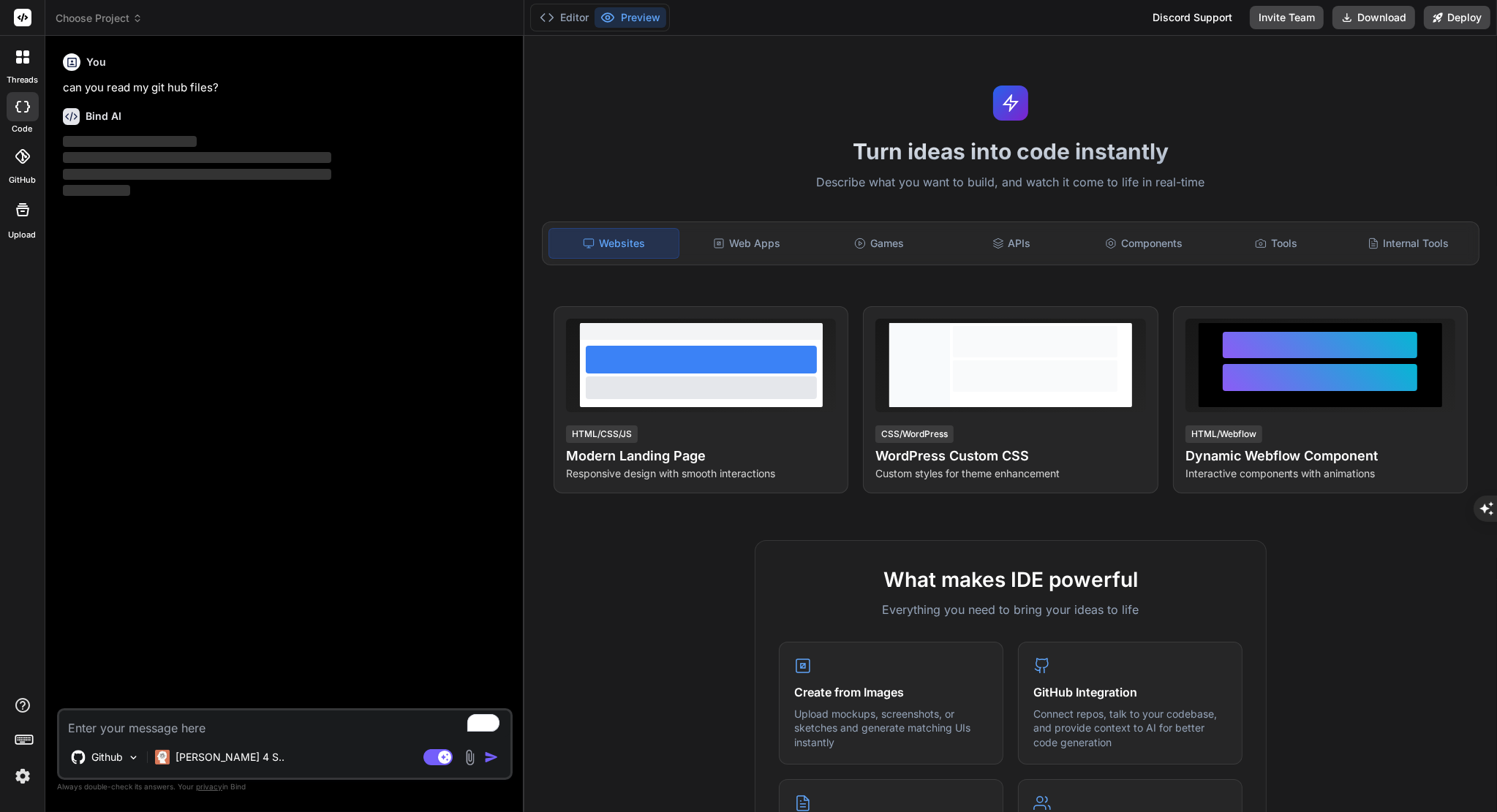
click at [26, 157] on icon at bounding box center [21, 156] width 14 height 14
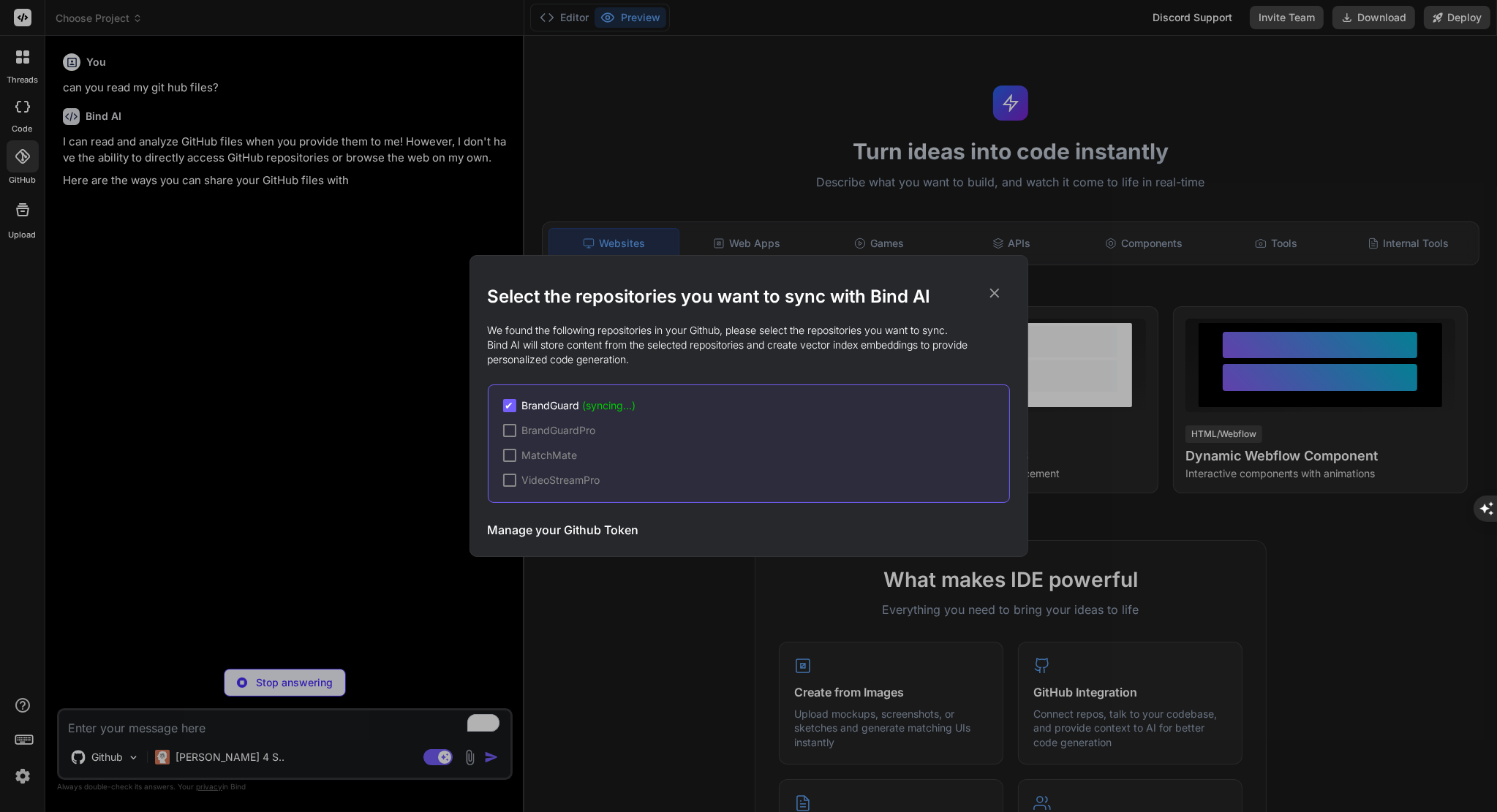
click at [999, 292] on icon at bounding box center [994, 292] width 16 height 16
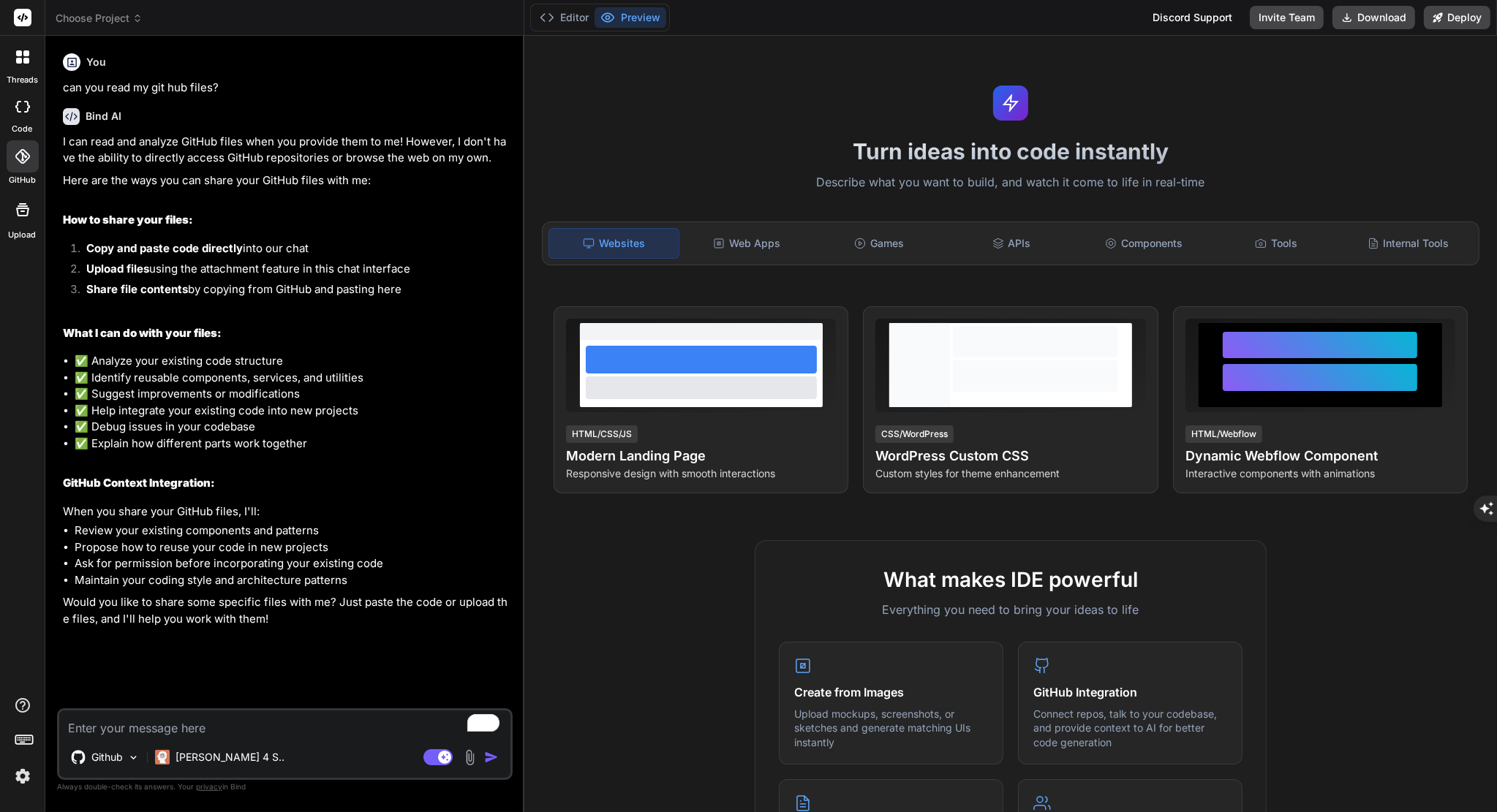
type textarea "x"
click at [26, 53] on icon at bounding box center [26, 53] width 6 height 6
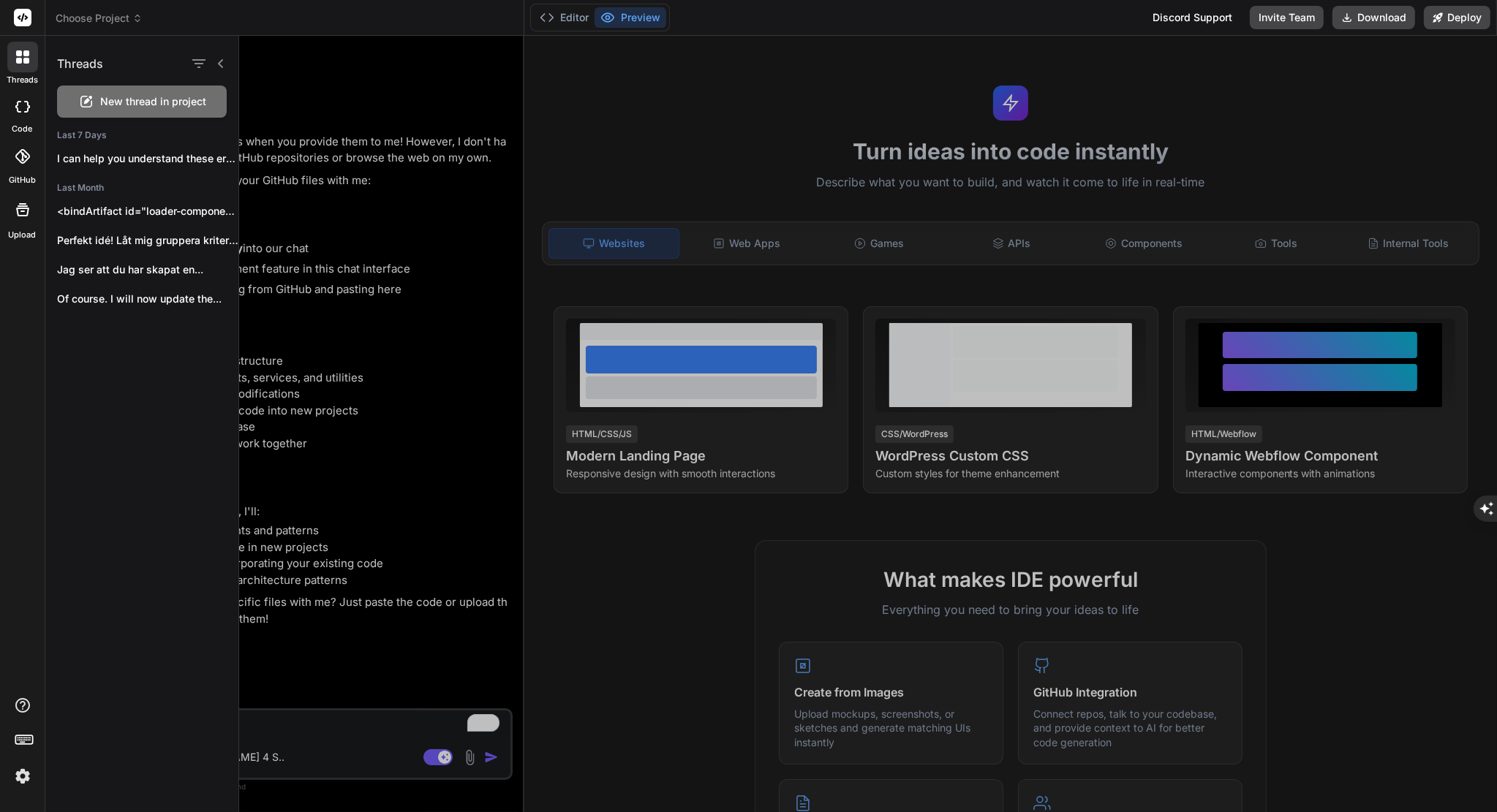
click at [351, 383] on div at bounding box center [868, 423] width 1258 height 776
